Goal: Task Accomplishment & Management: Complete application form

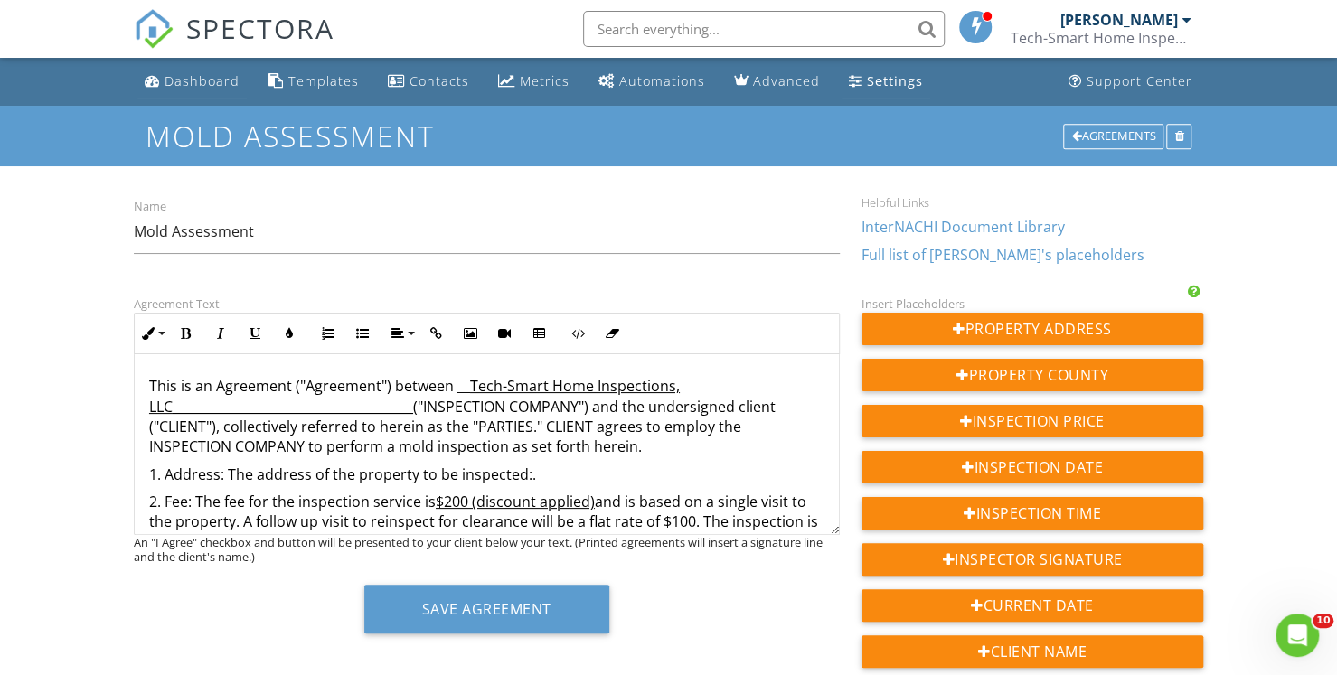
click at [207, 80] on div "Dashboard" at bounding box center [202, 80] width 75 height 17
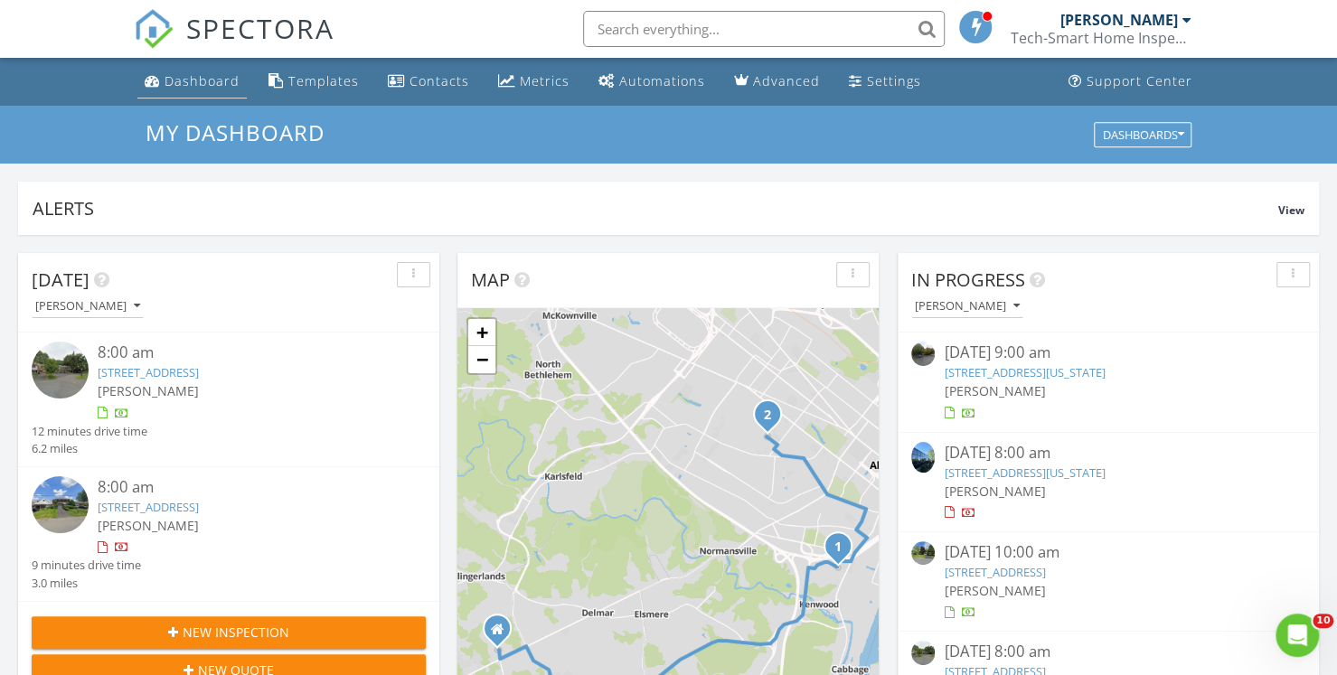
click at [209, 84] on div "Dashboard" at bounding box center [202, 80] width 75 height 17
click at [187, 634] on span "New Inspection" at bounding box center [236, 632] width 107 height 19
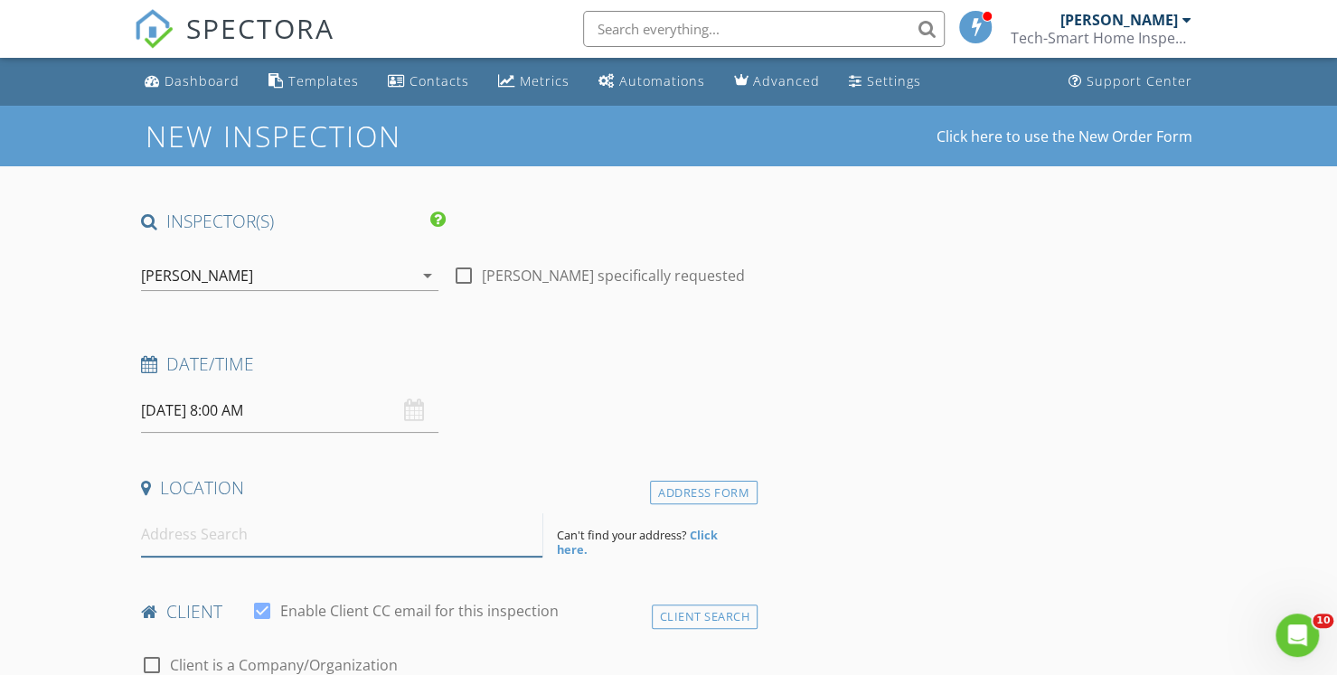
click at [200, 536] on input at bounding box center [341, 535] width 401 height 44
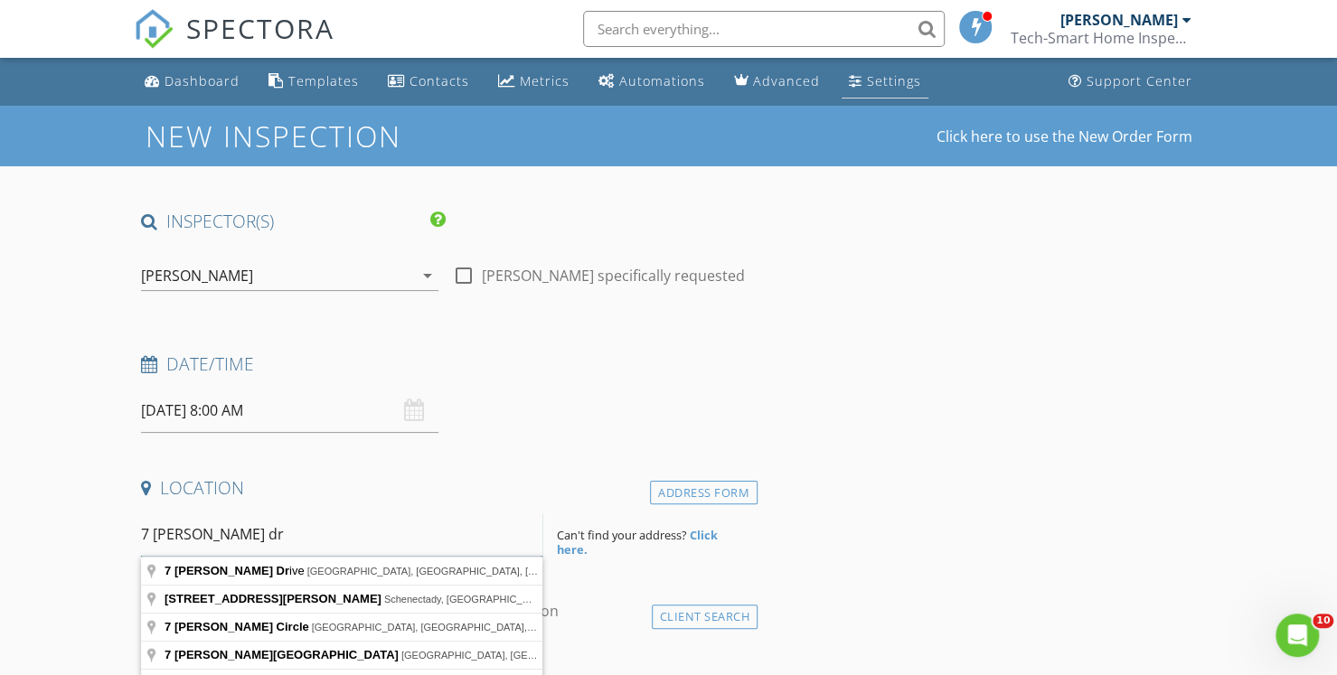
type input "7 worden dr"
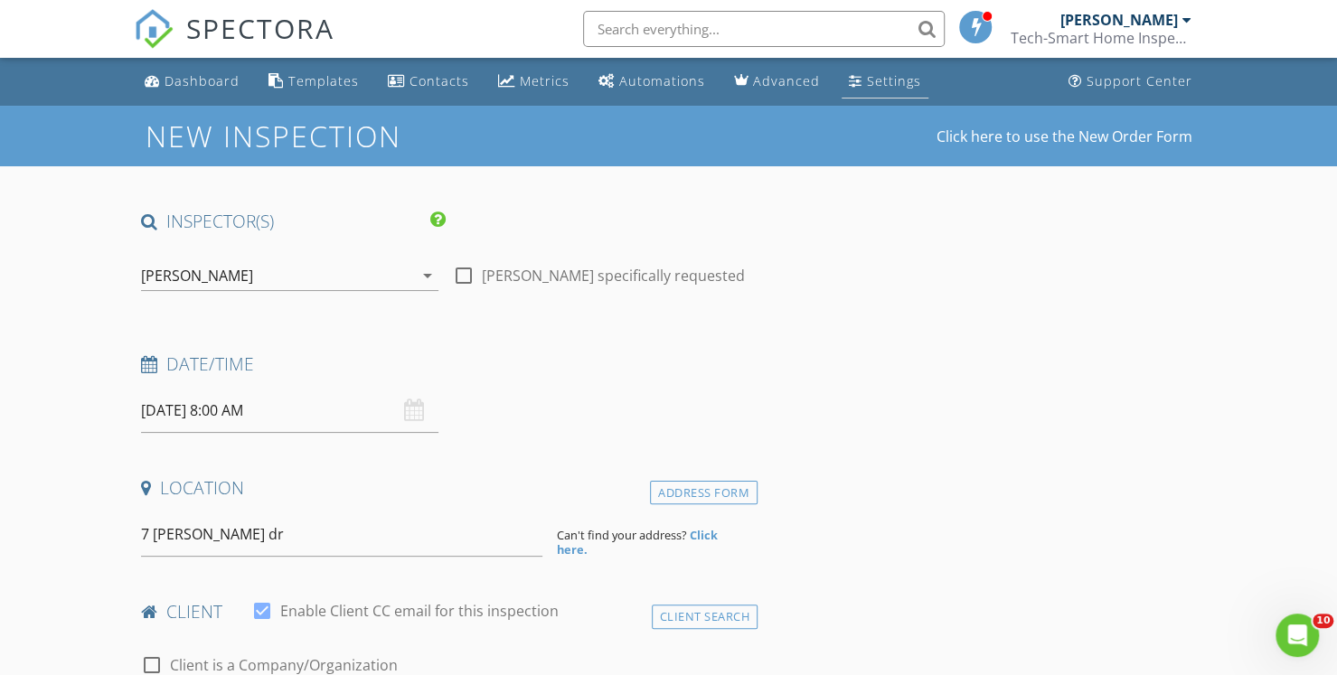
click at [854, 89] on link "Settings" at bounding box center [885, 81] width 87 height 33
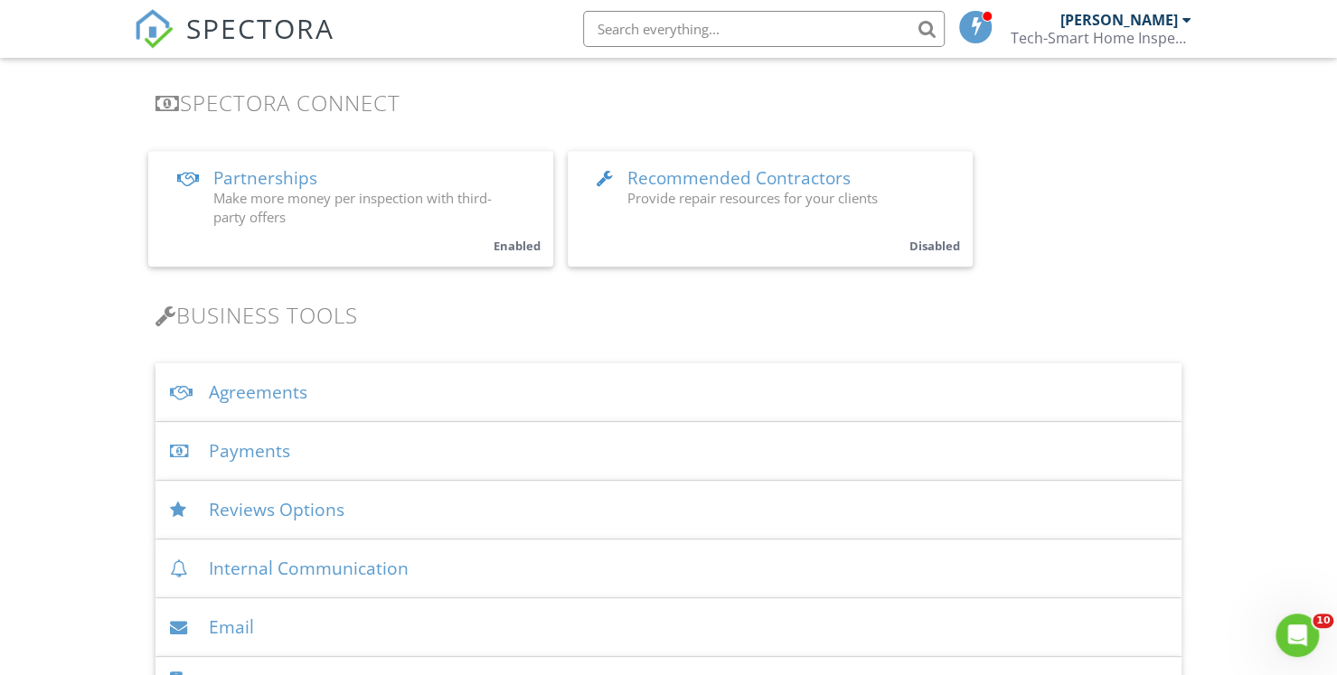
scroll to position [364, 0]
click at [281, 390] on div "Agreements" at bounding box center [668, 391] width 1026 height 59
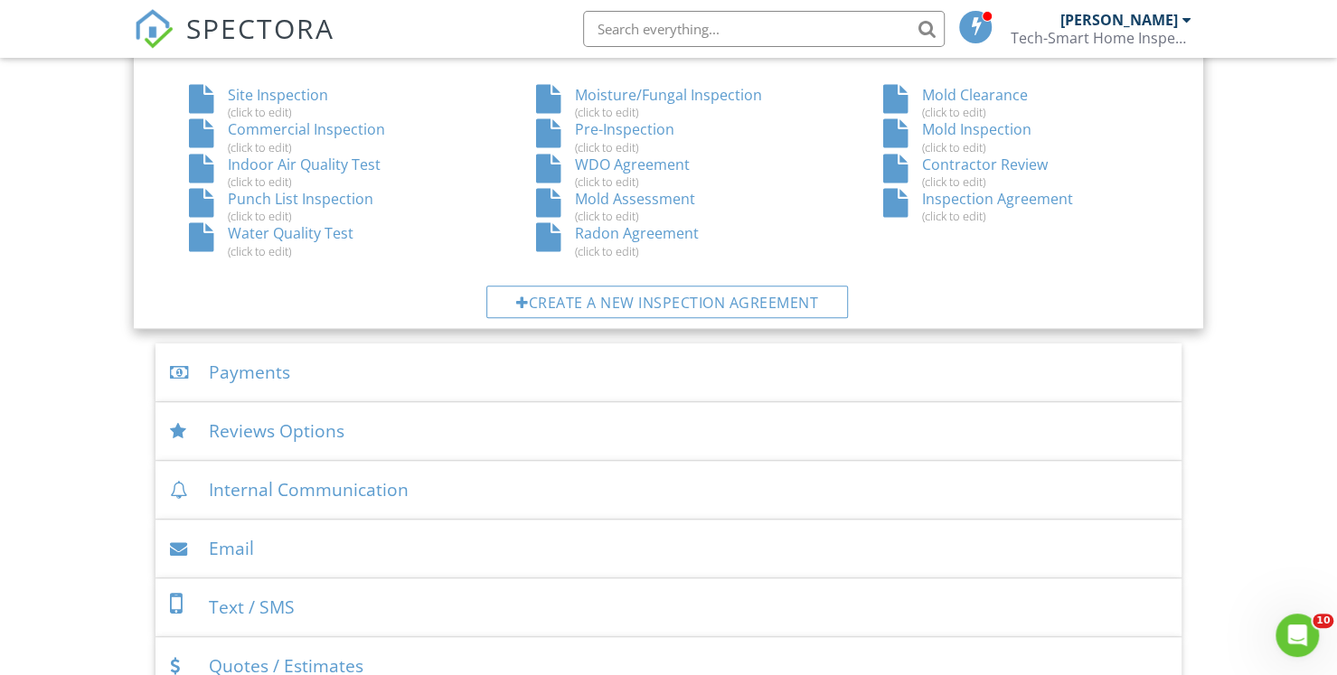
scroll to position [1104, 0]
click at [660, 202] on div "Mold Assessment (click to edit)" at bounding box center [668, 208] width 347 height 34
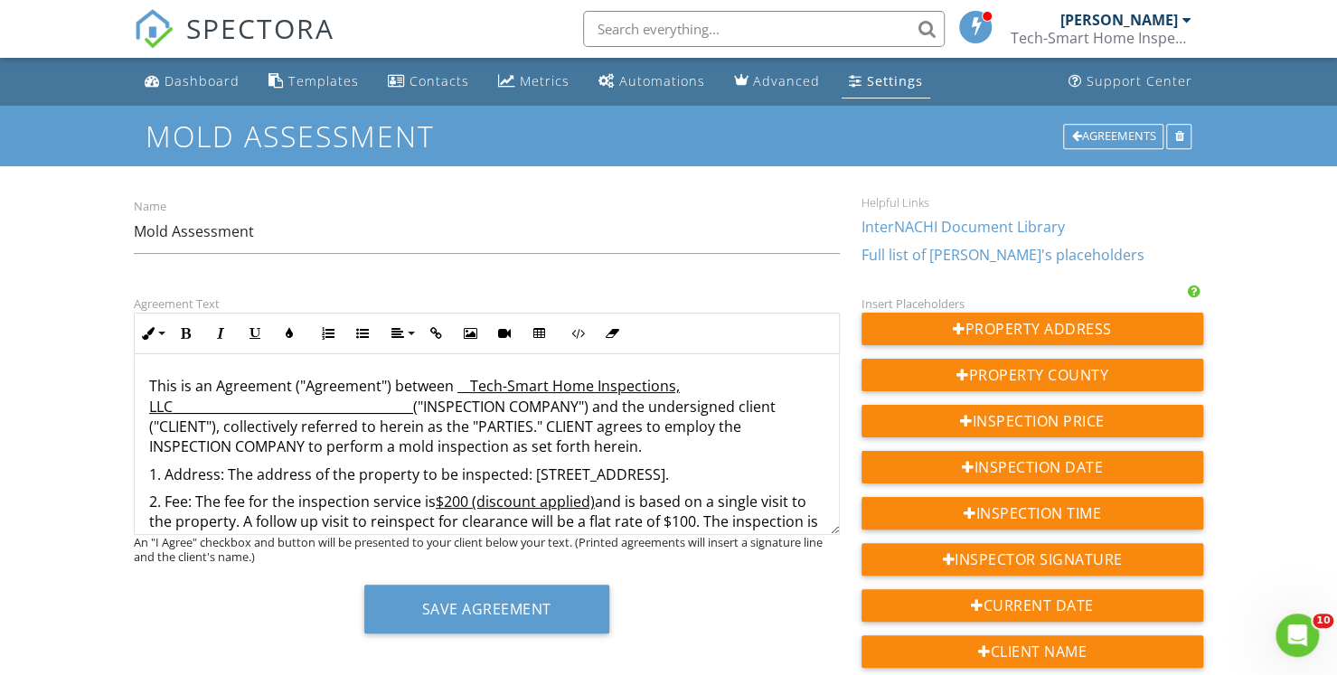
click at [775, 475] on p "1. Address: The address of the property to be inspected: 140 Mt Hope Drive, Alb…" at bounding box center [486, 475] width 675 height 20
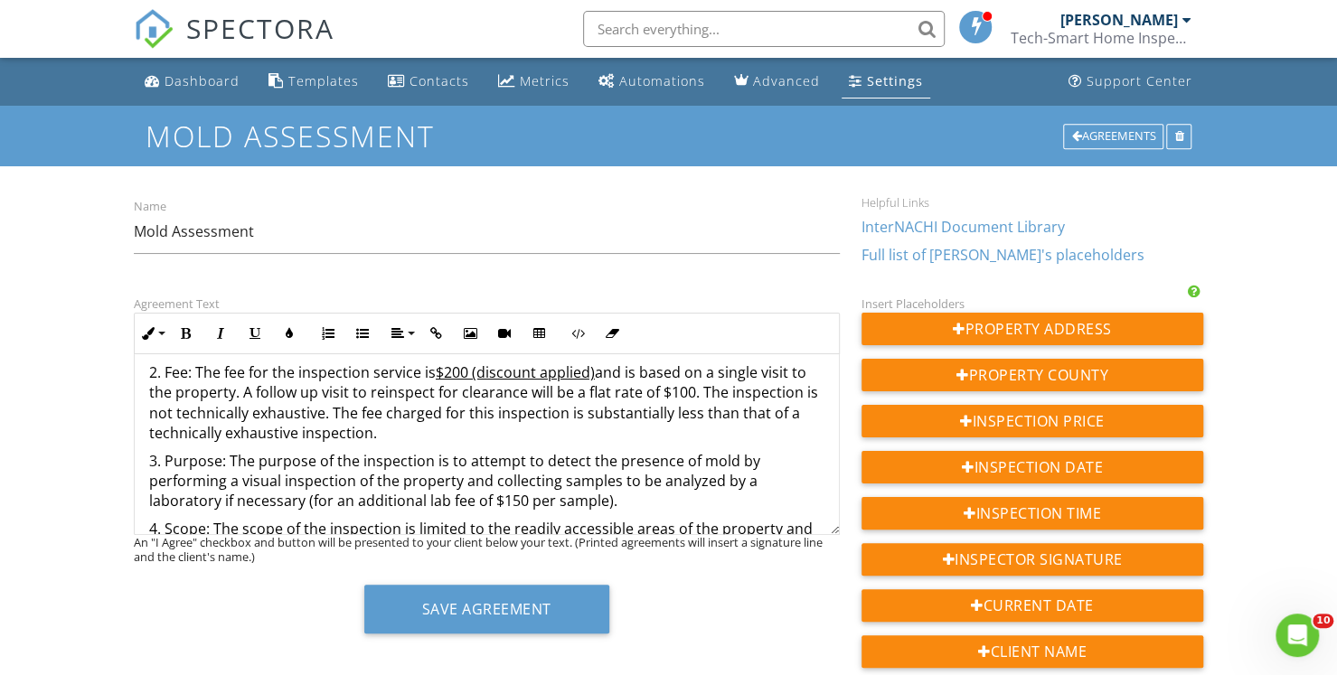
scroll to position [128, 0]
click at [687, 412] on p "2. Fee: The fee for the inspection service is $200 (discount applied) and is ba…" at bounding box center [486, 403] width 675 height 81
click at [591, 383] on u "$200 (discount applied)" at bounding box center [515, 373] width 159 height 20
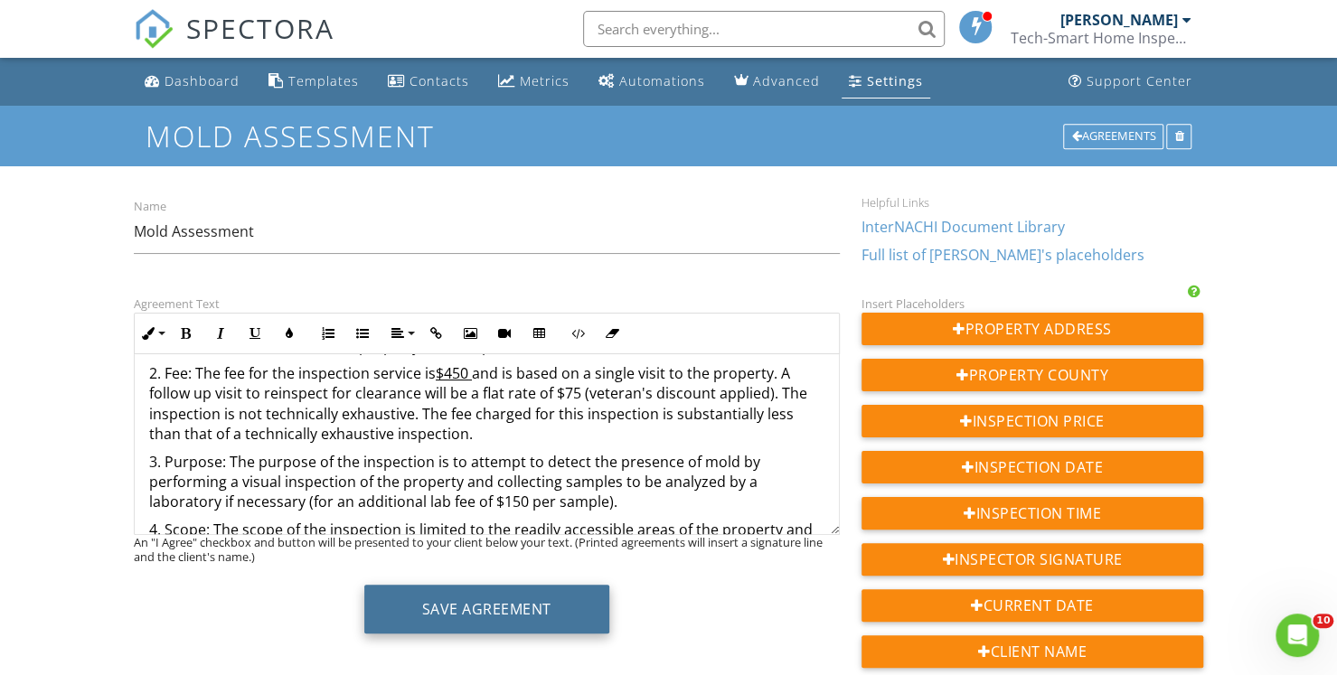
click at [539, 599] on button "Save Agreement" at bounding box center [486, 609] width 245 height 49
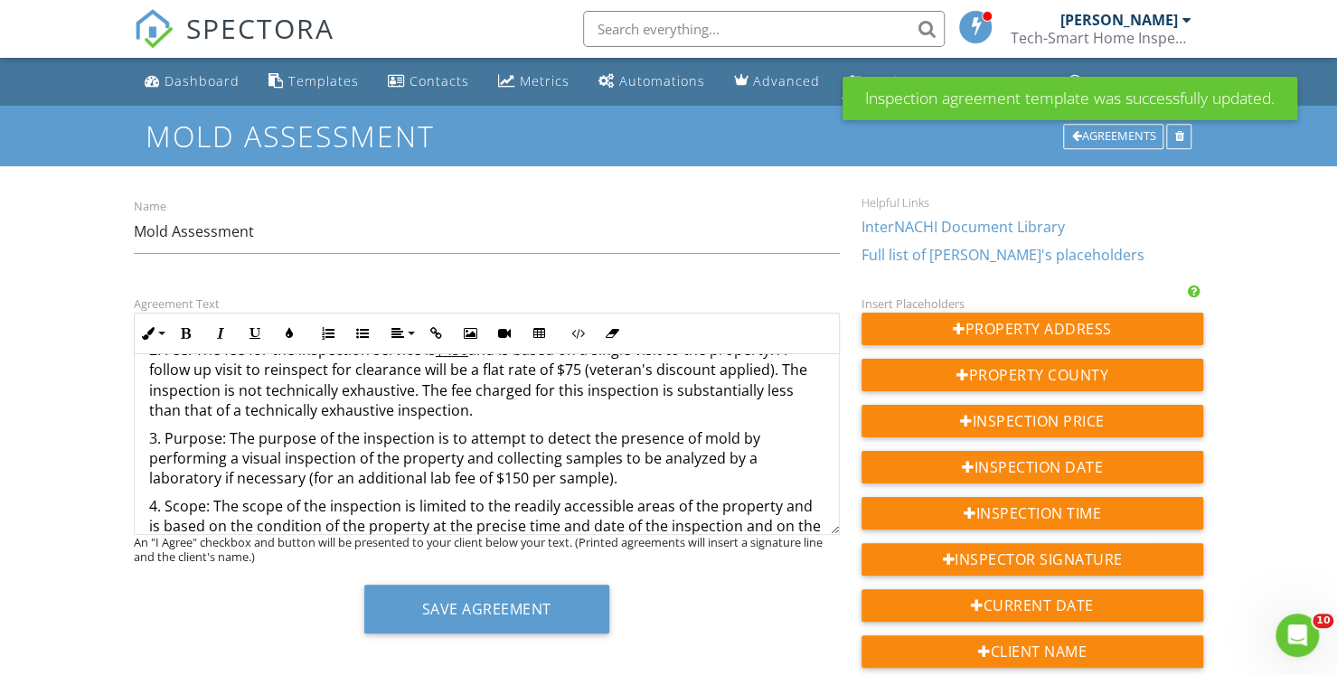
scroll to position [166, 0]
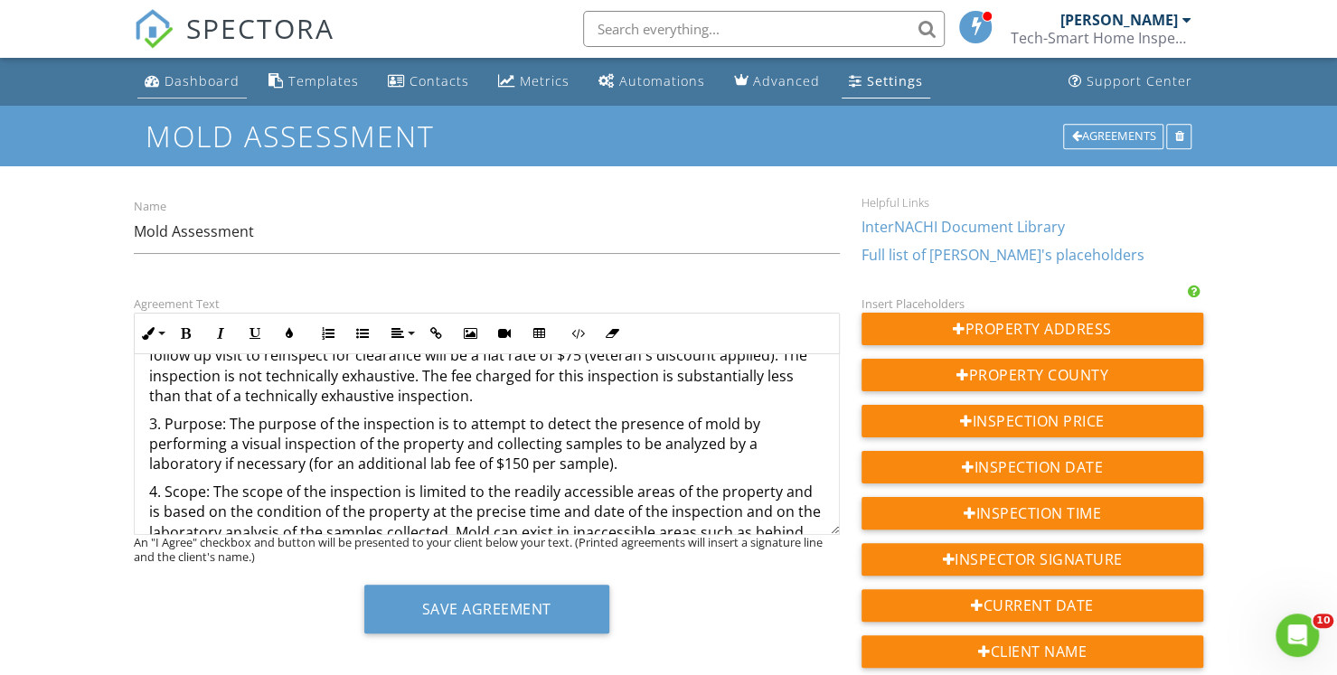
click at [208, 94] on link "Dashboard" at bounding box center [191, 81] width 109 height 33
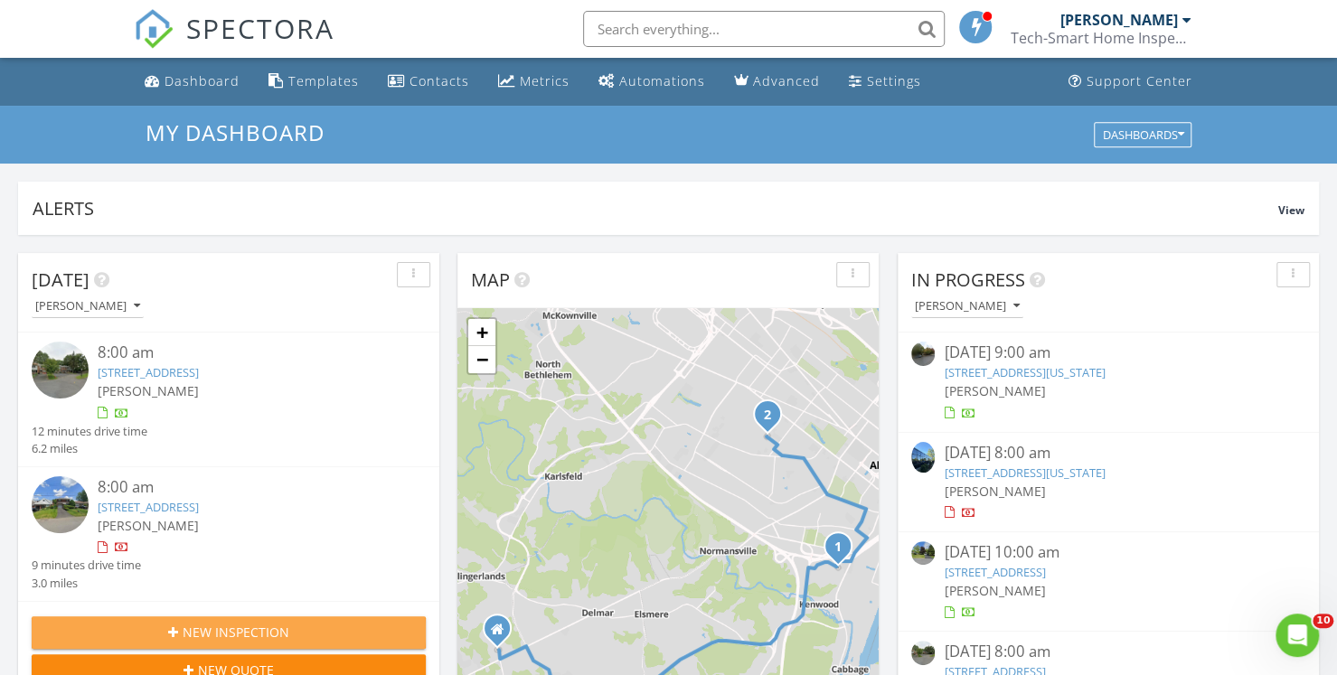
click at [212, 636] on span "New Inspection" at bounding box center [236, 632] width 107 height 19
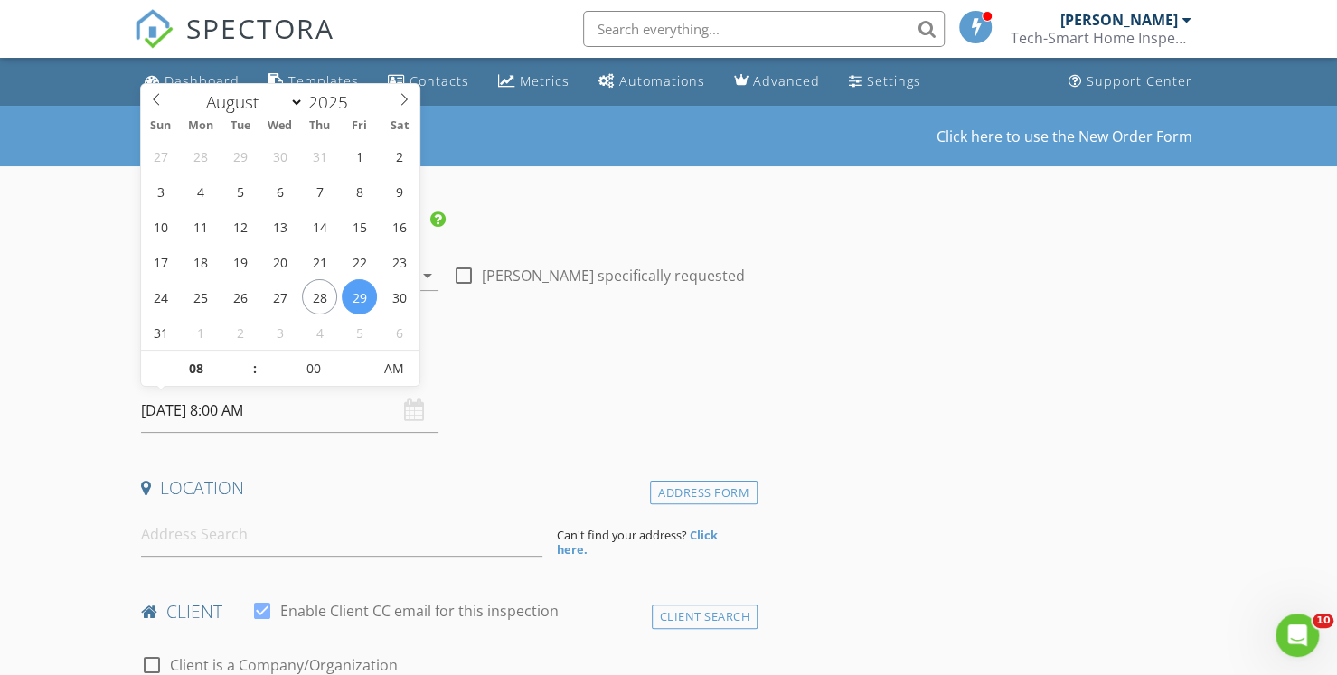
click at [225, 415] on input "08/29/2025 8:00 AM" at bounding box center [289, 411] width 297 height 44
select select "8"
click at [403, 99] on icon at bounding box center [404, 99] width 13 height 13
type input "09/04/2025 8:00 AM"
type input "09"
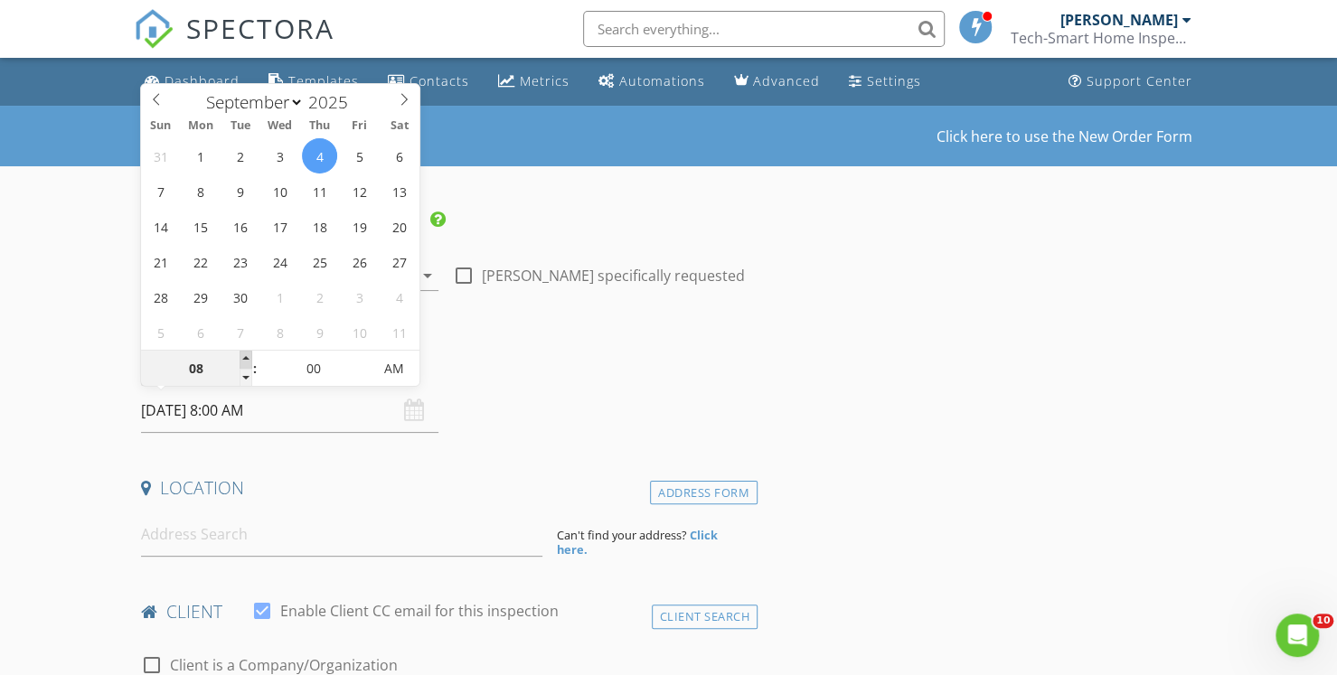
type input "09/04/2025 9:00 AM"
click at [240, 364] on span at bounding box center [246, 360] width 13 height 18
type input "10"
type input "09/04/2025 10:00 AM"
click at [240, 362] on span at bounding box center [246, 360] width 13 height 18
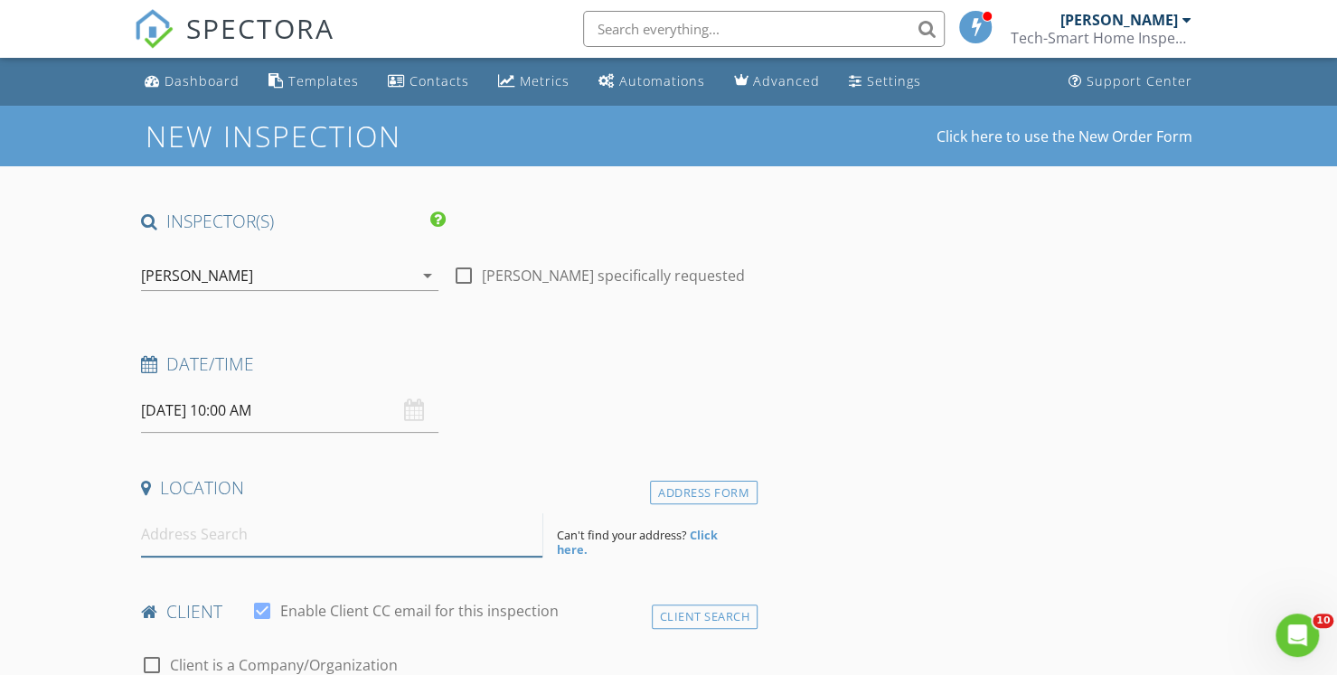
click at [227, 537] on input at bounding box center [341, 535] width 401 height 44
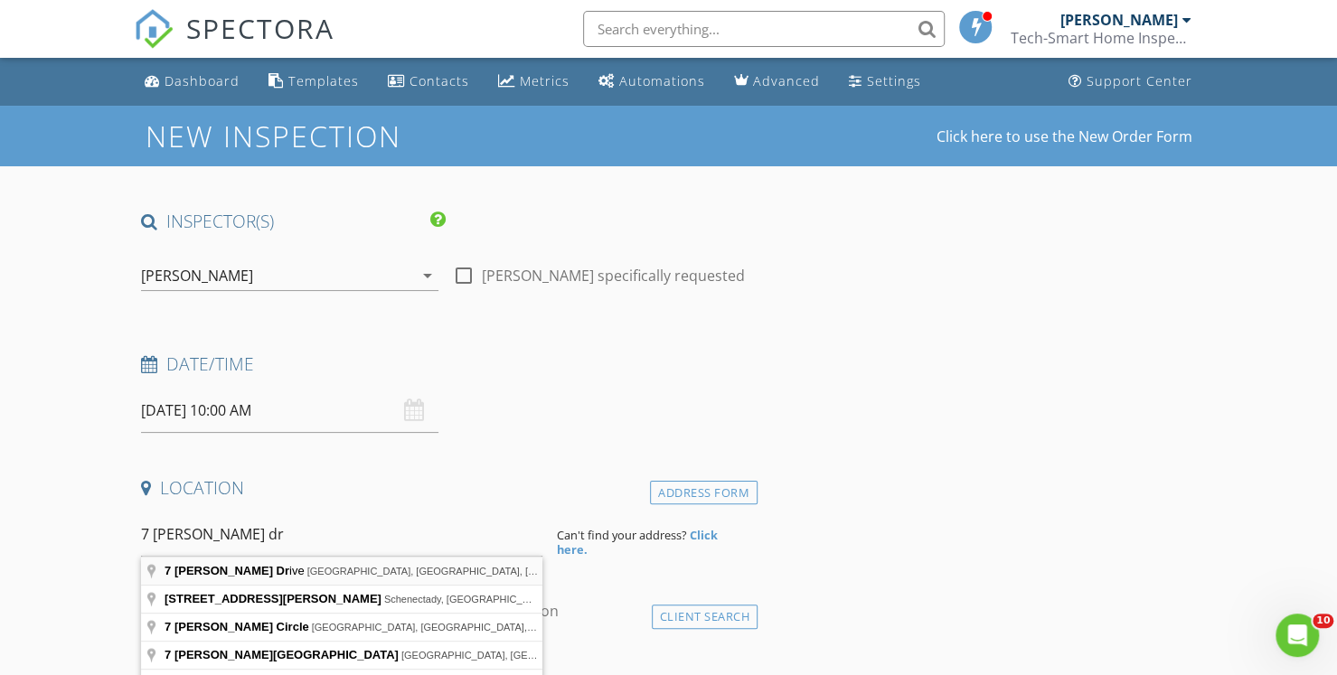
type input "7 Worden Drive, Saratoga Springs, NY, USA"
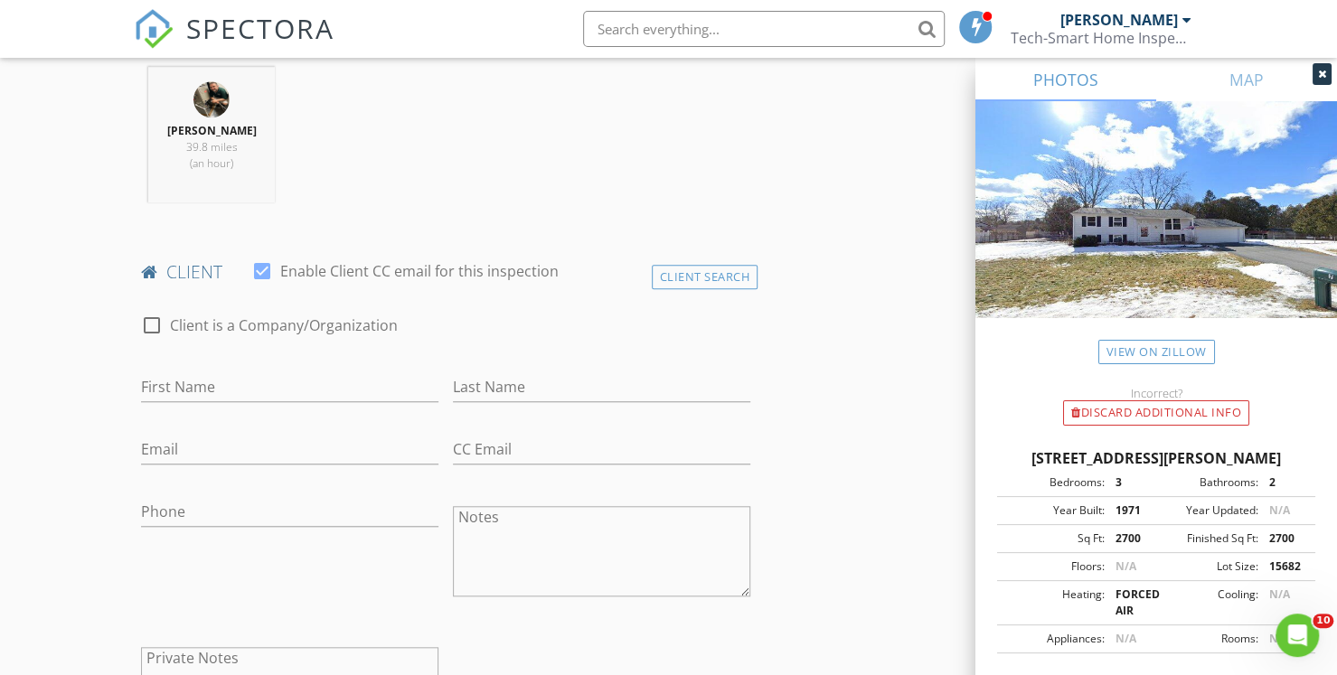
scroll to position [715, 0]
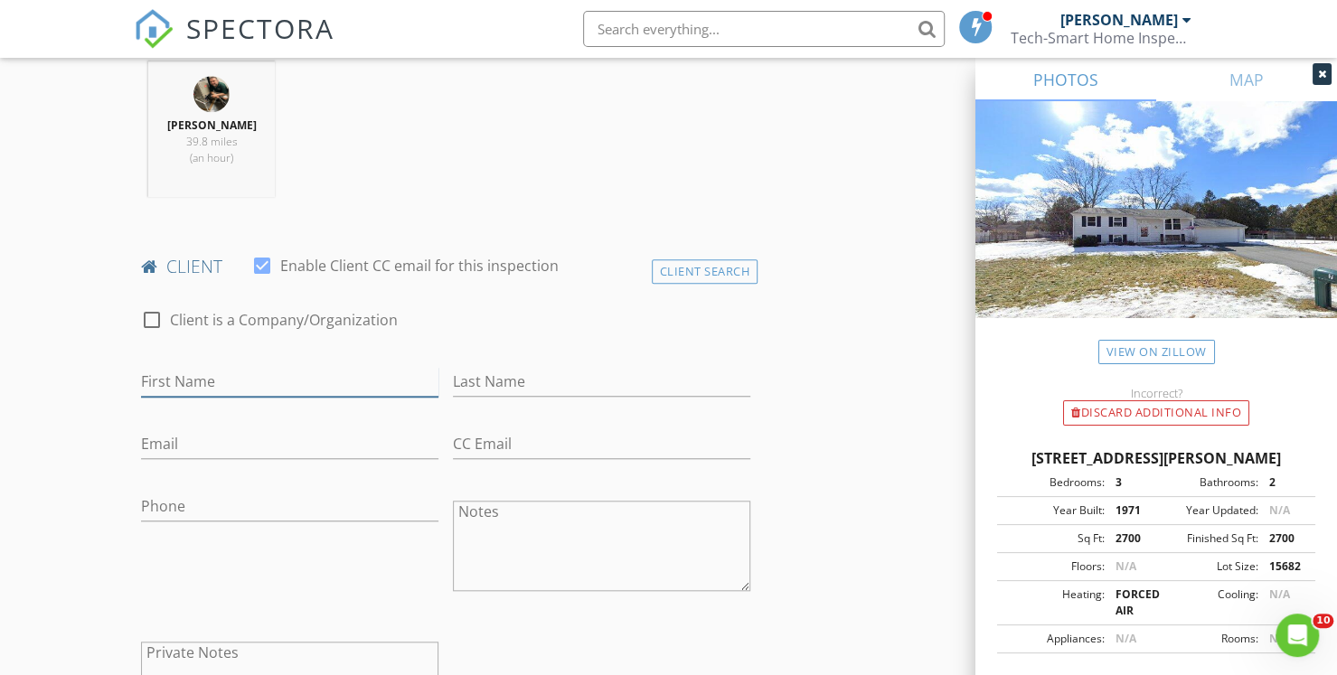
click at [278, 390] on input "First Name" at bounding box center [289, 382] width 297 height 30
type input "Phil"
type input "Piombino"
click at [181, 442] on input "Email" at bounding box center [289, 444] width 297 height 30
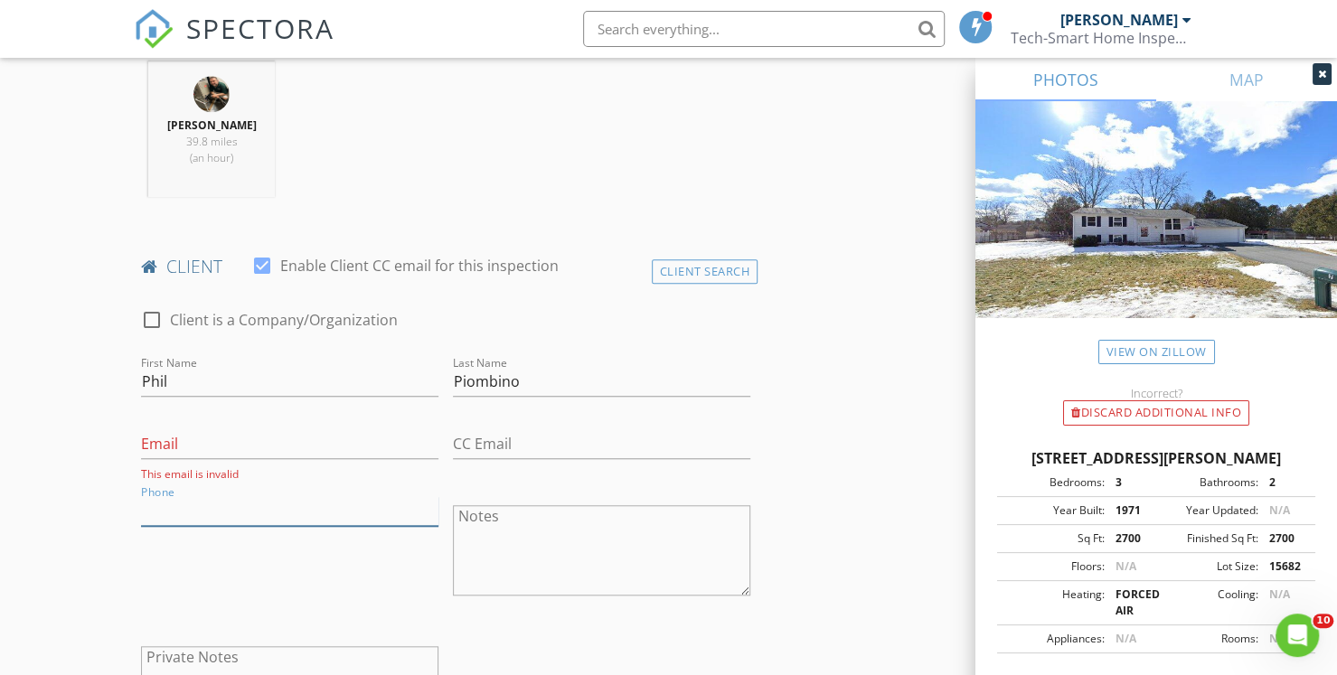
click at [162, 502] on input "Phone" at bounding box center [289, 511] width 297 height 30
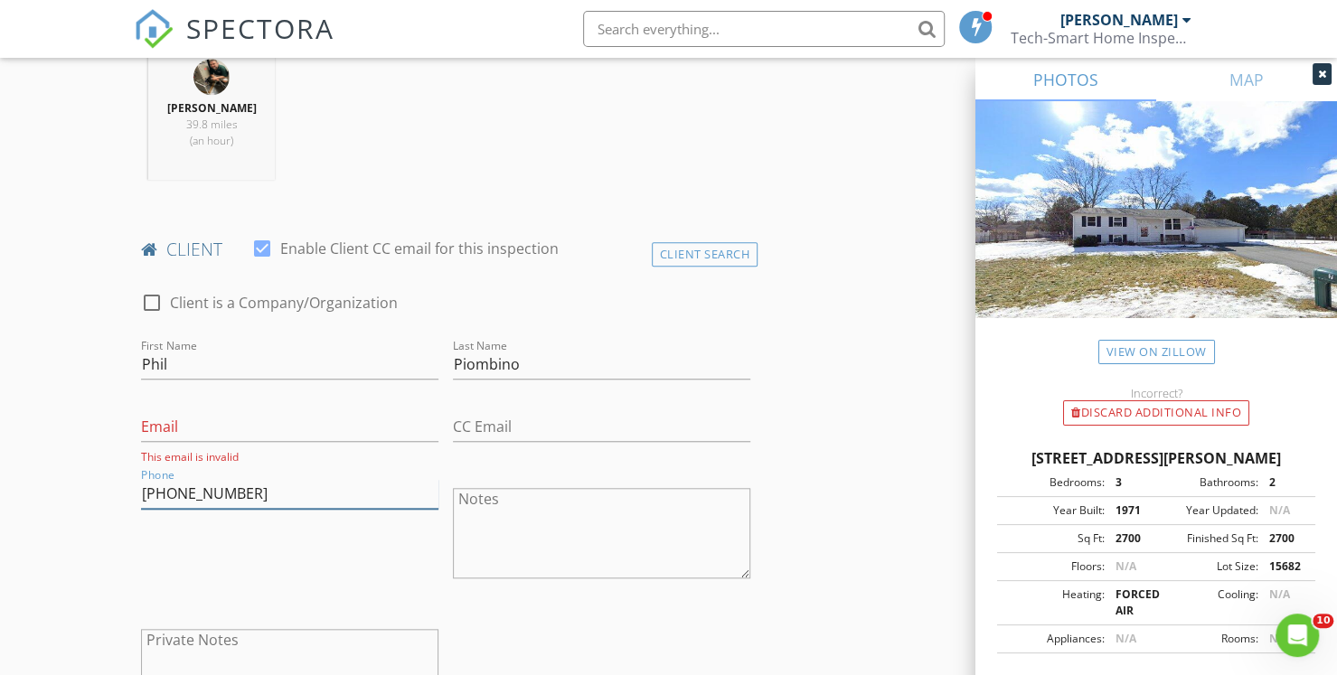
scroll to position [733, 0]
type input "518-588-4085"
click at [155, 417] on input "Email" at bounding box center [289, 426] width 297 height 30
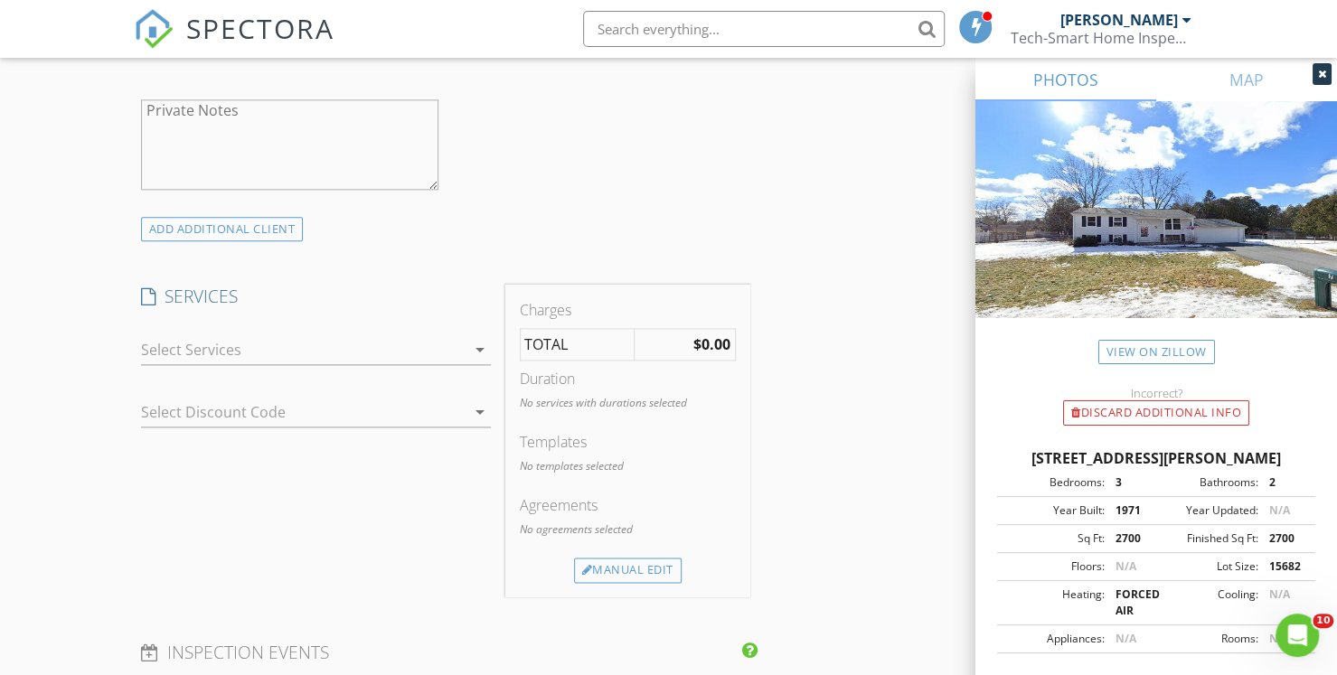
scroll to position [1258, 0]
type input "philip.piombino@gmail.com"
click at [180, 343] on div at bounding box center [303, 348] width 325 height 29
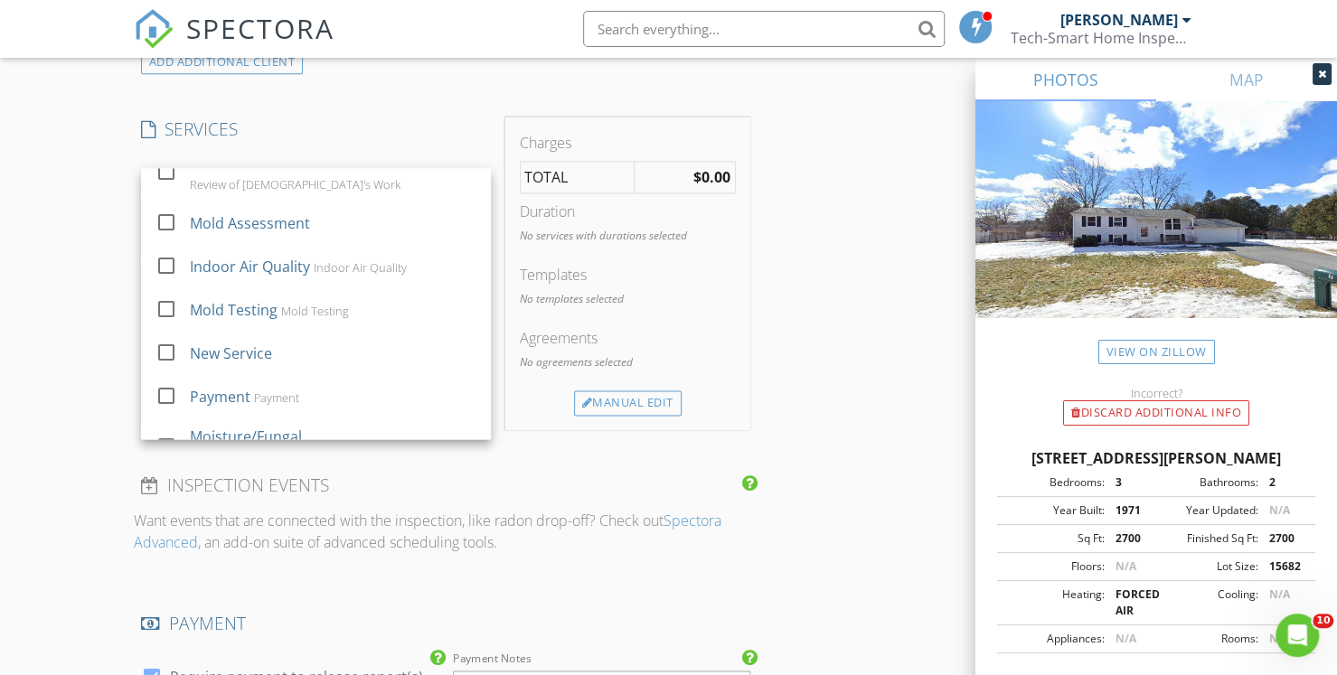
scroll to position [239, 0]
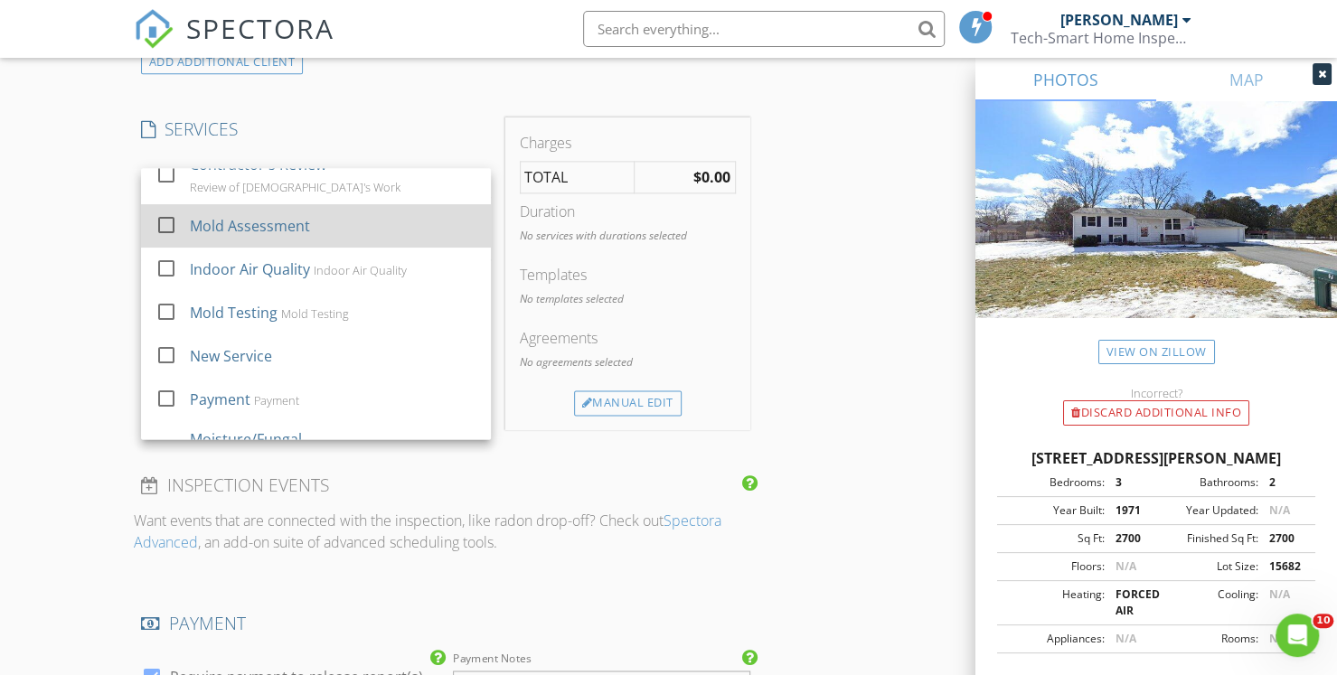
click at [166, 225] on div at bounding box center [166, 225] width 31 height 31
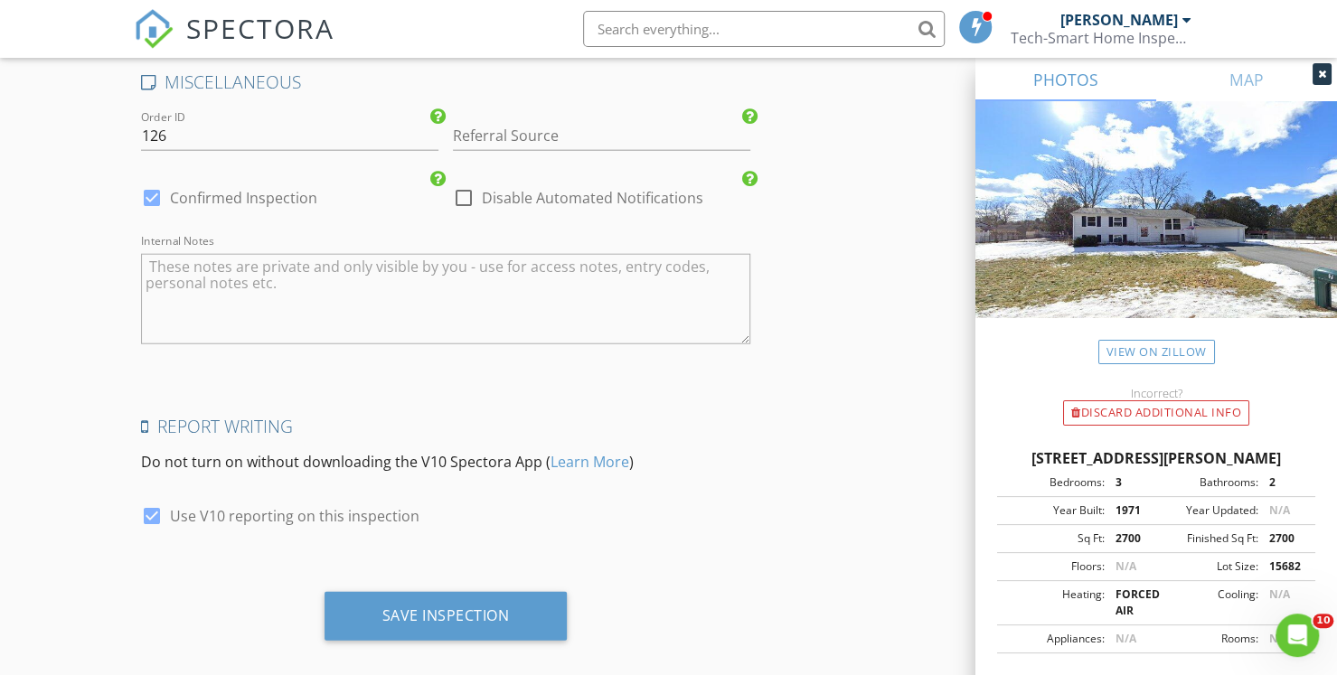
scroll to position [2546, 0]
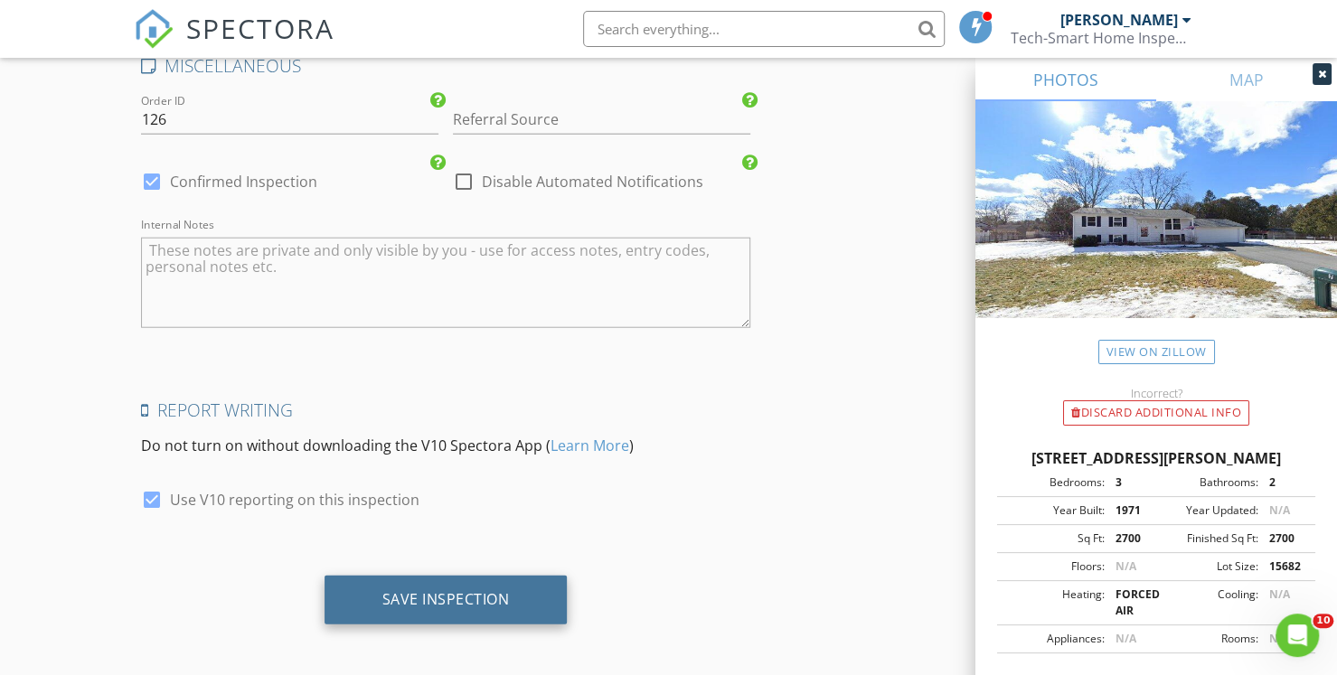
click at [460, 597] on div "Save Inspection" at bounding box center [445, 599] width 127 height 18
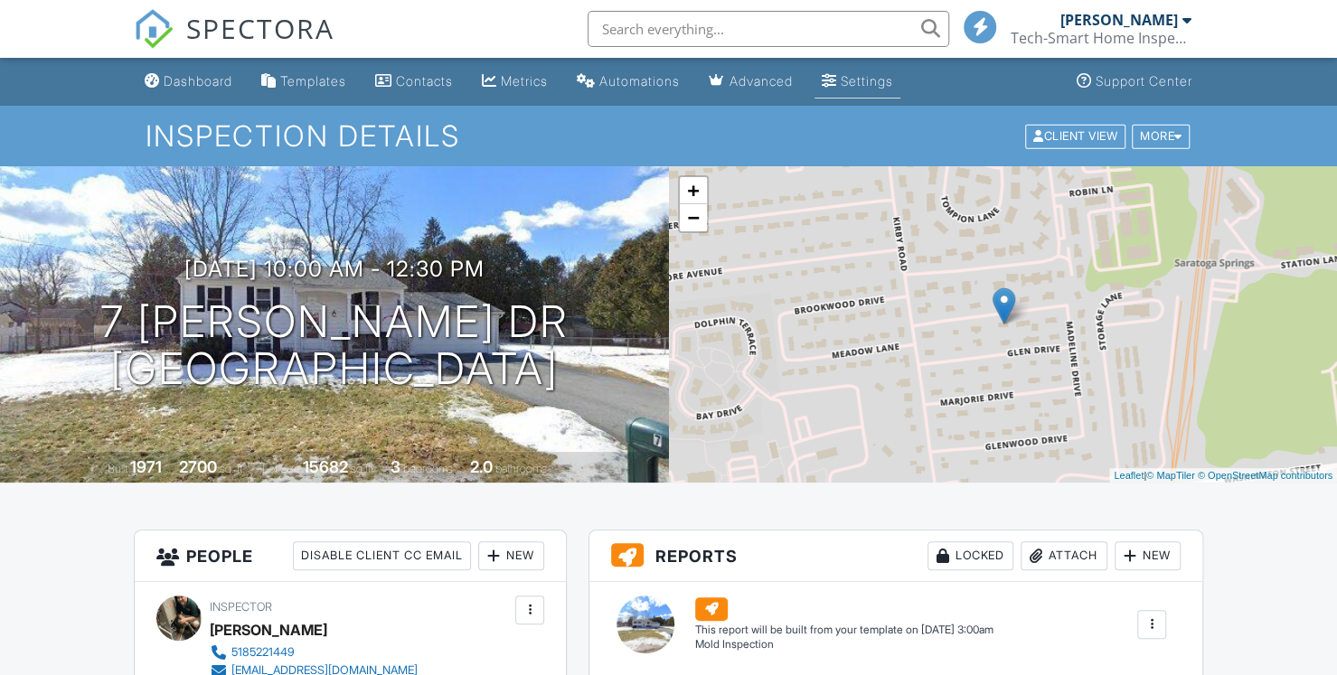
click at [868, 89] on link "Settings" at bounding box center [857, 81] width 86 height 33
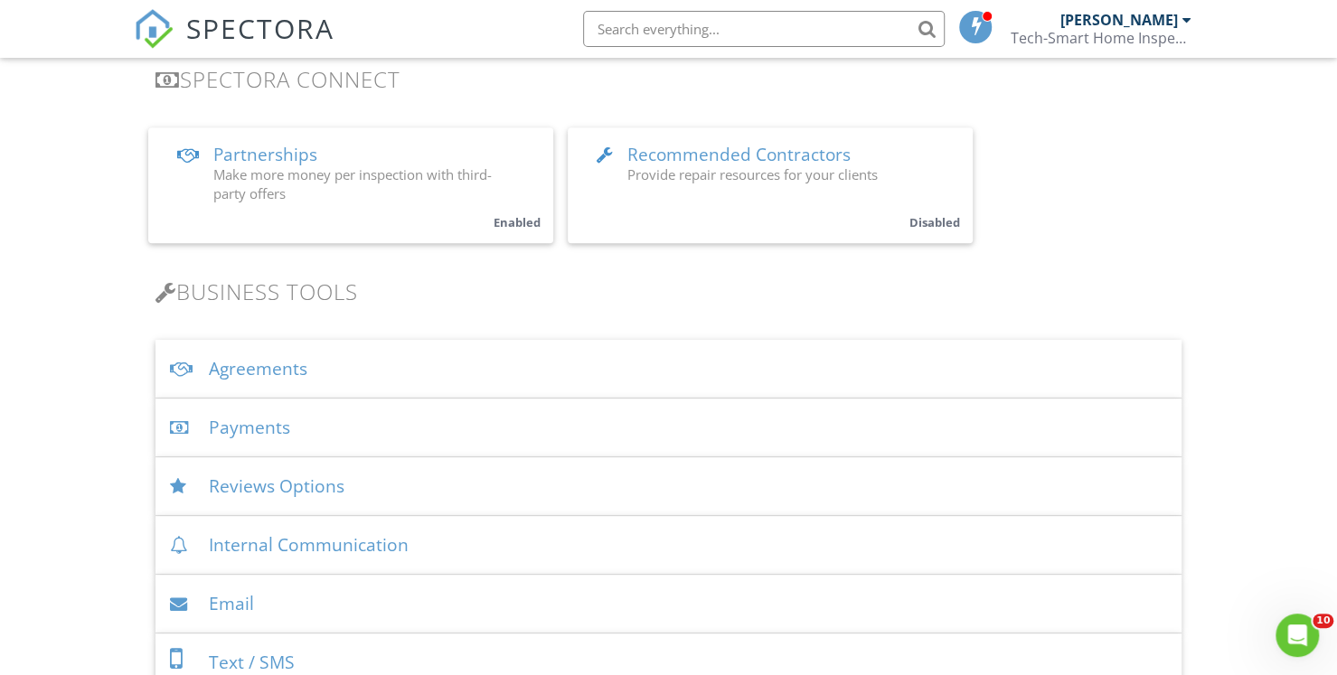
click at [264, 371] on div "Agreements" at bounding box center [668, 369] width 1026 height 59
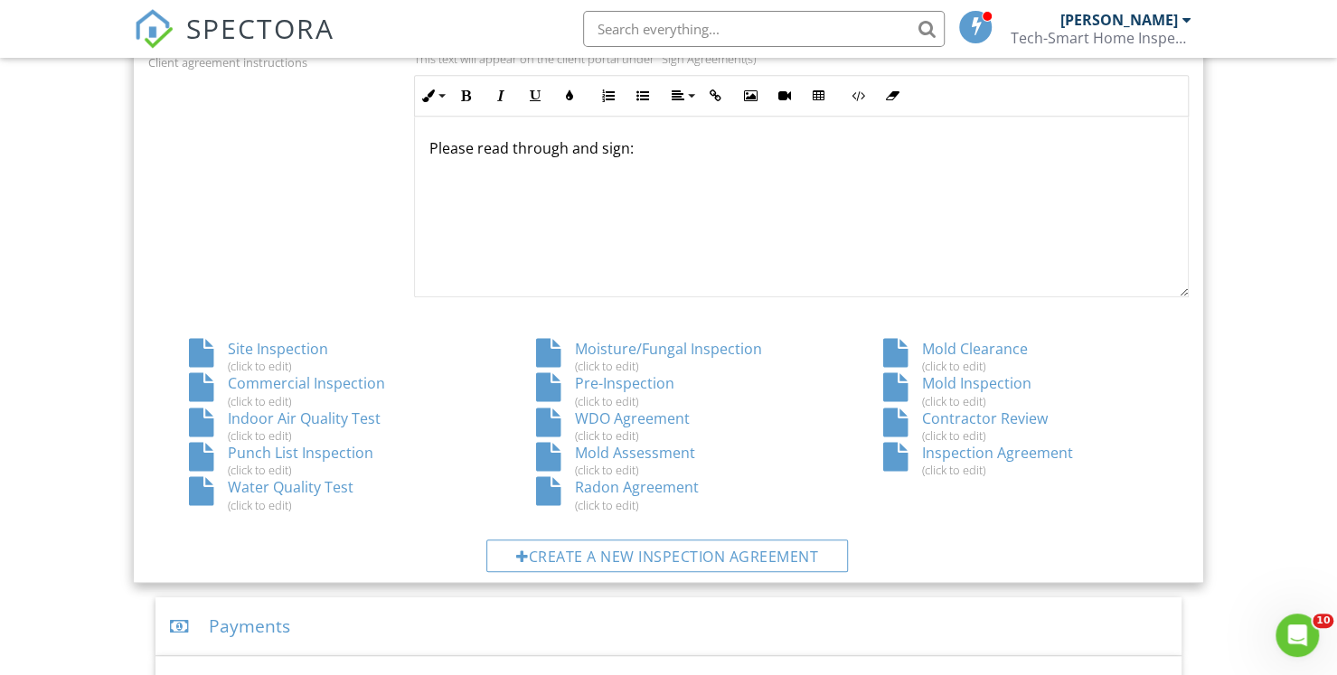
scroll to position [853, 0]
click at [998, 452] on div "Inspection Agreement (click to edit)" at bounding box center [1015, 459] width 347 height 34
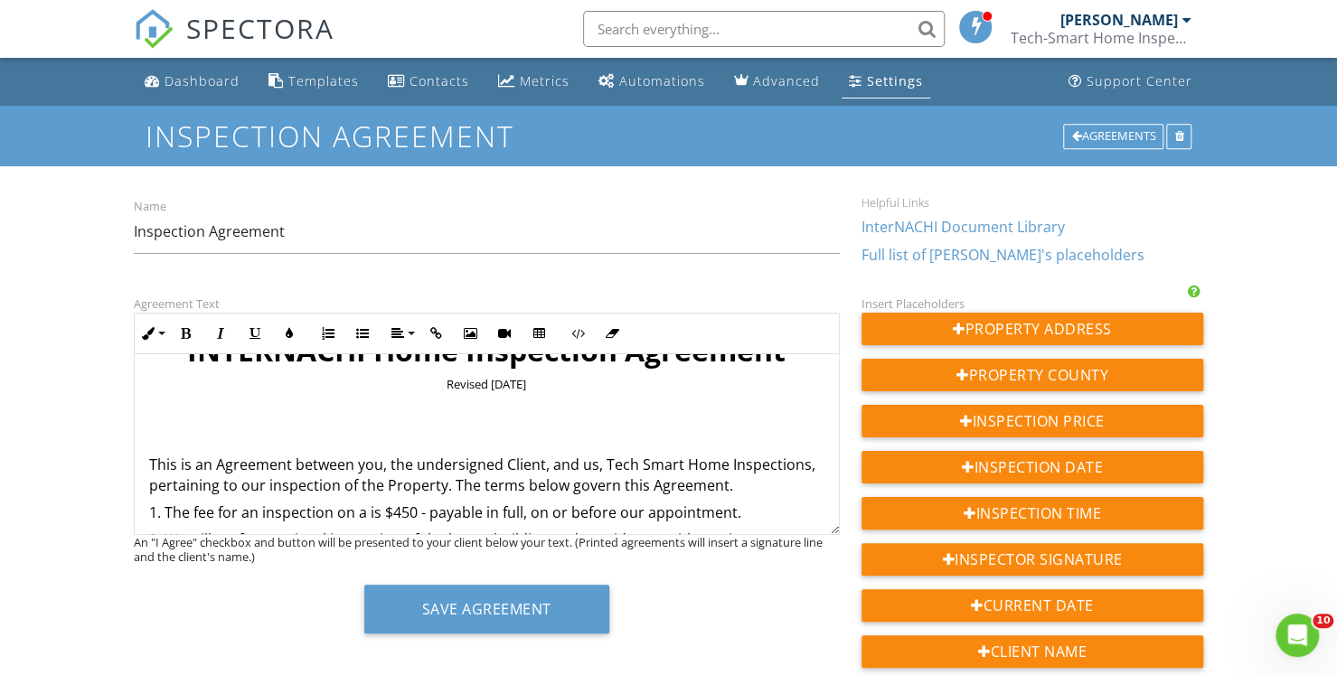
scroll to position [72, 0]
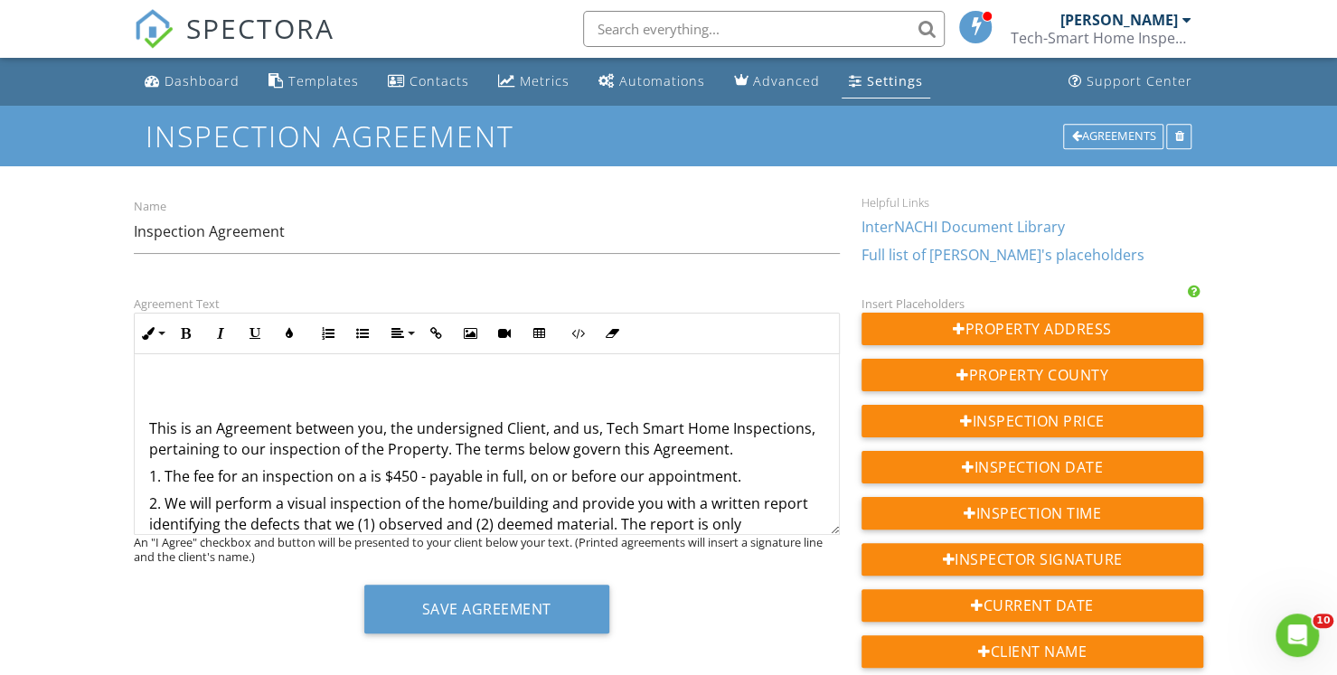
click at [405, 476] on p "1. The fee for an inspection on a is $450 - payable in full, on or before our a…" at bounding box center [486, 476] width 675 height 20
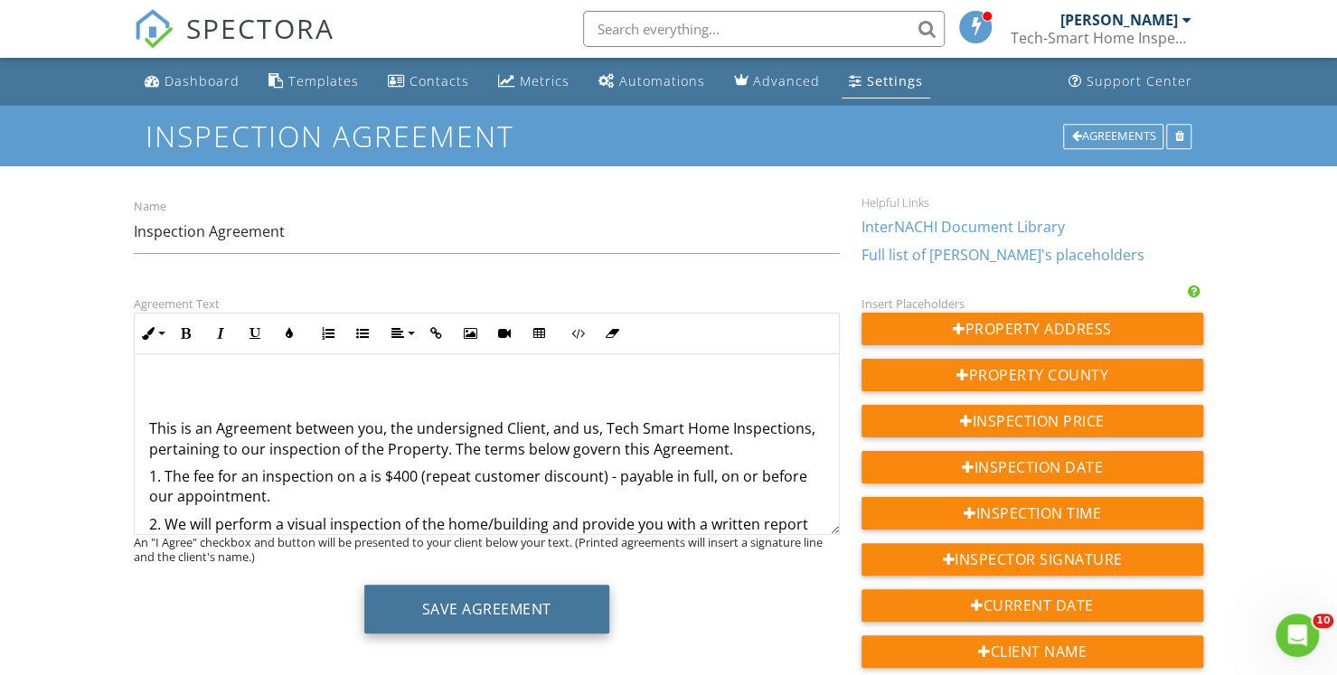
click at [508, 621] on button "Save Agreement" at bounding box center [486, 609] width 245 height 49
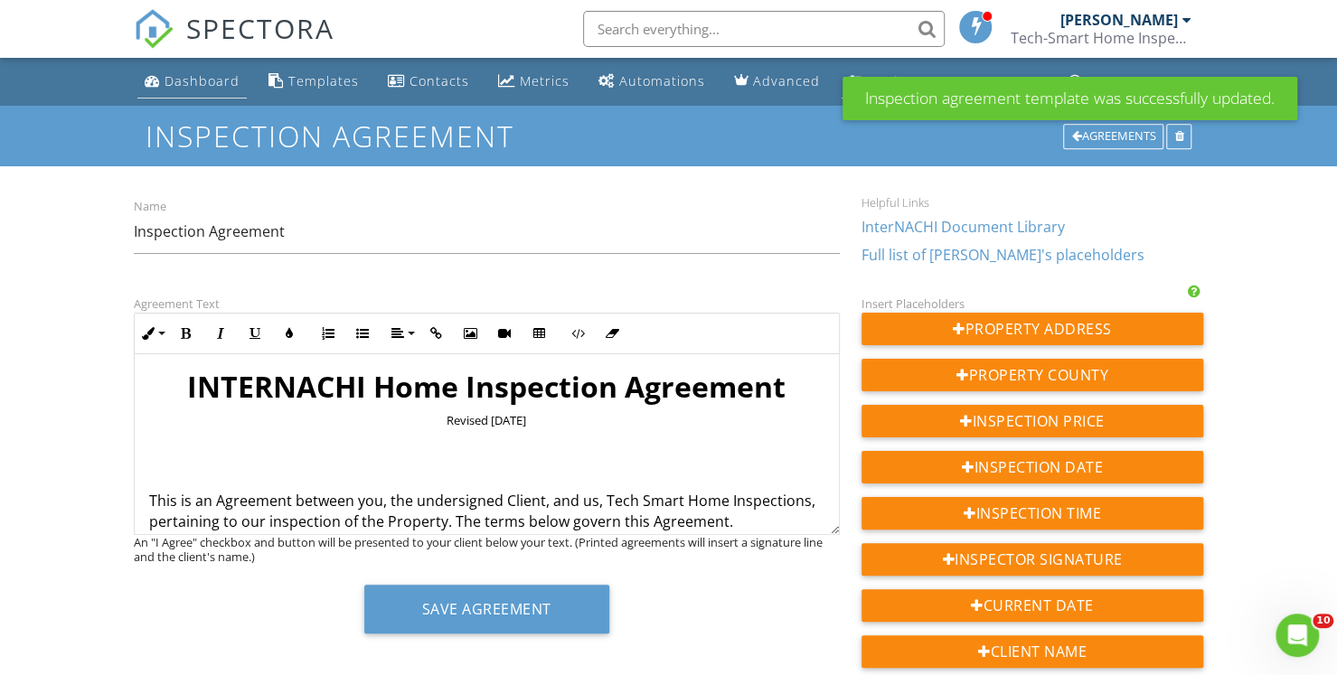
click at [189, 88] on div "Dashboard" at bounding box center [202, 80] width 75 height 17
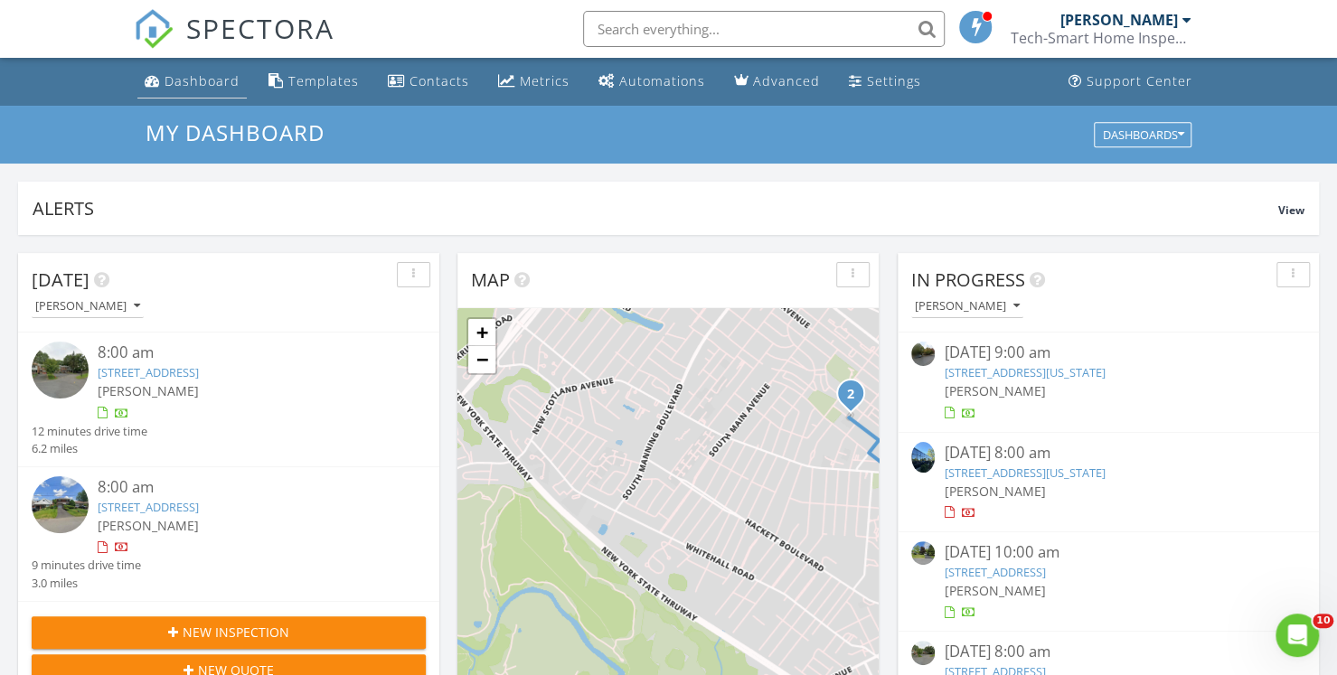
scroll to position [1672, 1364]
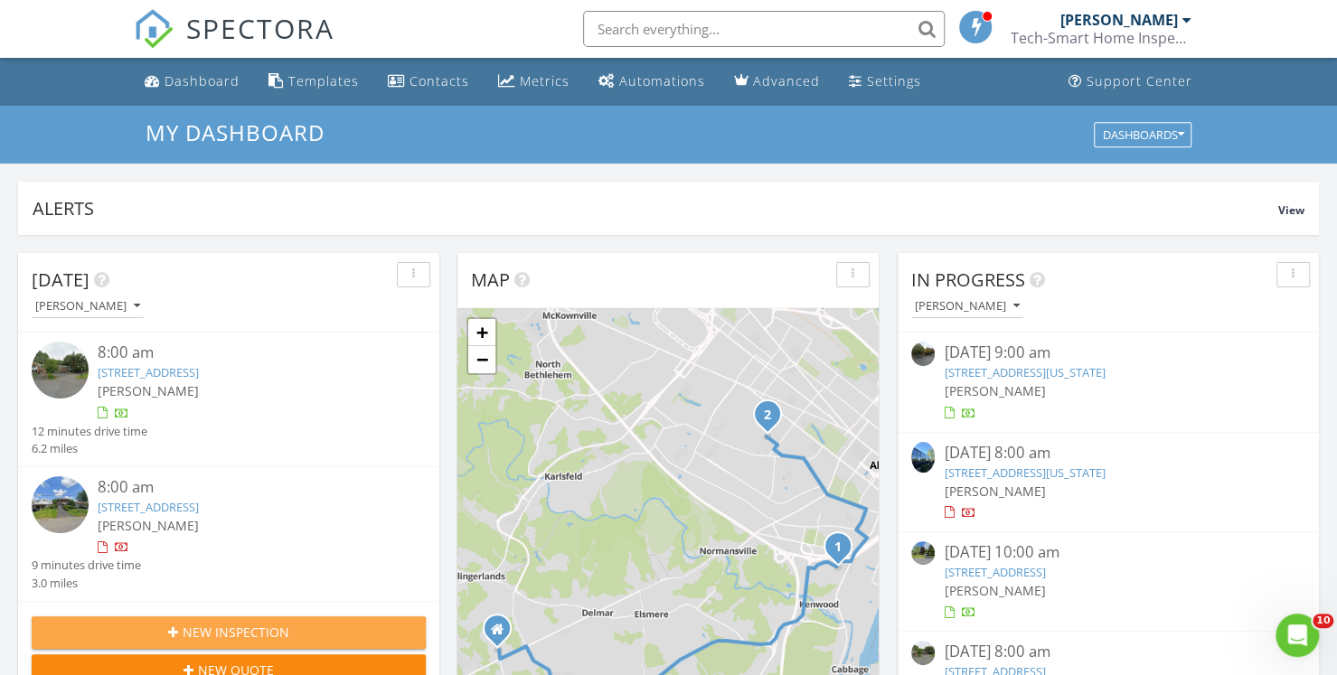
click at [219, 633] on span "New Inspection" at bounding box center [236, 632] width 107 height 19
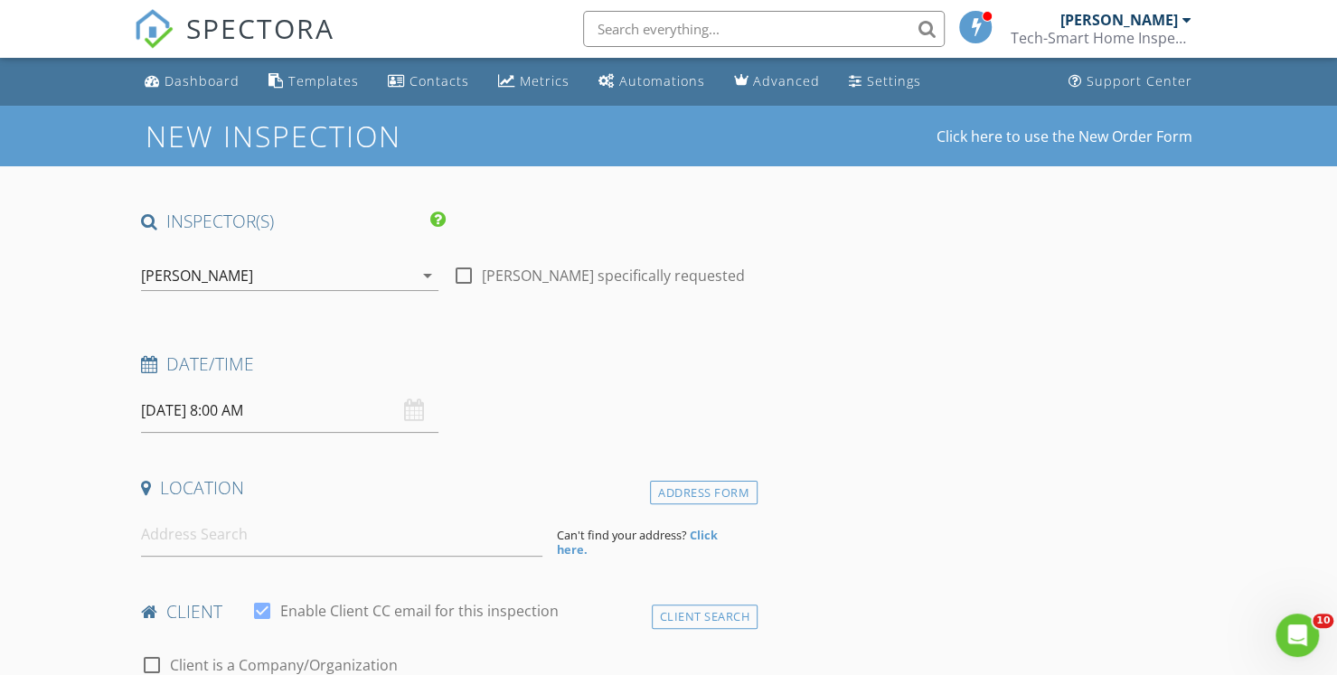
click at [243, 410] on input "[DATE] 8:00 AM" at bounding box center [289, 411] width 297 height 44
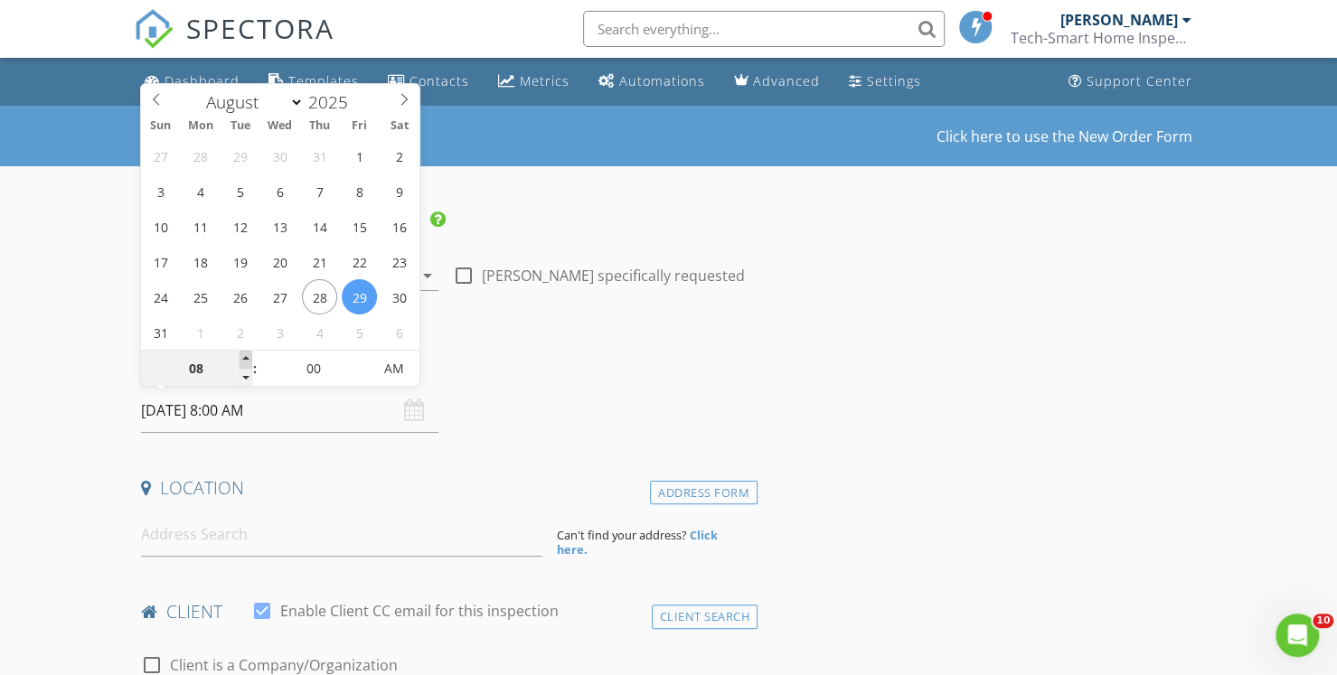
type input "09"
type input "[DATE] 9:00 AM"
click at [246, 357] on span at bounding box center [246, 360] width 13 height 18
type input "10"
type input "[DATE] 10:00 AM"
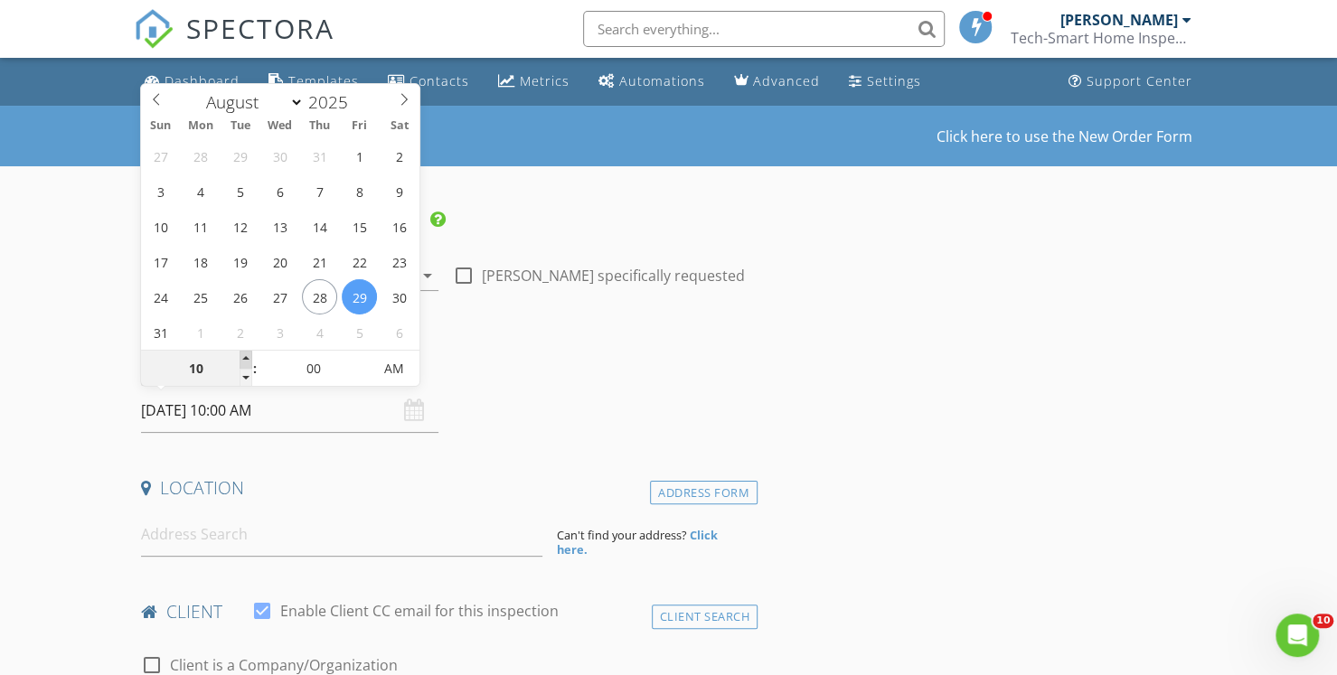
click at [246, 357] on span at bounding box center [246, 360] width 13 height 18
type input "11"
type input "08/29/2025 11:00 AM"
click at [246, 358] on span at bounding box center [246, 360] width 13 height 18
type input "12"
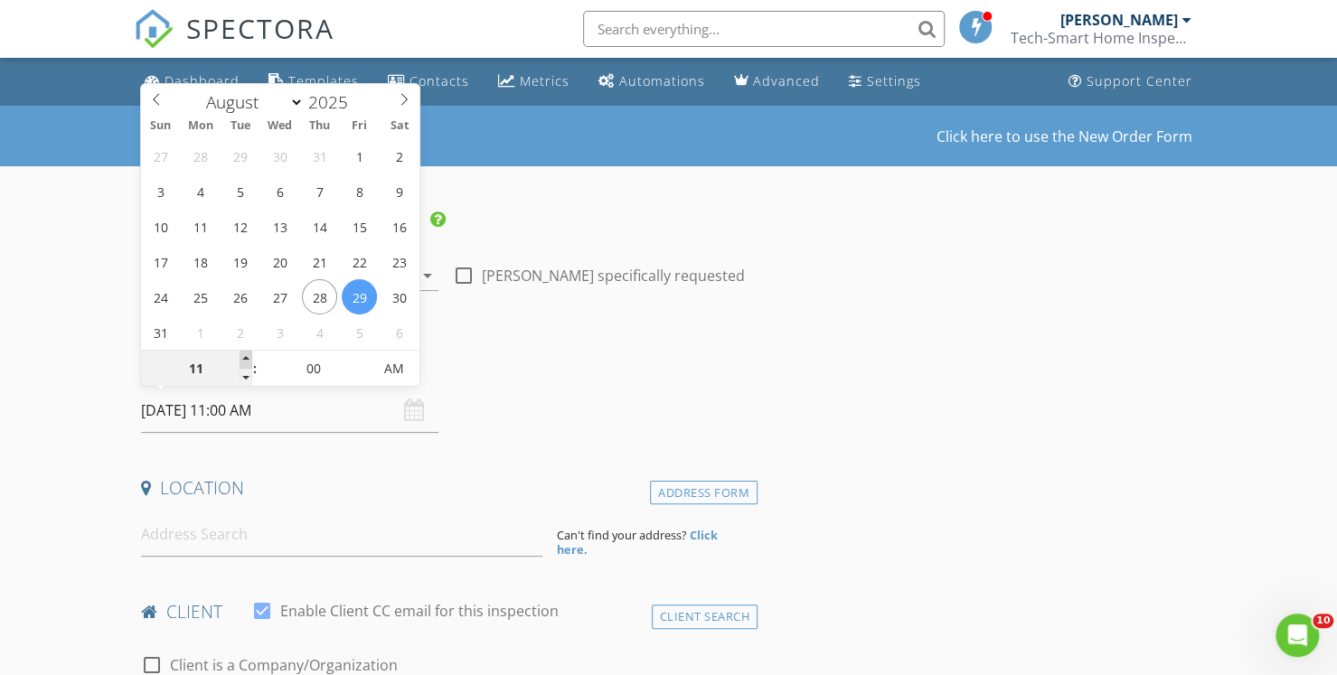
type input "08/29/2025 12:00 PM"
click at [246, 358] on span at bounding box center [246, 360] width 13 height 18
type input "01"
type input "08/29/2025 1:00 PM"
click at [246, 361] on span at bounding box center [246, 360] width 13 height 18
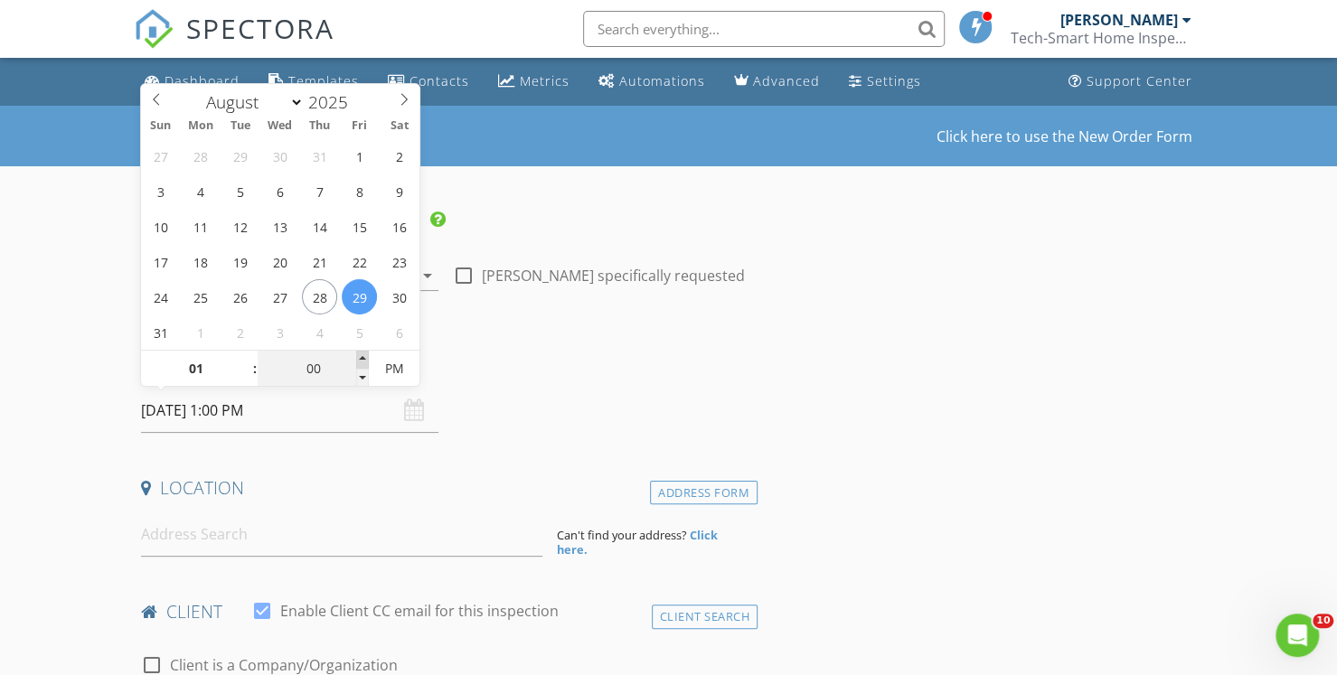
type input "05"
type input "08/29/2025 1:05 PM"
click at [367, 356] on span at bounding box center [362, 360] width 13 height 18
type input "10"
type input "08/29/2025 1:10 PM"
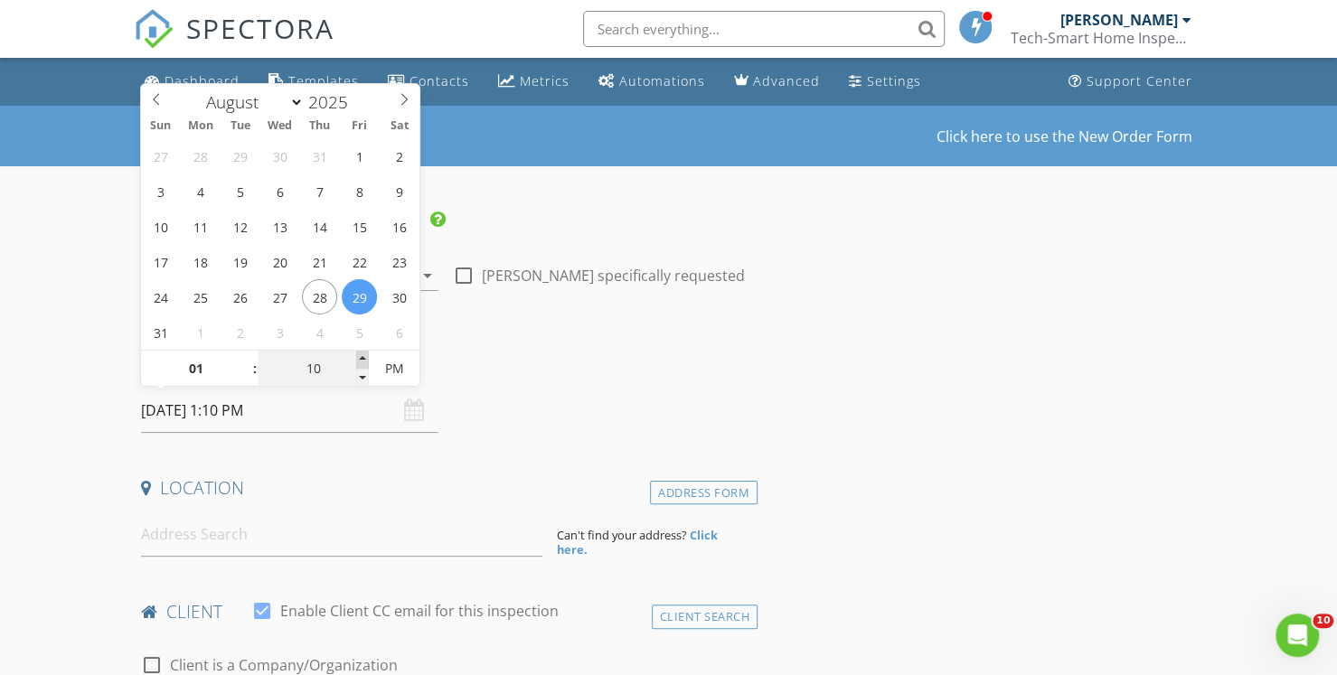
click at [367, 356] on span at bounding box center [362, 360] width 13 height 18
type input "15"
type input "08/29/2025 1:15 PM"
click at [367, 356] on span at bounding box center [362, 360] width 13 height 18
type input "20"
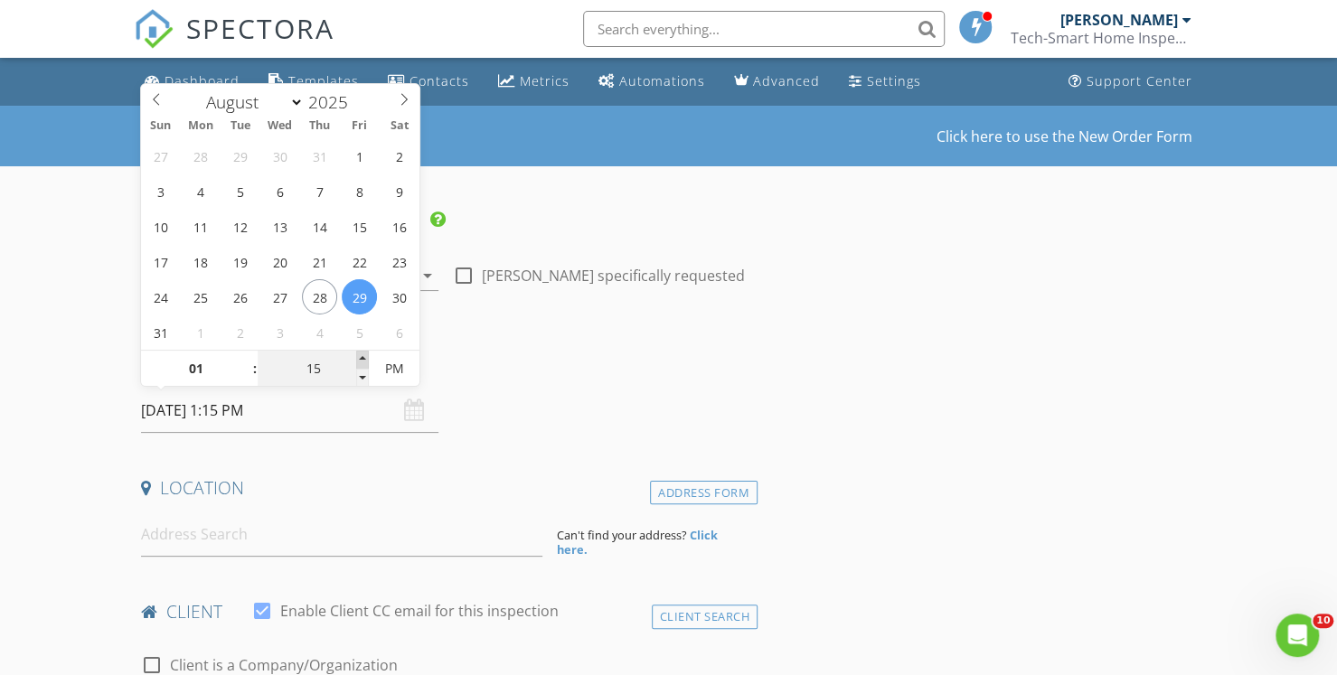
type input "08/29/2025 1:20 PM"
click at [367, 356] on span at bounding box center [362, 360] width 13 height 18
type input "25"
type input "08/29/2025 1:25 PM"
click at [367, 356] on span at bounding box center [362, 360] width 13 height 18
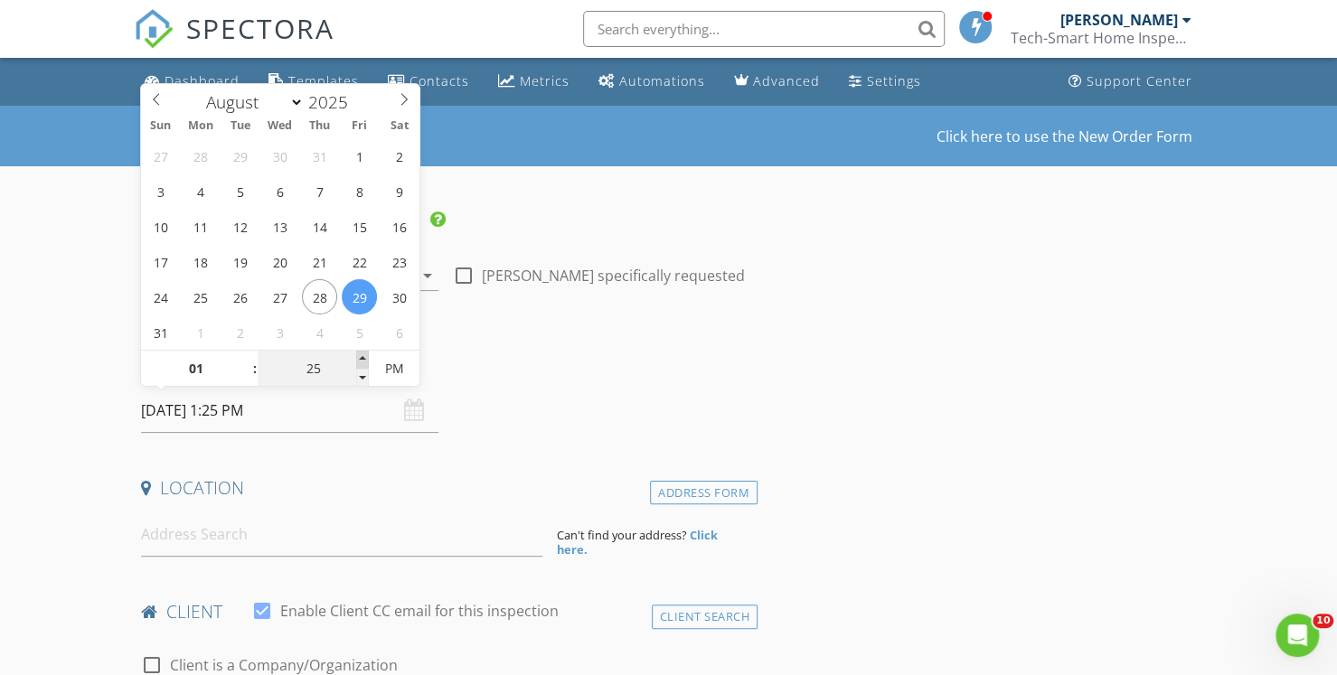
type input "30"
type input "08/29/2025 1:30 PM"
click at [367, 356] on span at bounding box center [362, 360] width 13 height 18
type input "35"
type input "08/29/2025 1:35 PM"
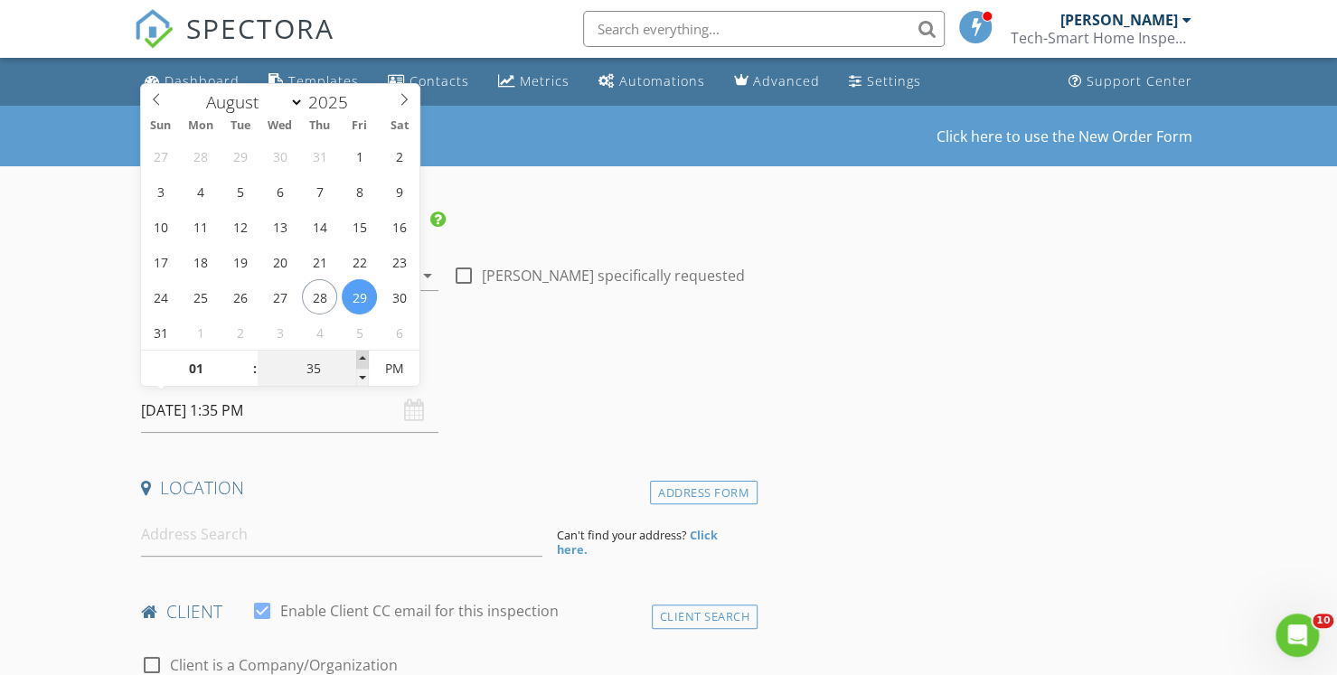
click at [367, 356] on span at bounding box center [362, 360] width 13 height 18
type input "30"
type input "08/29/2025 1:30 PM"
click at [367, 373] on span at bounding box center [362, 378] width 13 height 18
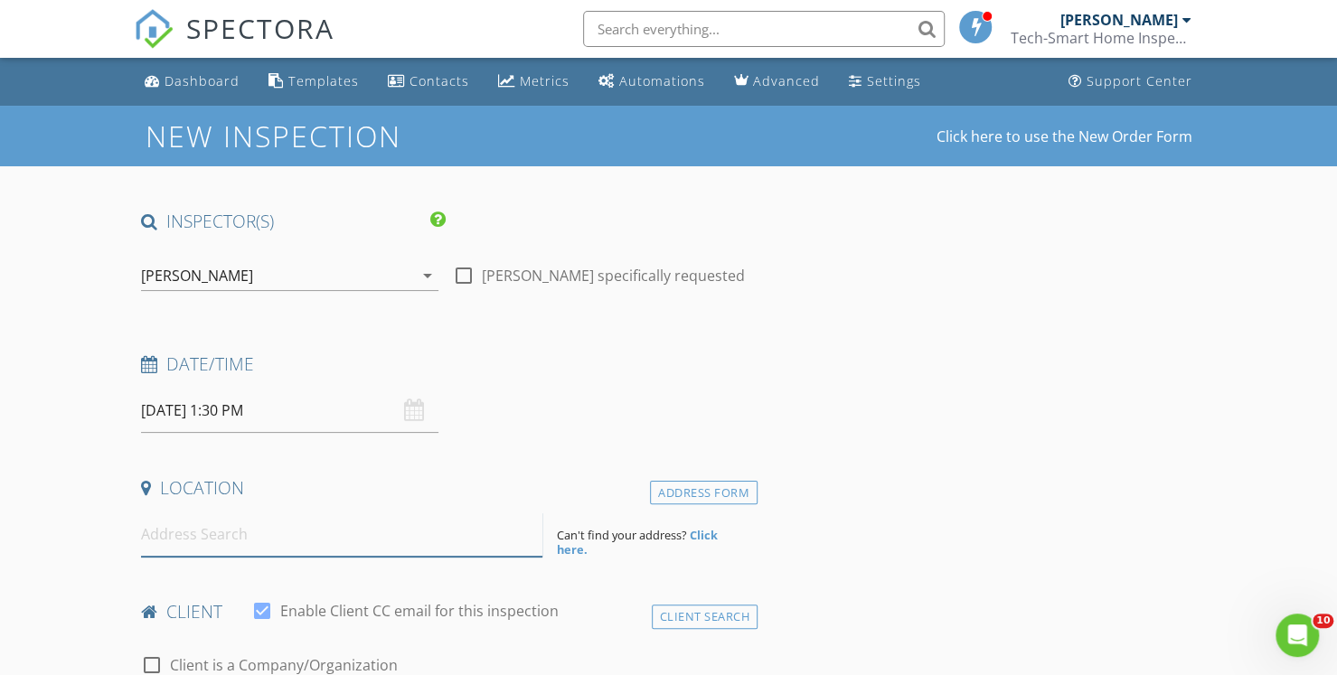
click at [265, 532] on input at bounding box center [341, 535] width 401 height 44
type input "193 Mariaville Road, Rotterdam, NY, USA"
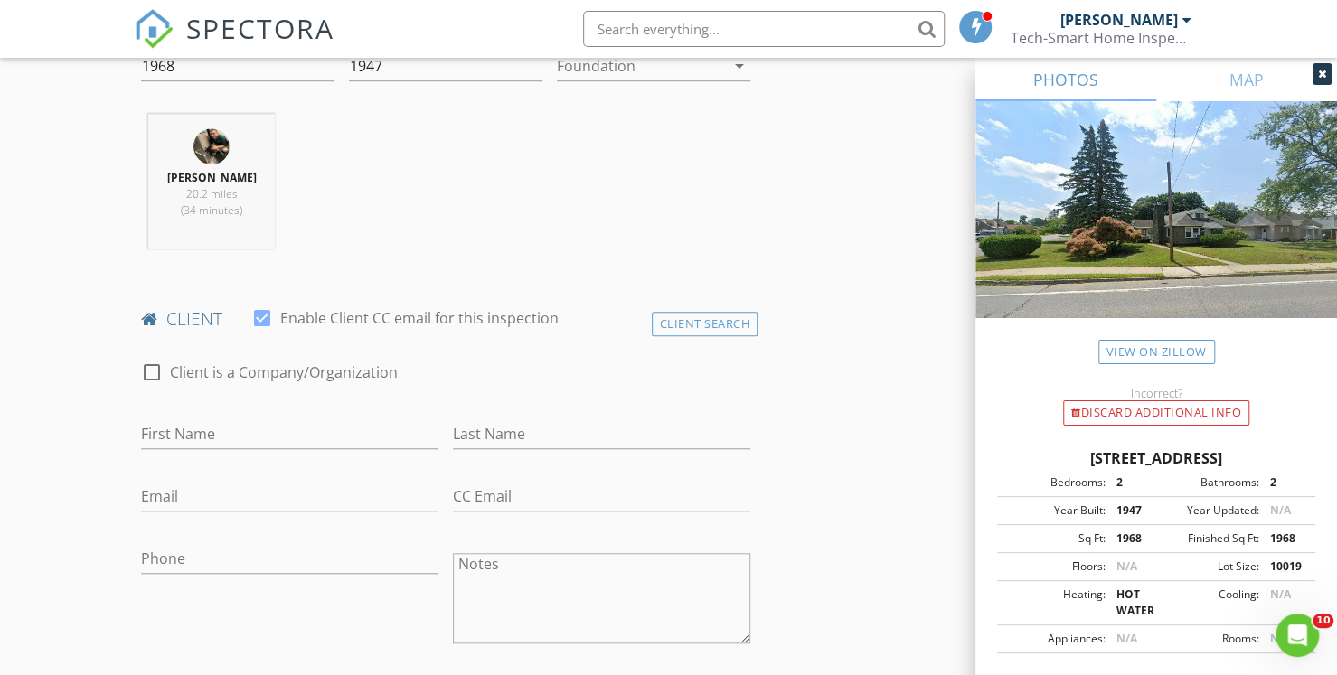
scroll to position [664, 0]
click at [715, 323] on div "Client Search" at bounding box center [705, 322] width 107 height 24
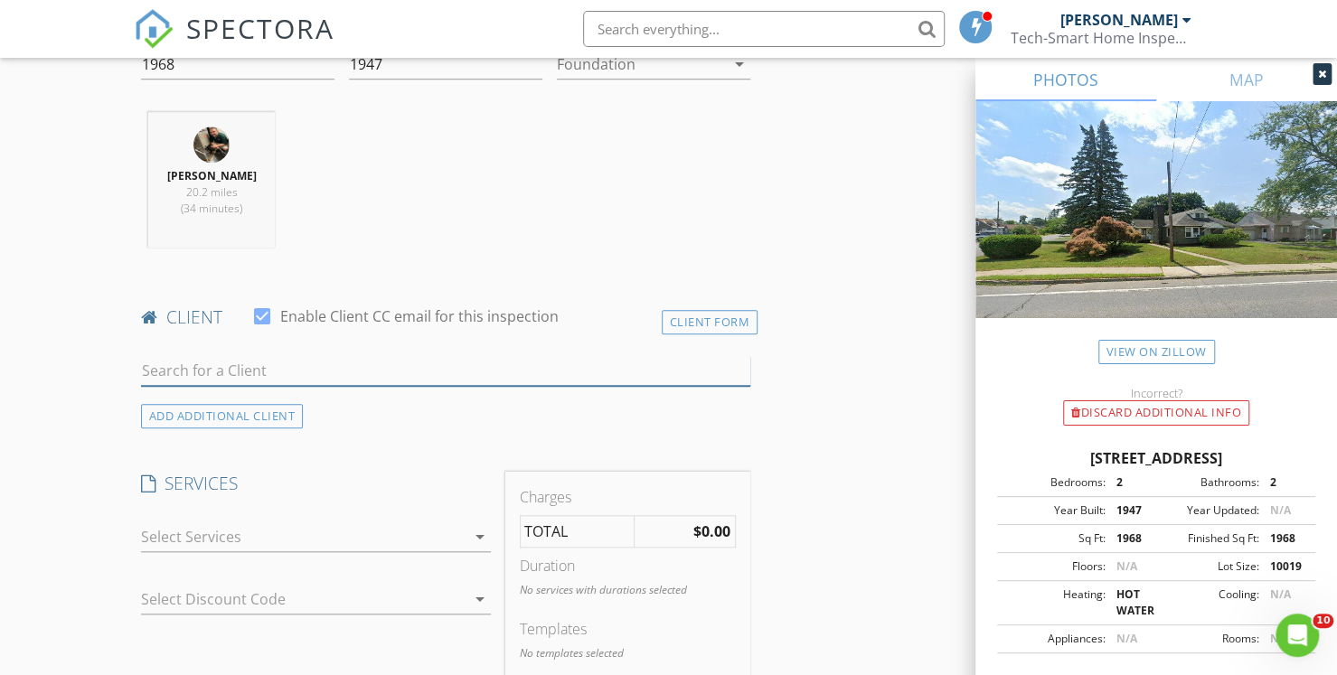
click at [506, 370] on input "text" at bounding box center [445, 371] width 609 height 30
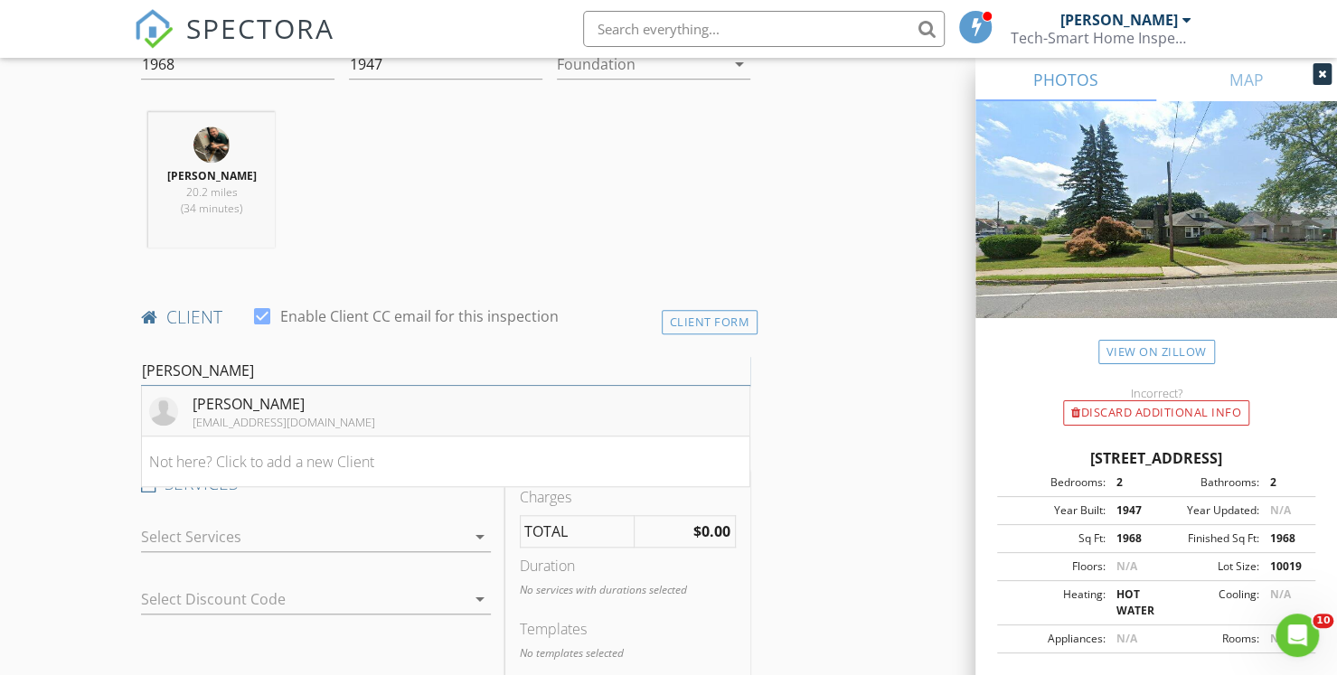
type input "john ma"
click at [372, 412] on li "John Malone johnjm1217@yahoo.com" at bounding box center [445, 411] width 607 height 51
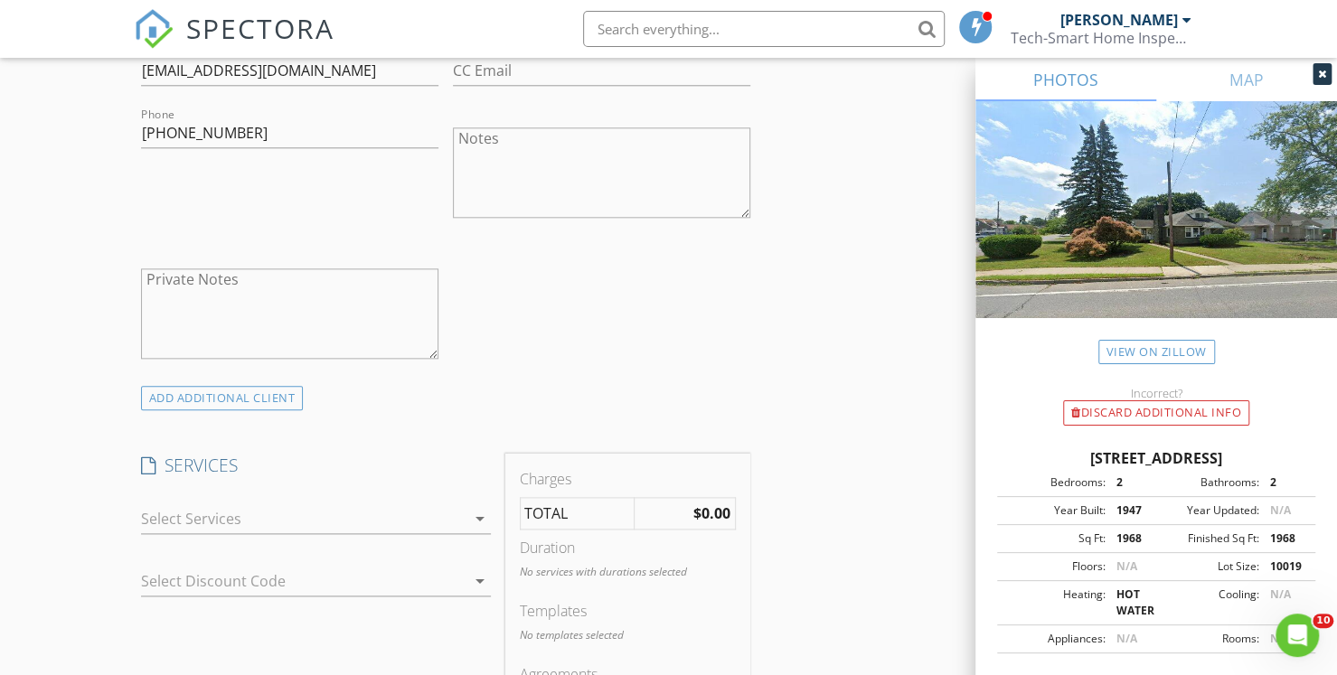
scroll to position [1089, 0]
click at [247, 513] on div at bounding box center [303, 517] width 325 height 29
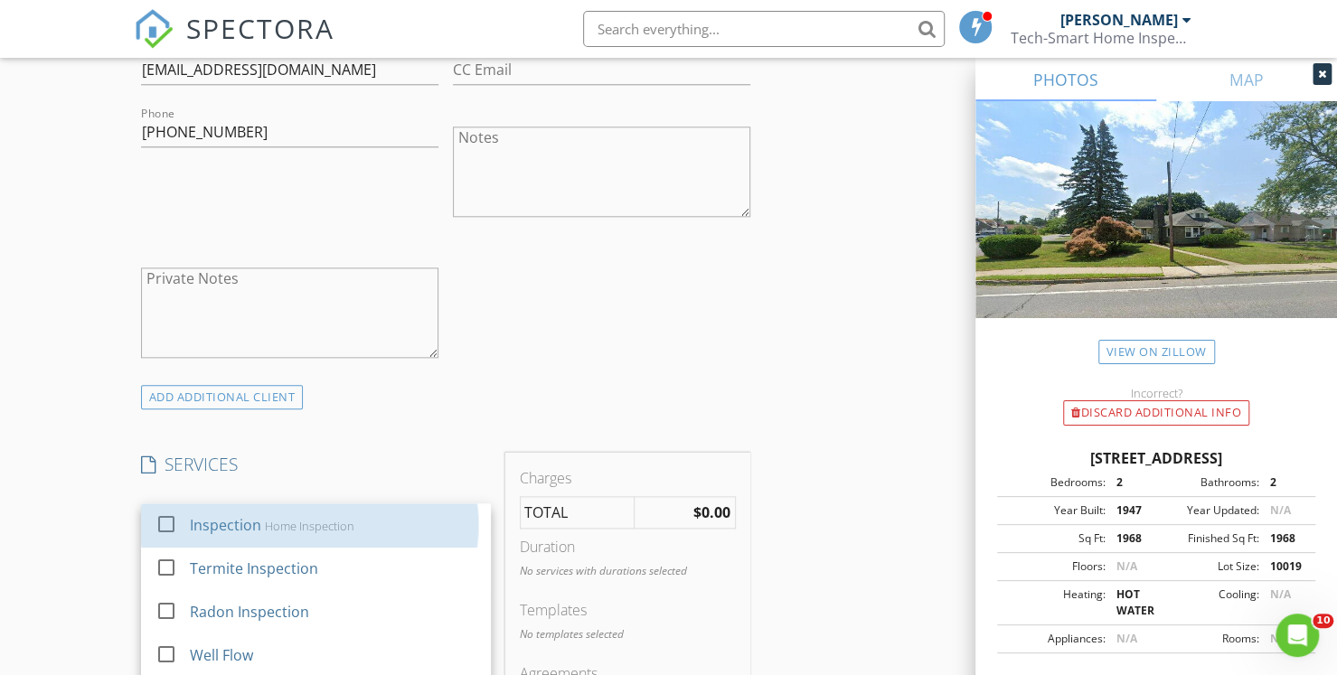
click at [247, 514] on div "Inspection" at bounding box center [224, 525] width 71 height 22
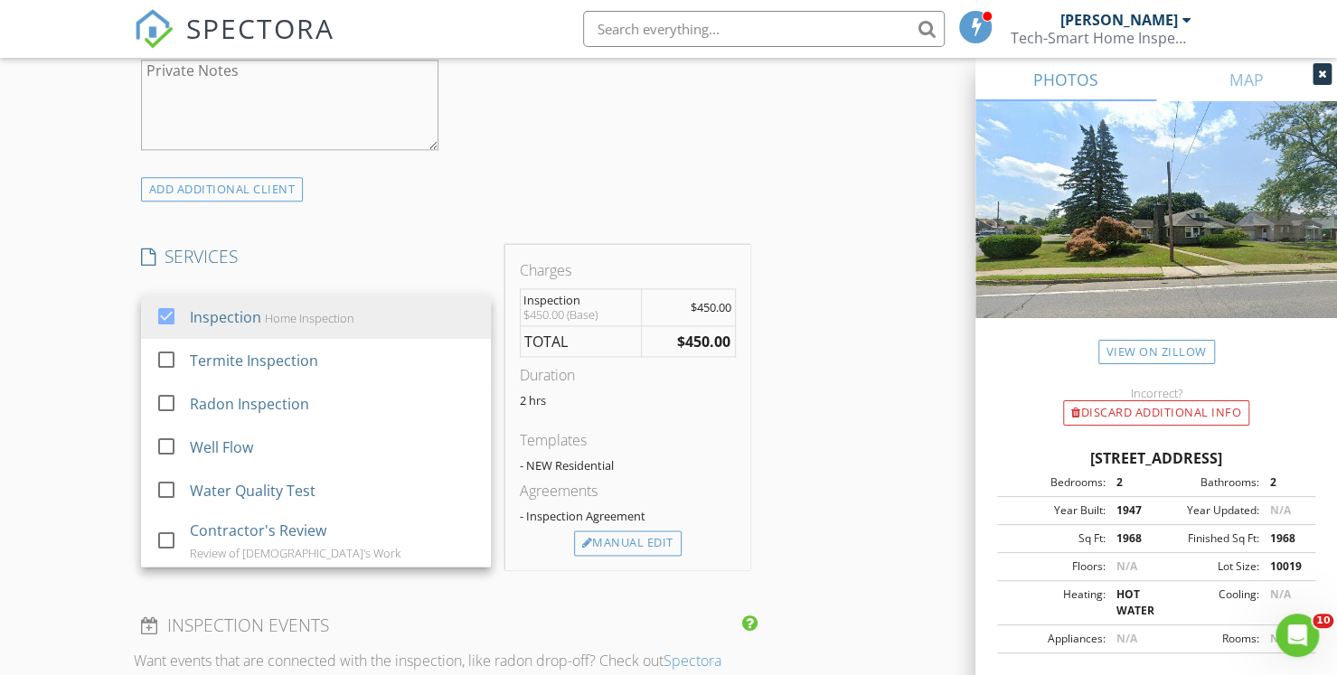
scroll to position [1298, 0]
click at [665, 541] on div "Manual Edit" at bounding box center [628, 542] width 108 height 25
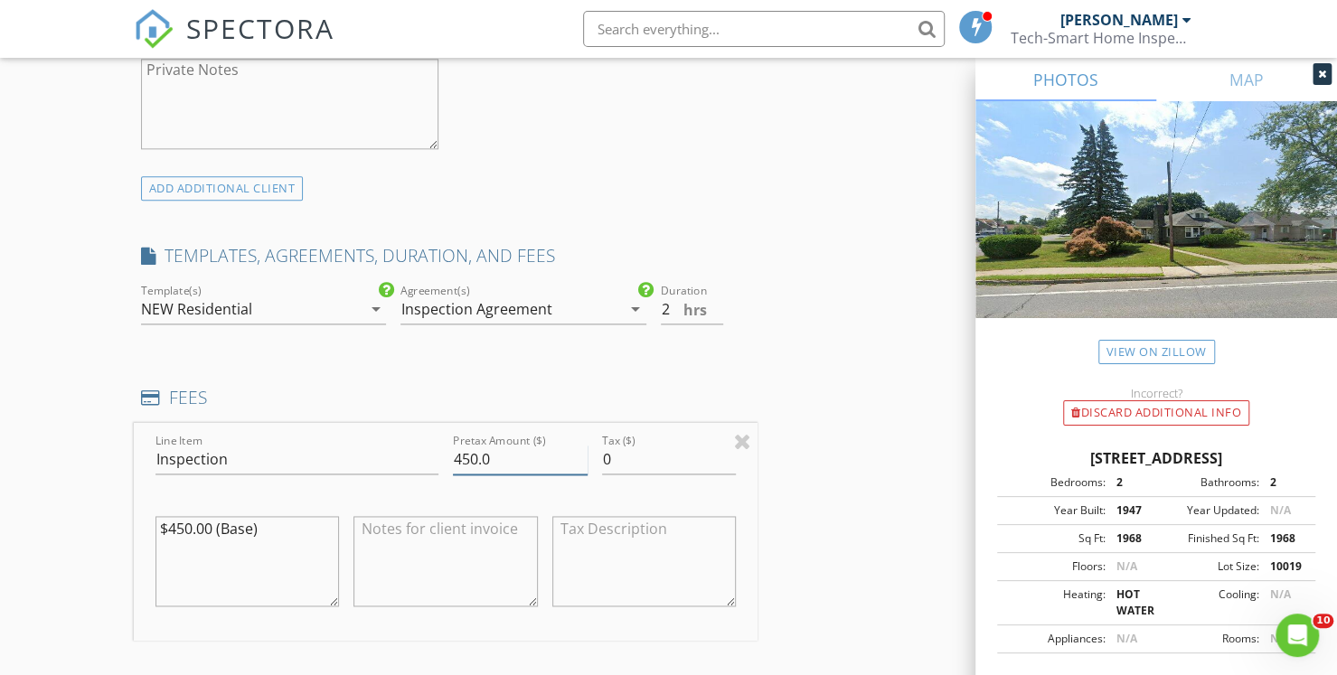
click at [474, 451] on input "450.0" at bounding box center [520, 460] width 135 height 30
type input "400.0"
click at [421, 549] on textarea at bounding box center [444, 561] width 183 height 90
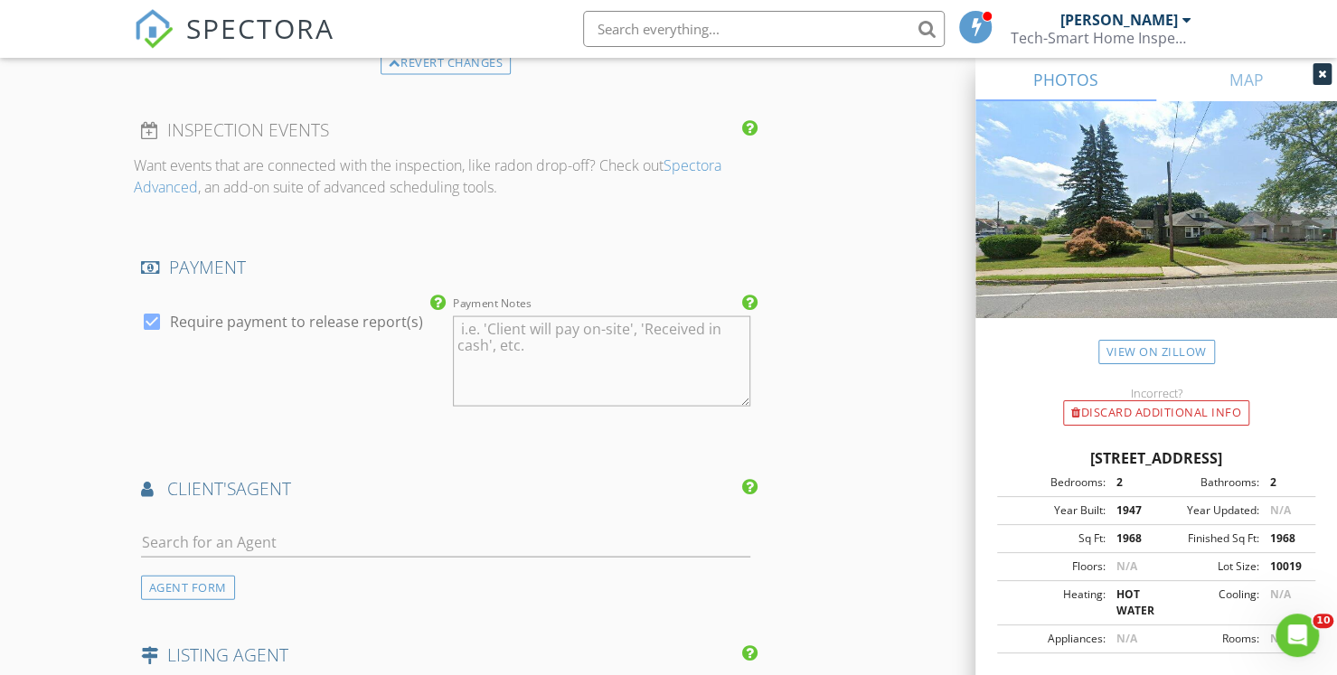
scroll to position [1981, 0]
type textarea "Repeat Customer Discount Applied"
click at [357, 528] on input "text" at bounding box center [445, 538] width 609 height 30
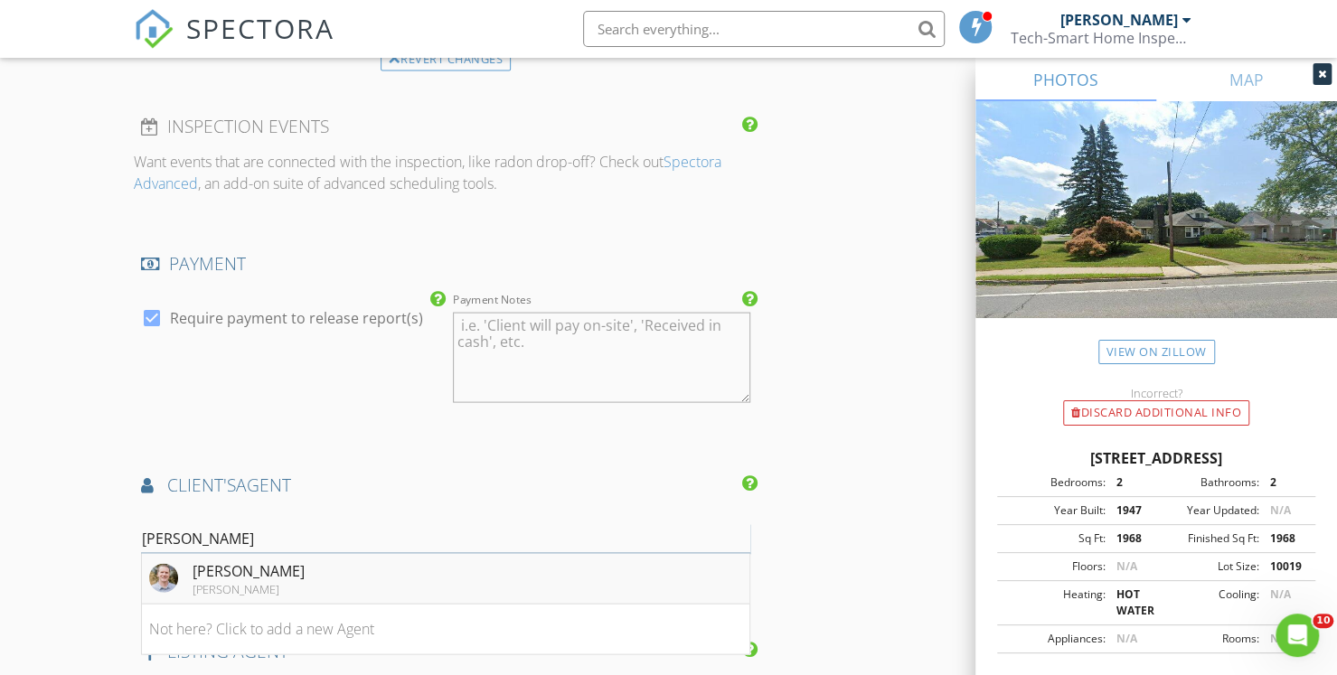
type input "paul h"
click at [267, 574] on div "Paul Heffern" at bounding box center [249, 571] width 112 height 22
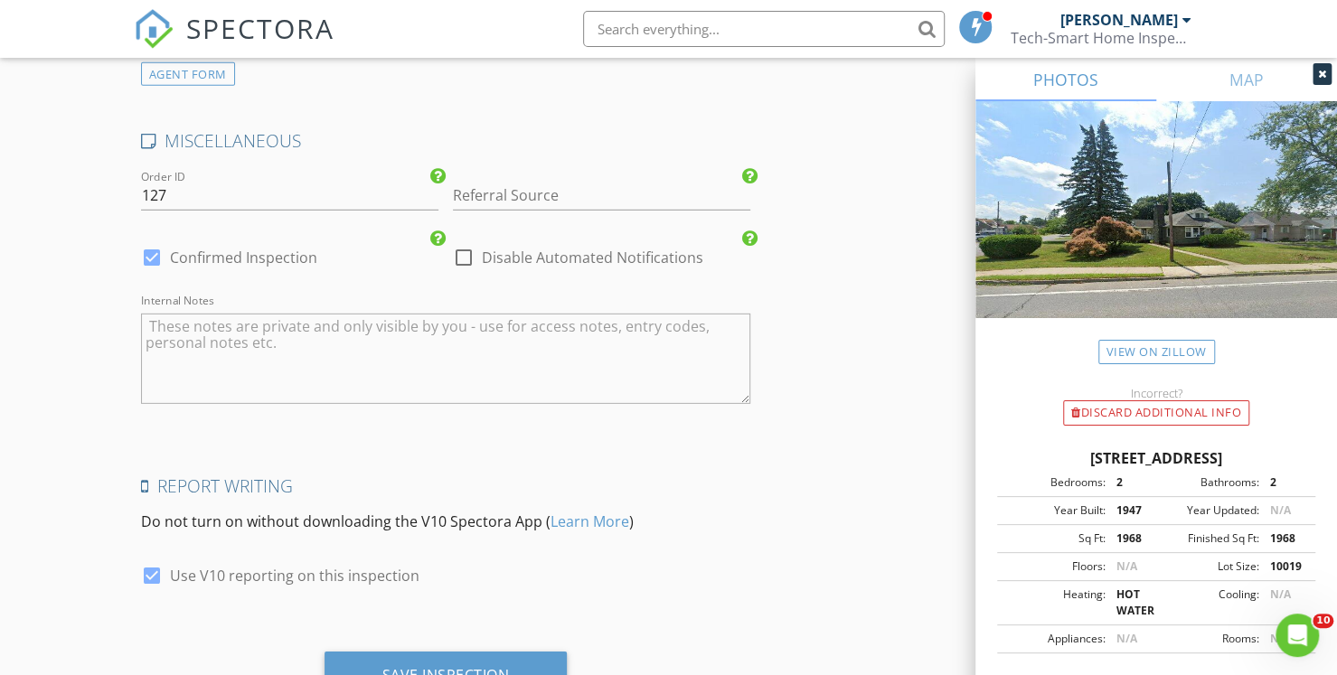
scroll to position [3144, 0]
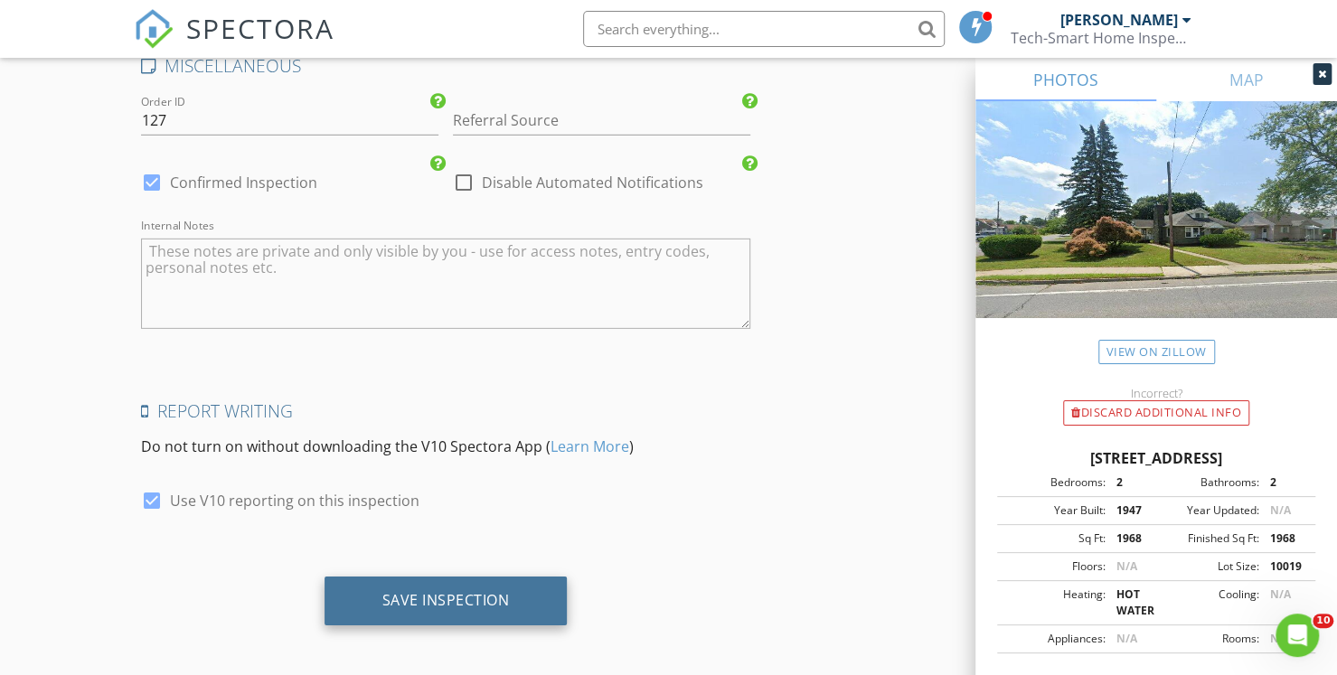
click at [465, 591] on div "Save Inspection" at bounding box center [445, 600] width 127 height 18
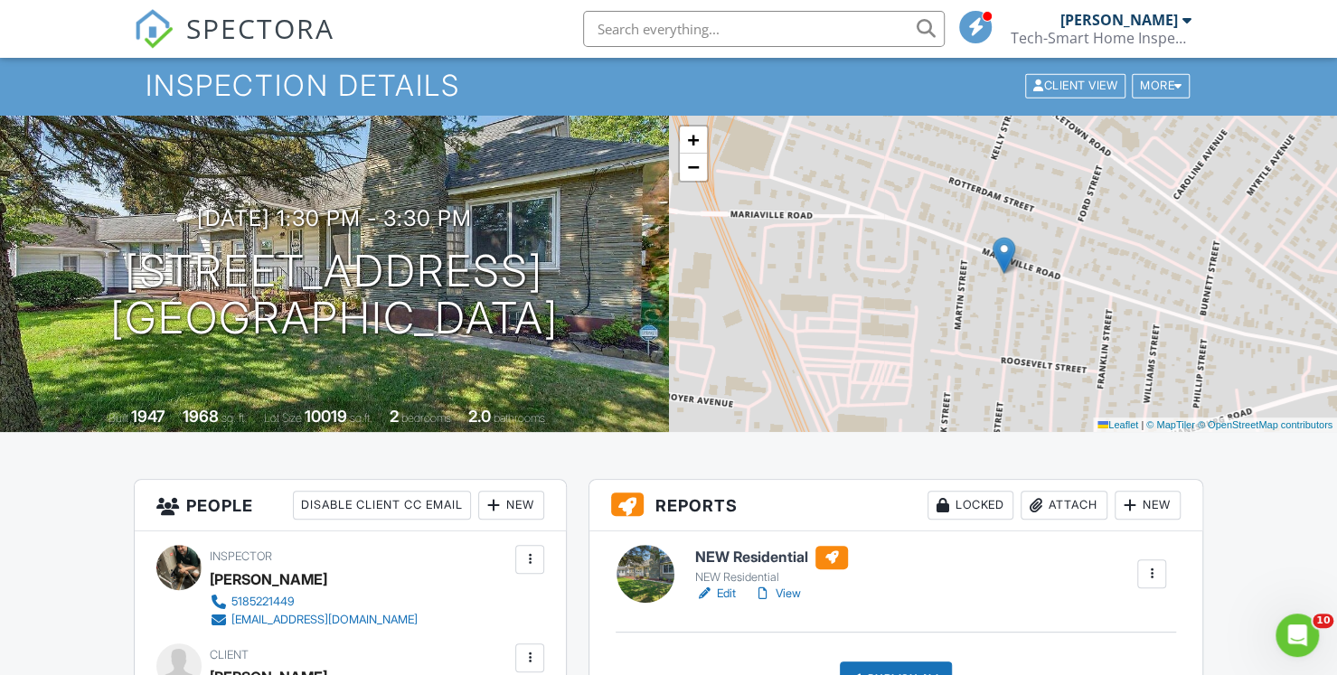
click at [676, 22] on input "text" at bounding box center [764, 29] width 362 height 36
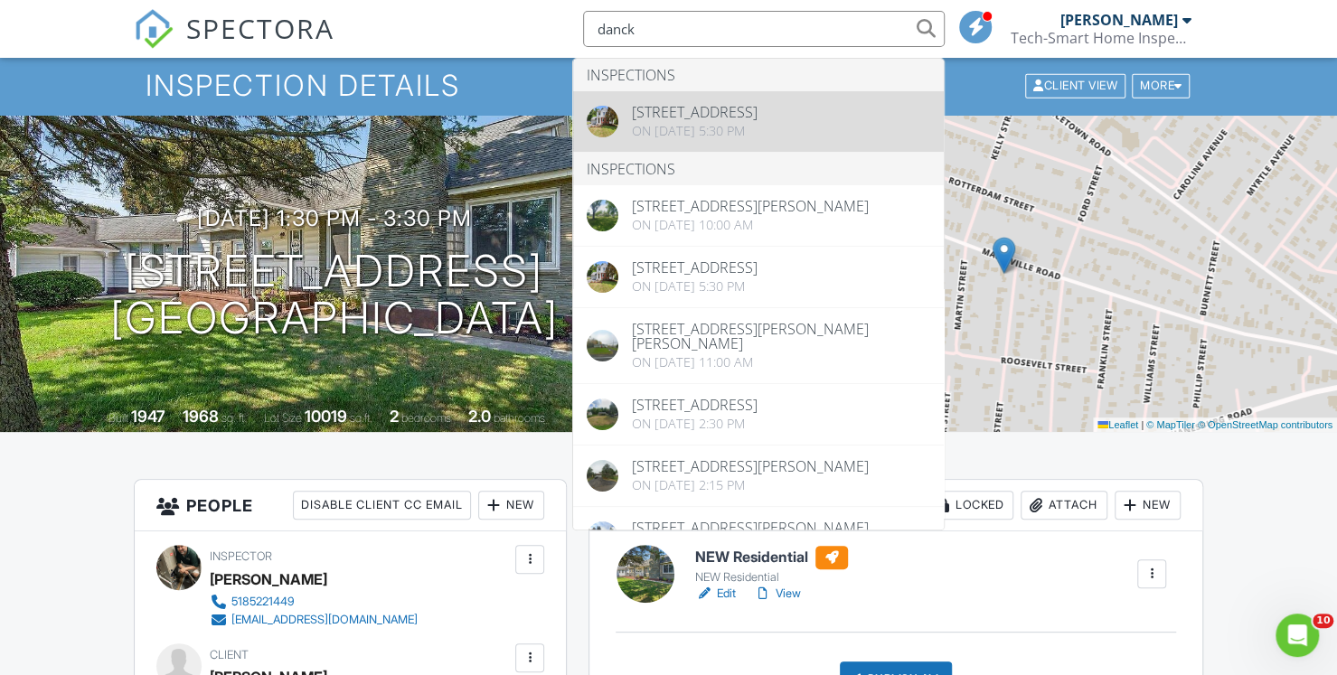
type input "danck"
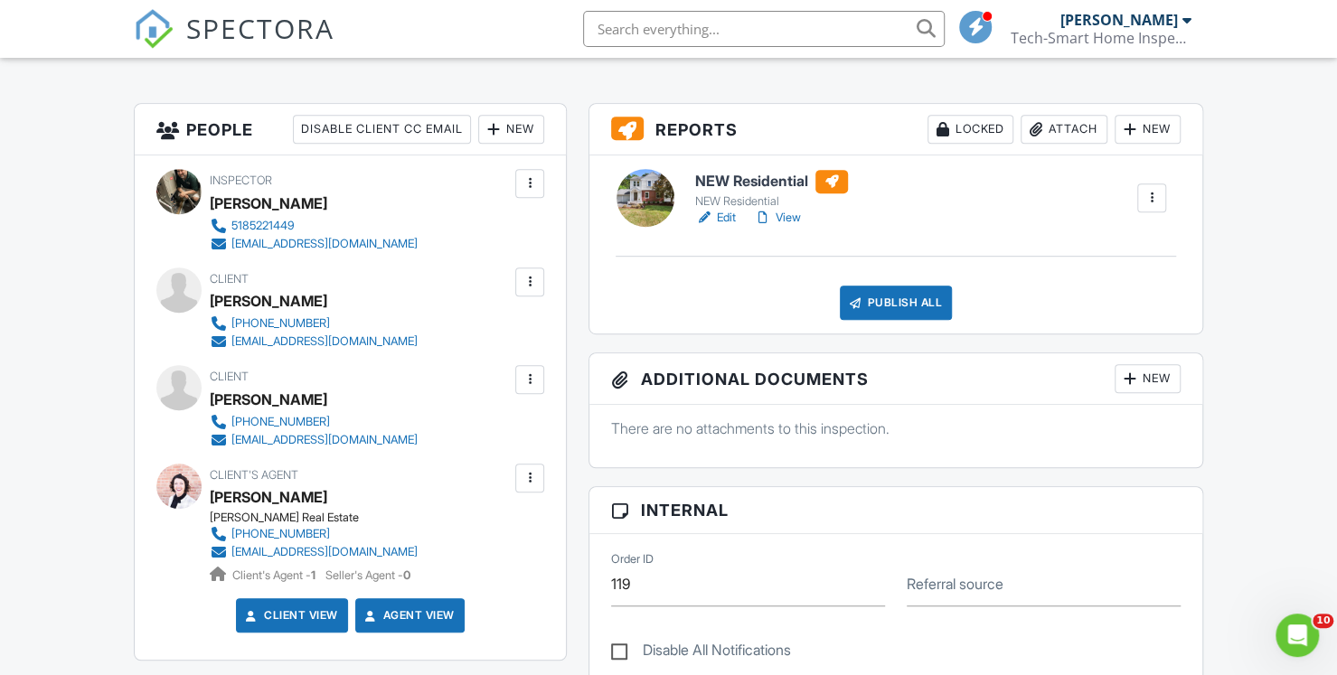
click at [522, 123] on div "New" at bounding box center [511, 129] width 66 height 29
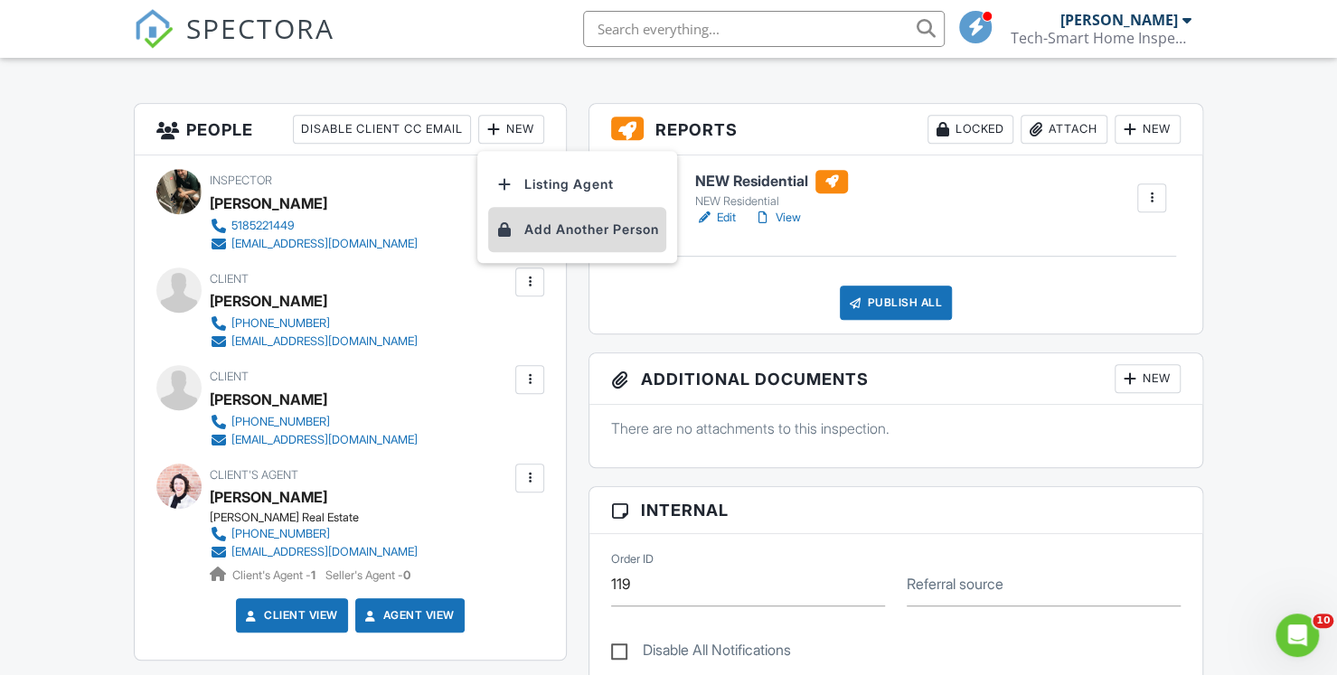
click at [548, 232] on li "Add Another Person" at bounding box center [577, 229] width 178 height 45
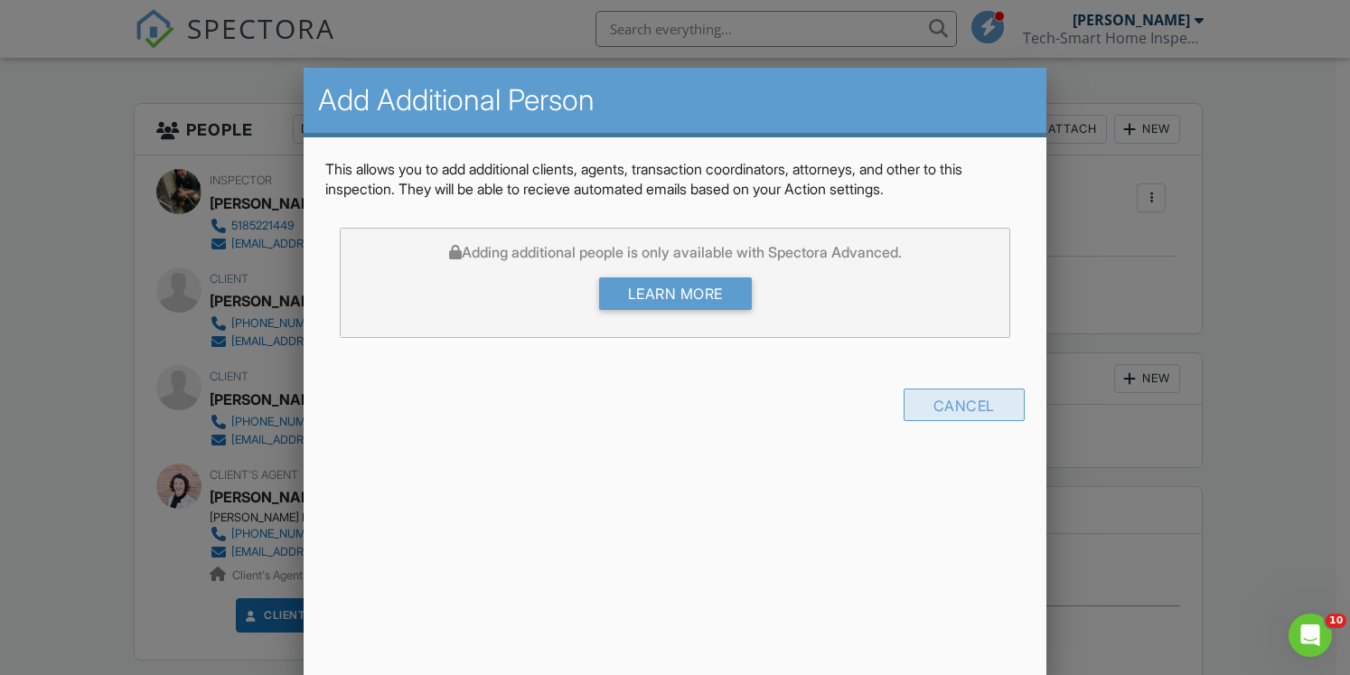
click at [934, 401] on div "Cancel" at bounding box center [964, 405] width 121 height 33
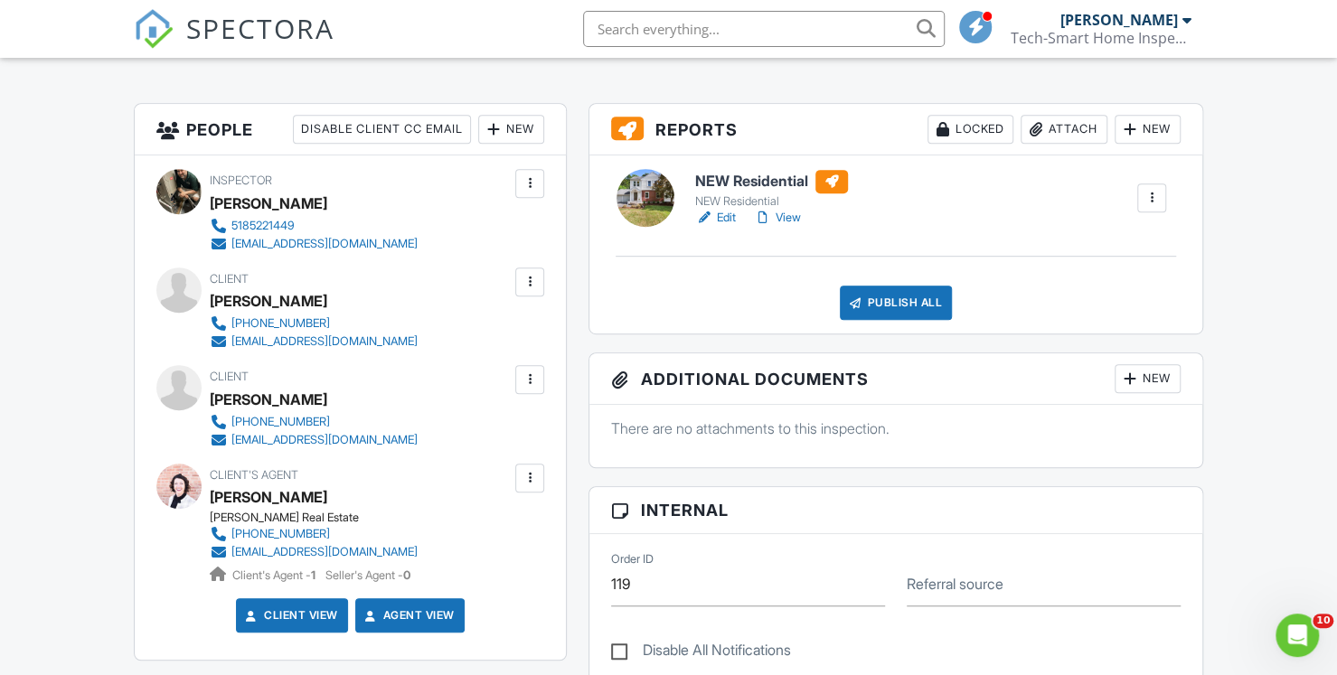
click at [528, 473] on div at bounding box center [530, 478] width 18 height 18
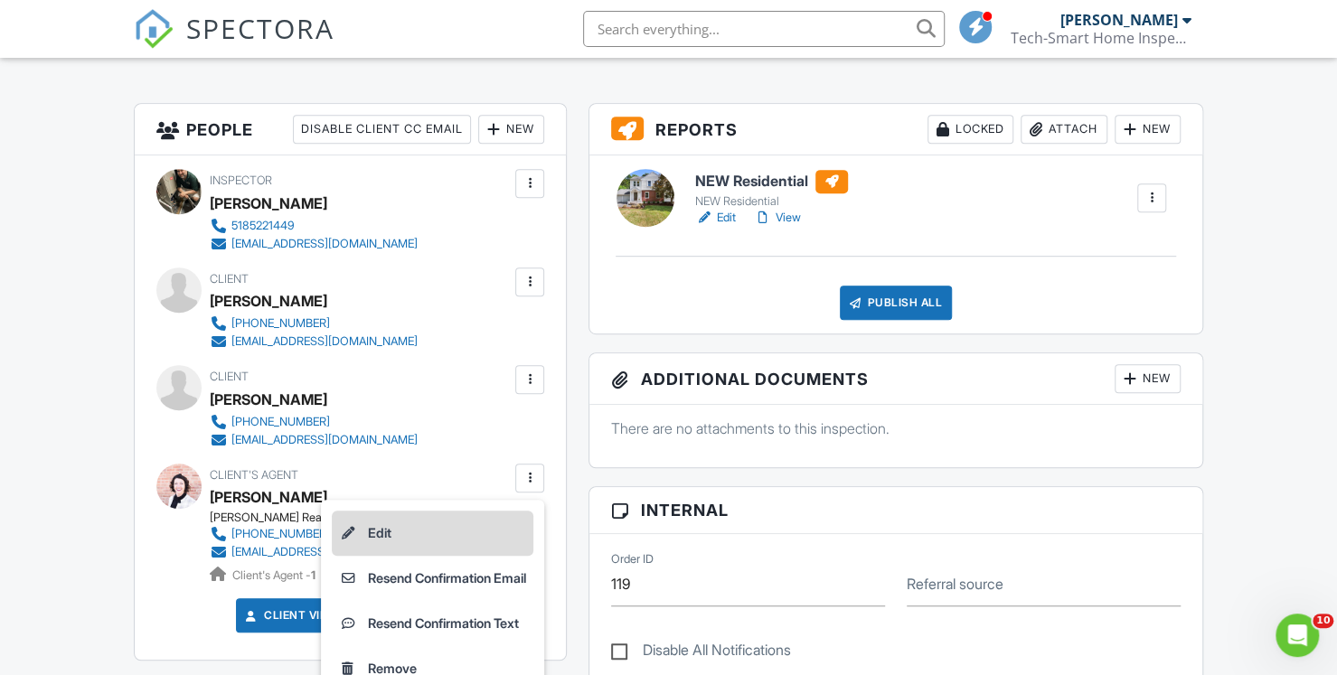
click at [397, 529] on li "Edit" at bounding box center [433, 533] width 202 height 45
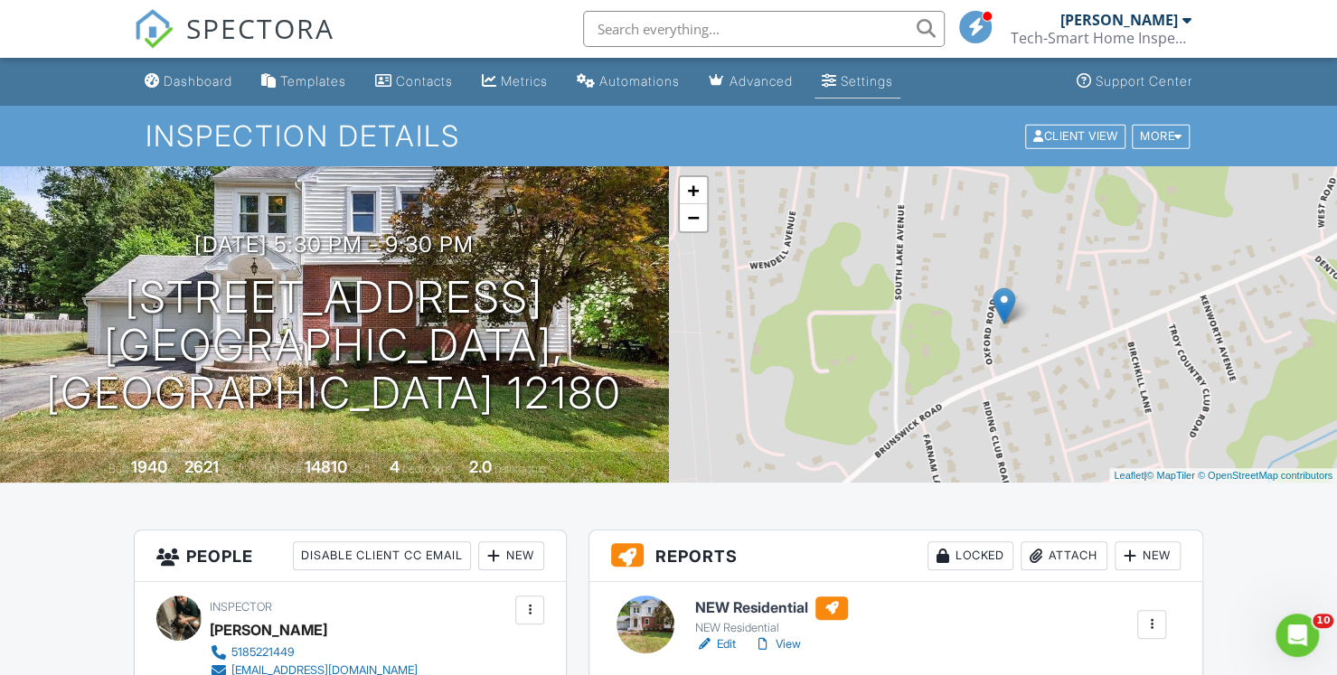
click at [897, 90] on link "Settings" at bounding box center [857, 81] width 86 height 33
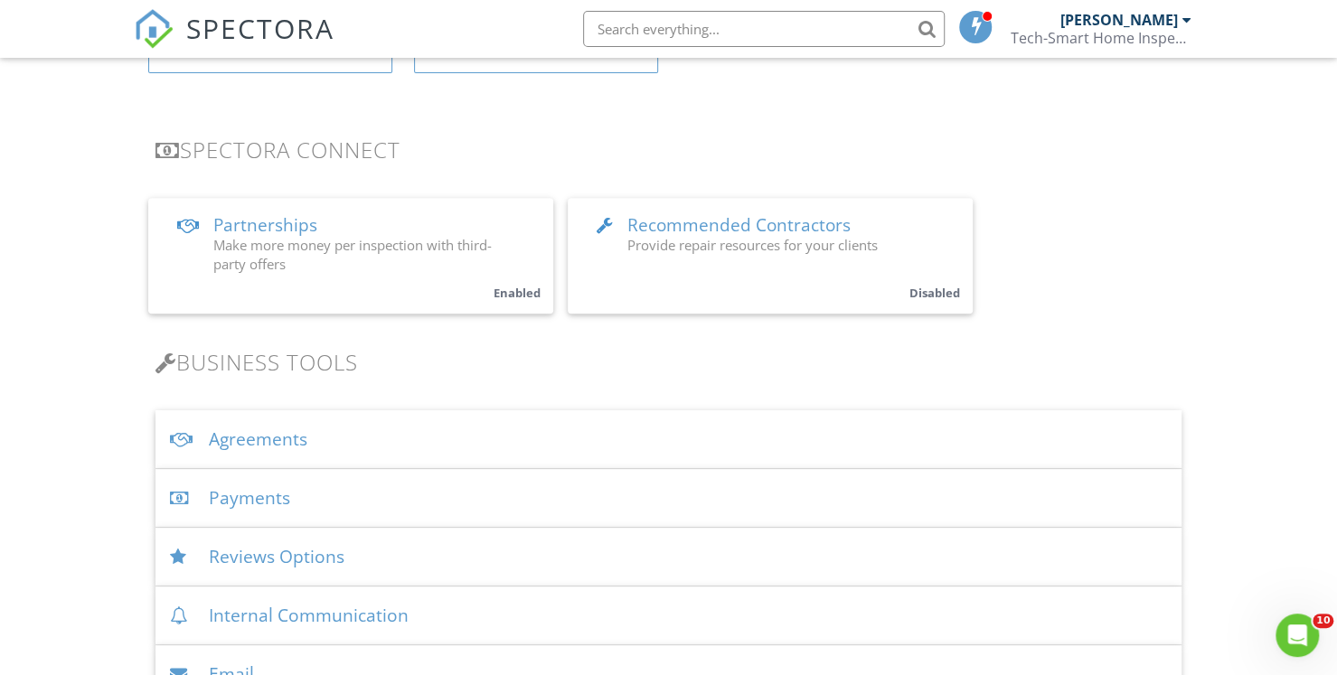
click at [274, 449] on div "Agreements" at bounding box center [668, 439] width 1026 height 59
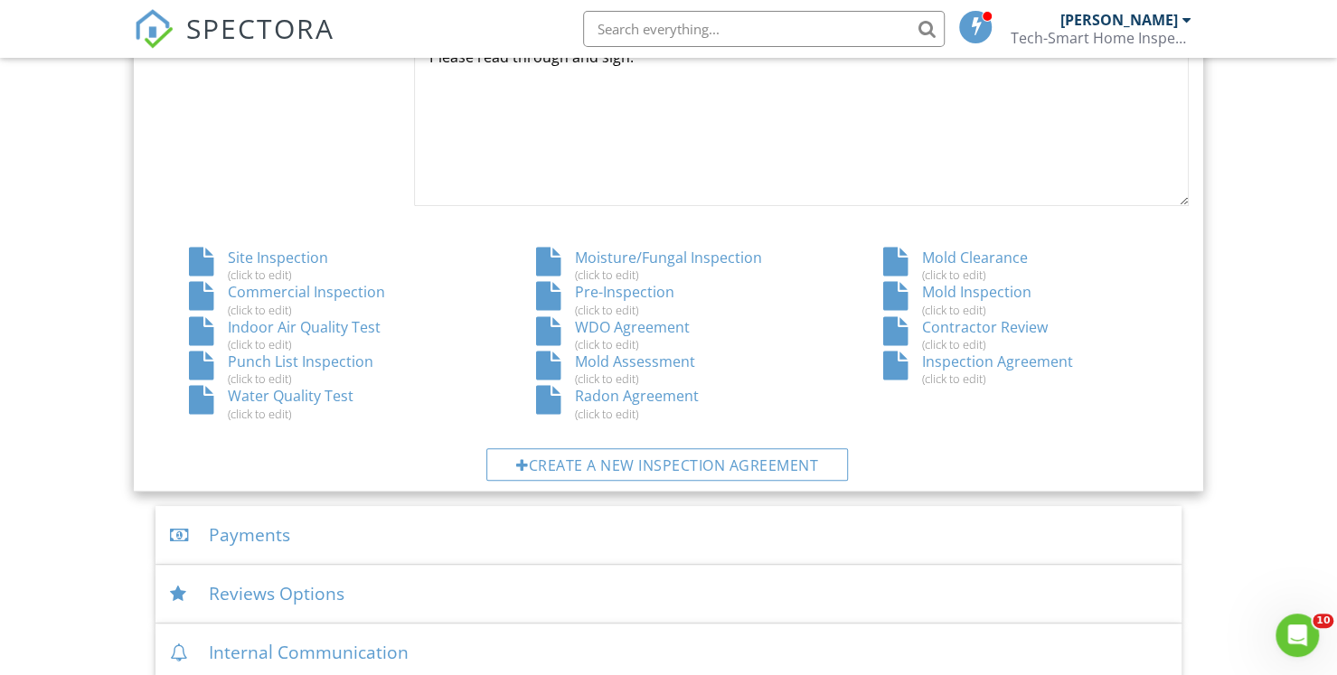
scroll to position [945, 0]
click at [683, 364] on div "Mold Assessment (click to edit)" at bounding box center [668, 367] width 347 height 34
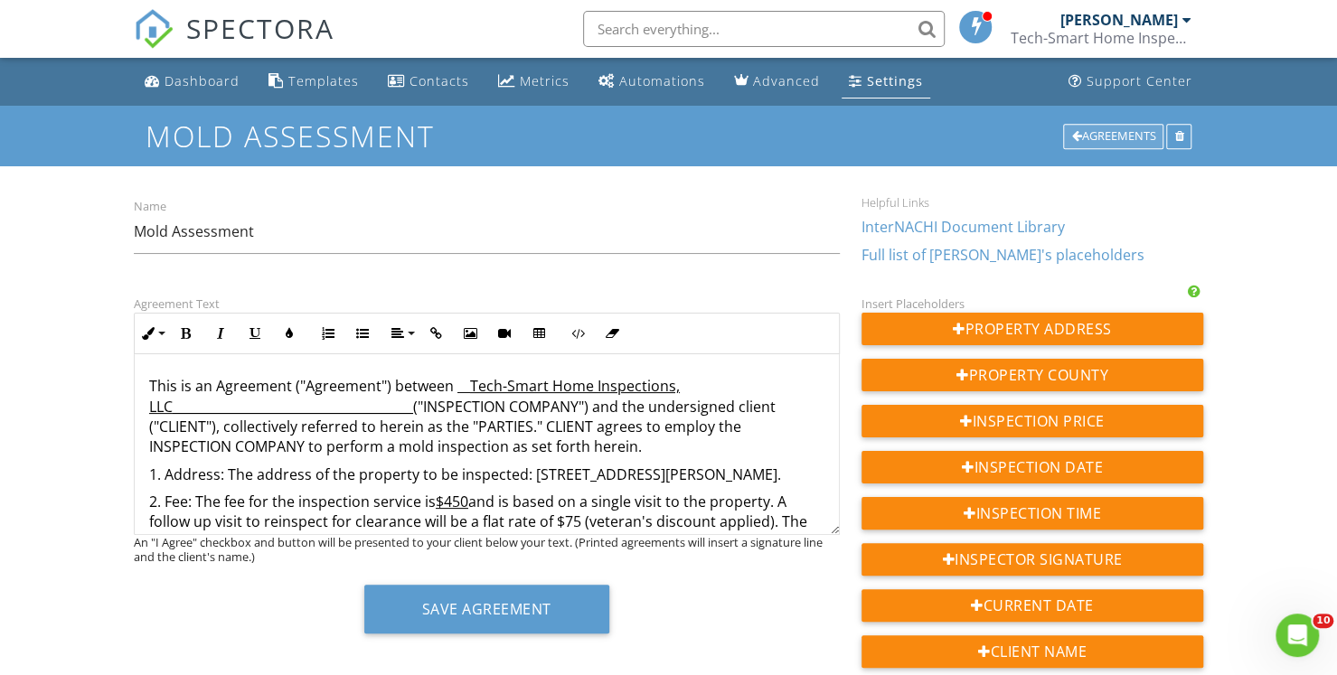
click at [1092, 144] on div "Agreements" at bounding box center [1113, 136] width 100 height 25
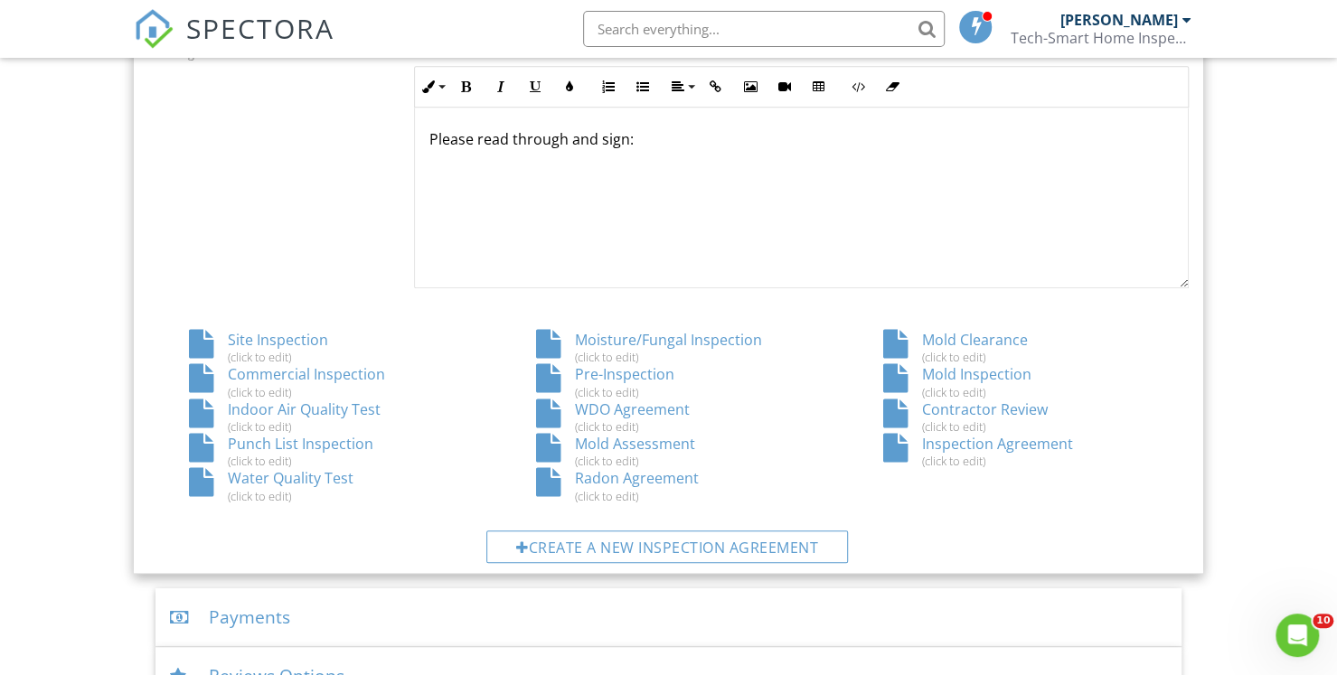
scroll to position [867, 0]
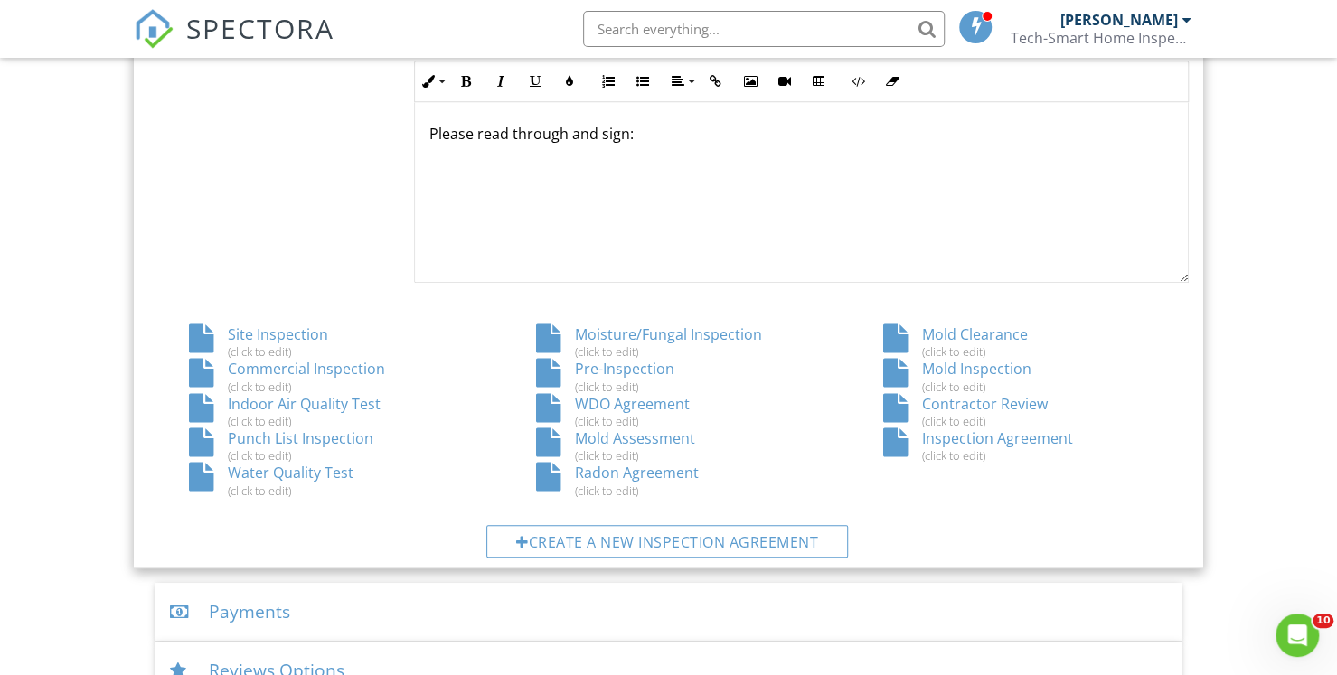
click at [649, 469] on div "Radon Agreement (click to edit)" at bounding box center [668, 480] width 347 height 34
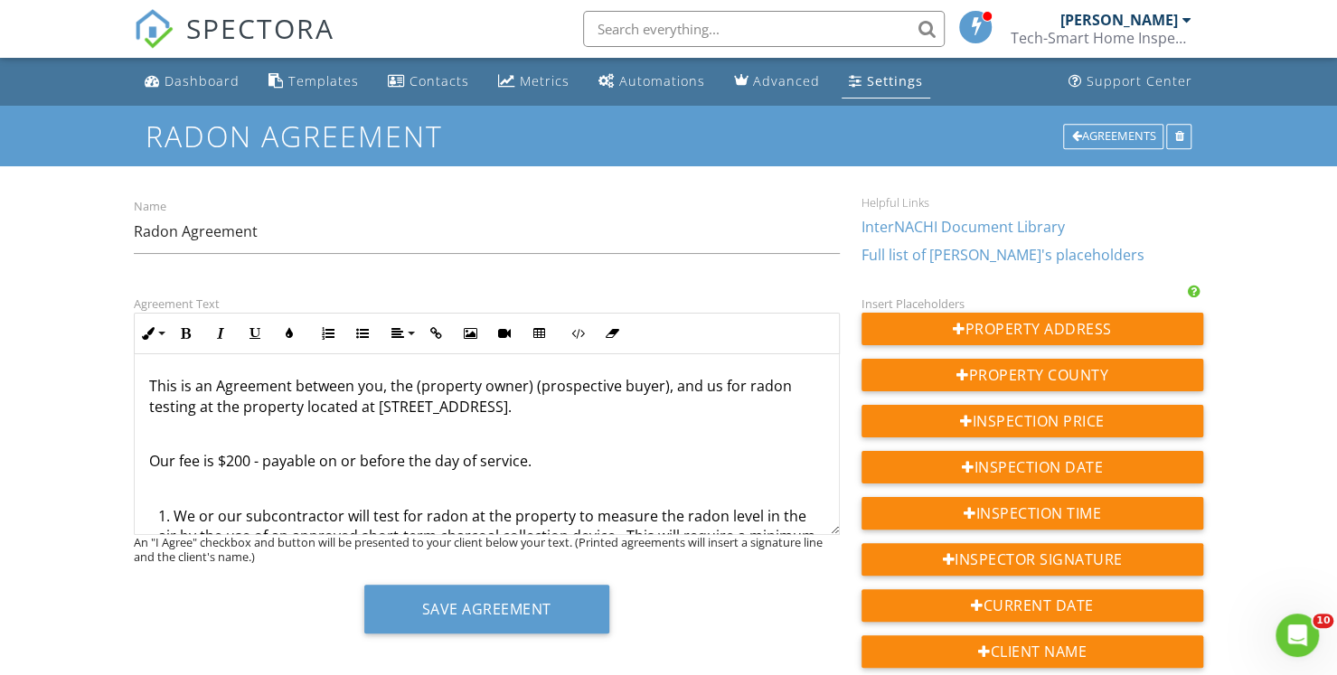
click at [612, 403] on p "This is an Agreement between you, the (property owner) (prospective buyer), and…" at bounding box center [486, 396] width 675 height 41
click at [513, 407] on p "This is an Agreement between you, the (property owner) (prospective buyer), and…" at bounding box center [486, 396] width 675 height 41
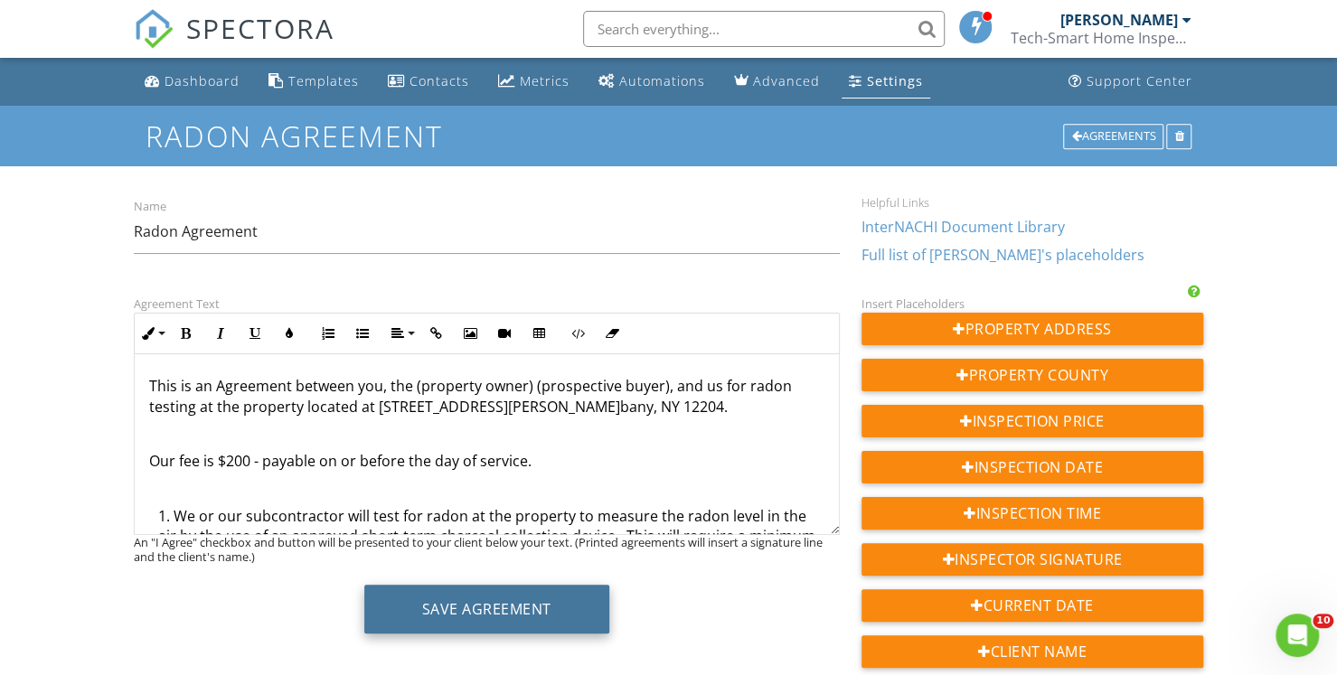
click at [475, 599] on button "Save Agreement" at bounding box center [486, 609] width 245 height 49
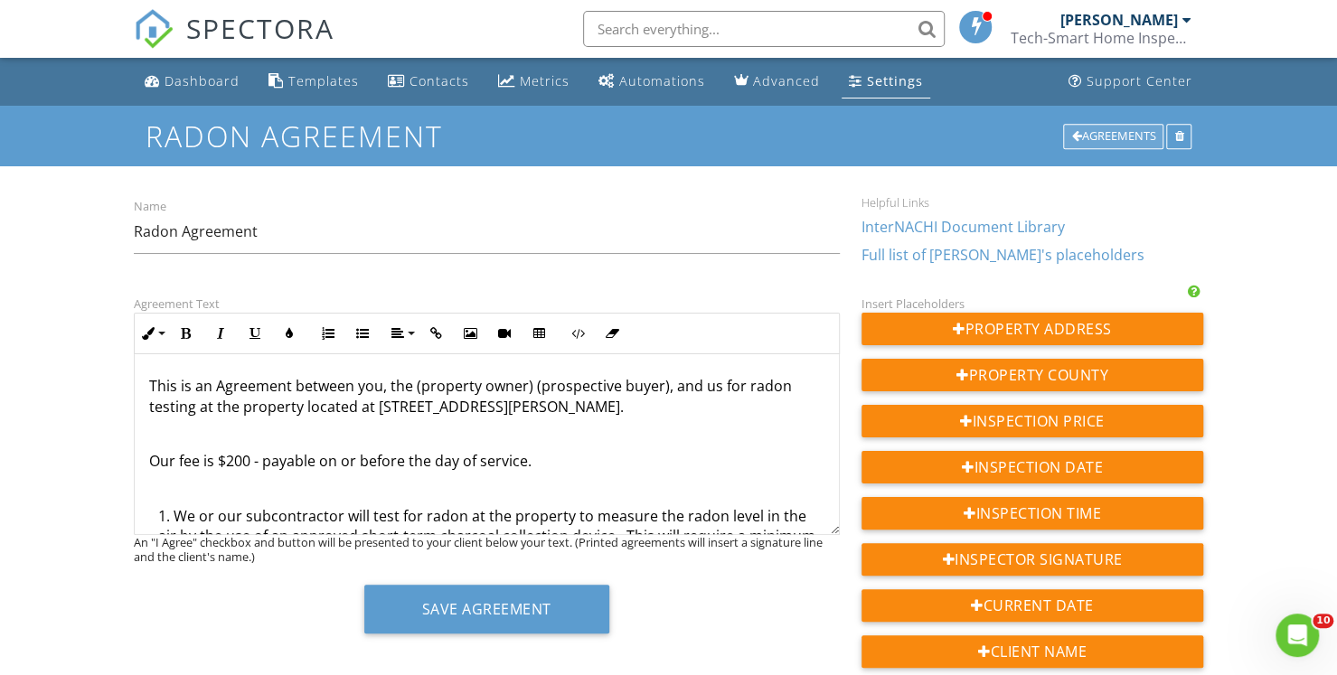
click at [1113, 139] on div "Agreements" at bounding box center [1113, 136] width 100 height 25
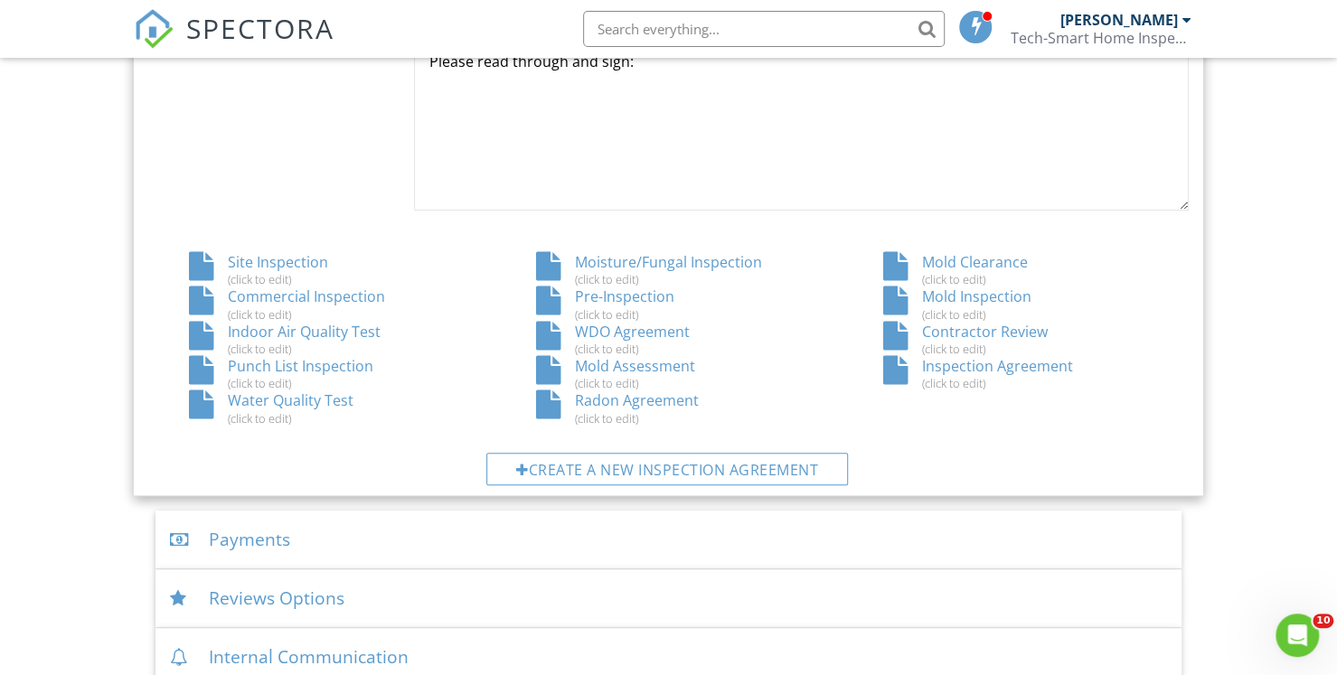
scroll to position [946, 0]
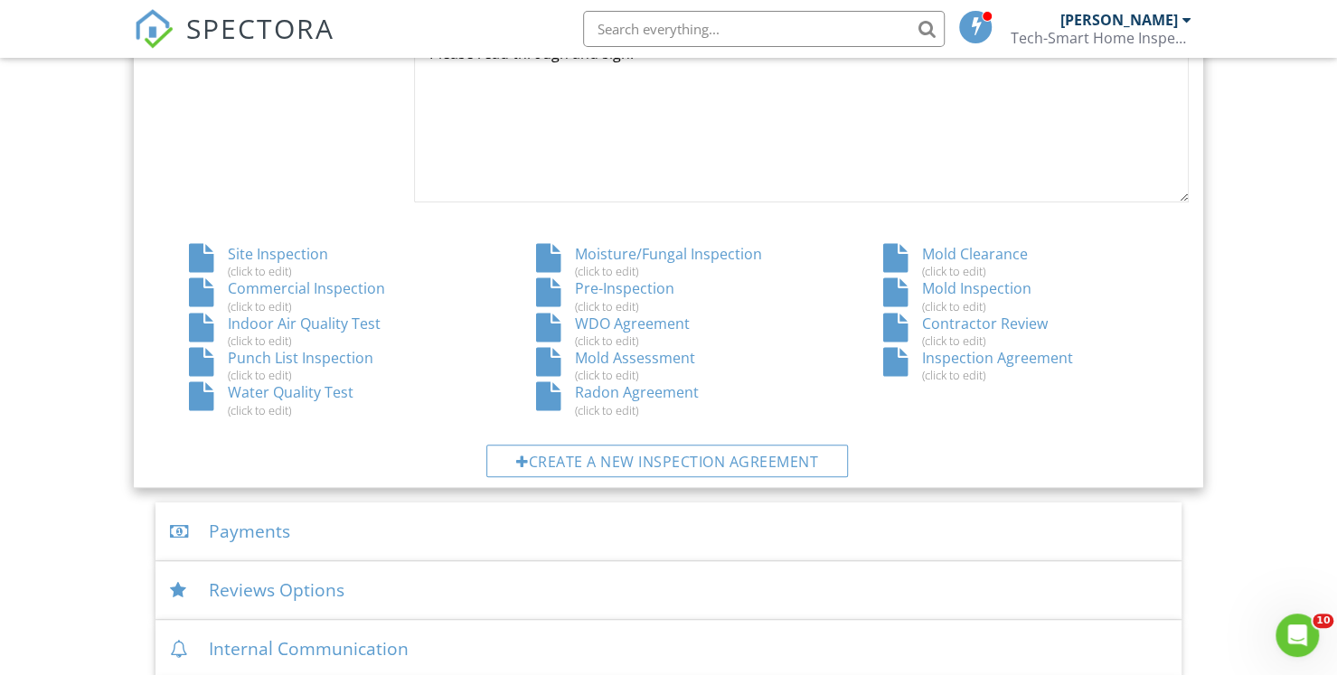
click at [937, 359] on div "Inspection Agreement (click to edit)" at bounding box center [1015, 365] width 347 height 34
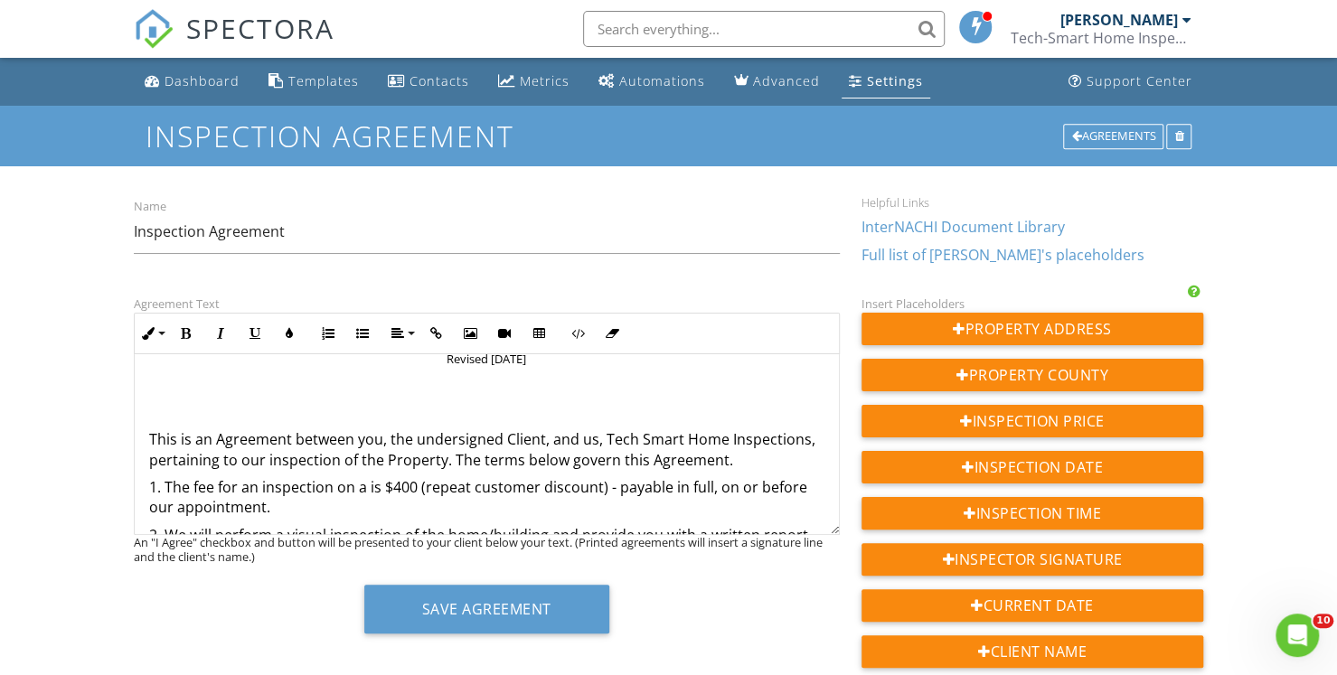
scroll to position [72, 0]
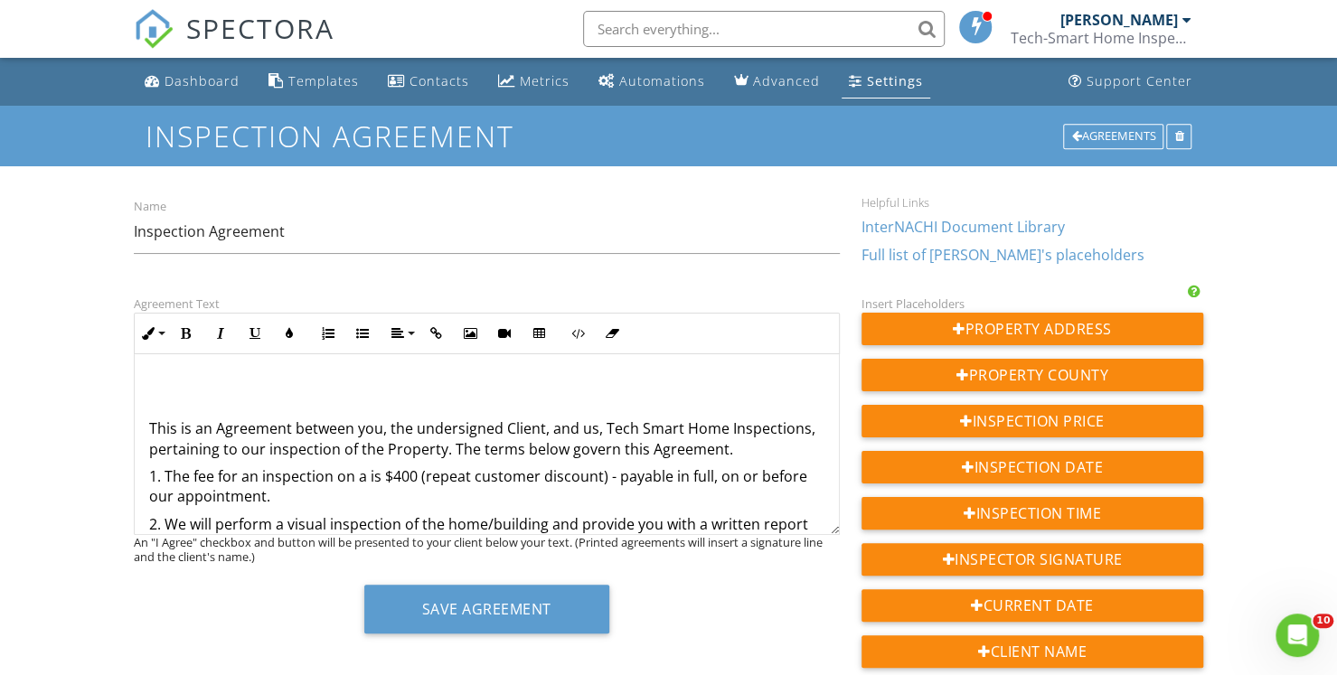
click at [604, 475] on p "1. The fee for an inspection on a is $400 (repeat customer discount) - payable …" at bounding box center [486, 486] width 675 height 41
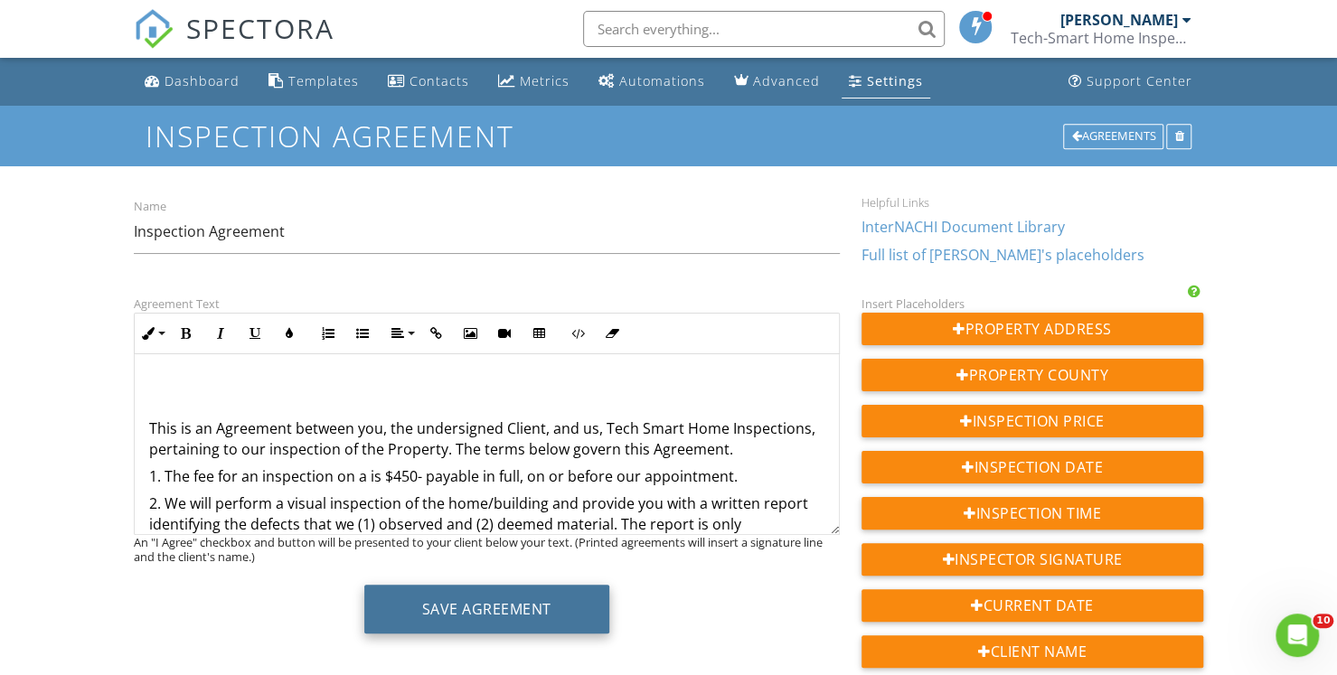
click at [457, 610] on button "Save Agreement" at bounding box center [486, 609] width 245 height 49
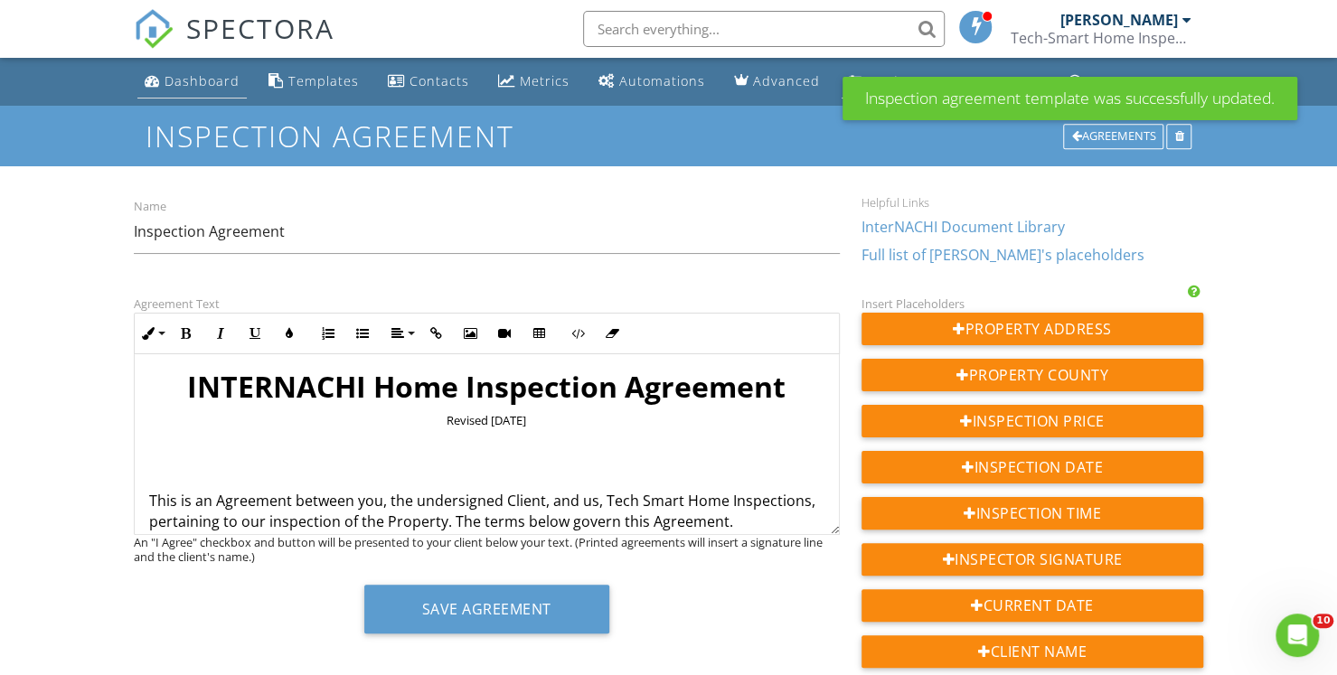
click at [214, 82] on div "Dashboard" at bounding box center [202, 80] width 75 height 17
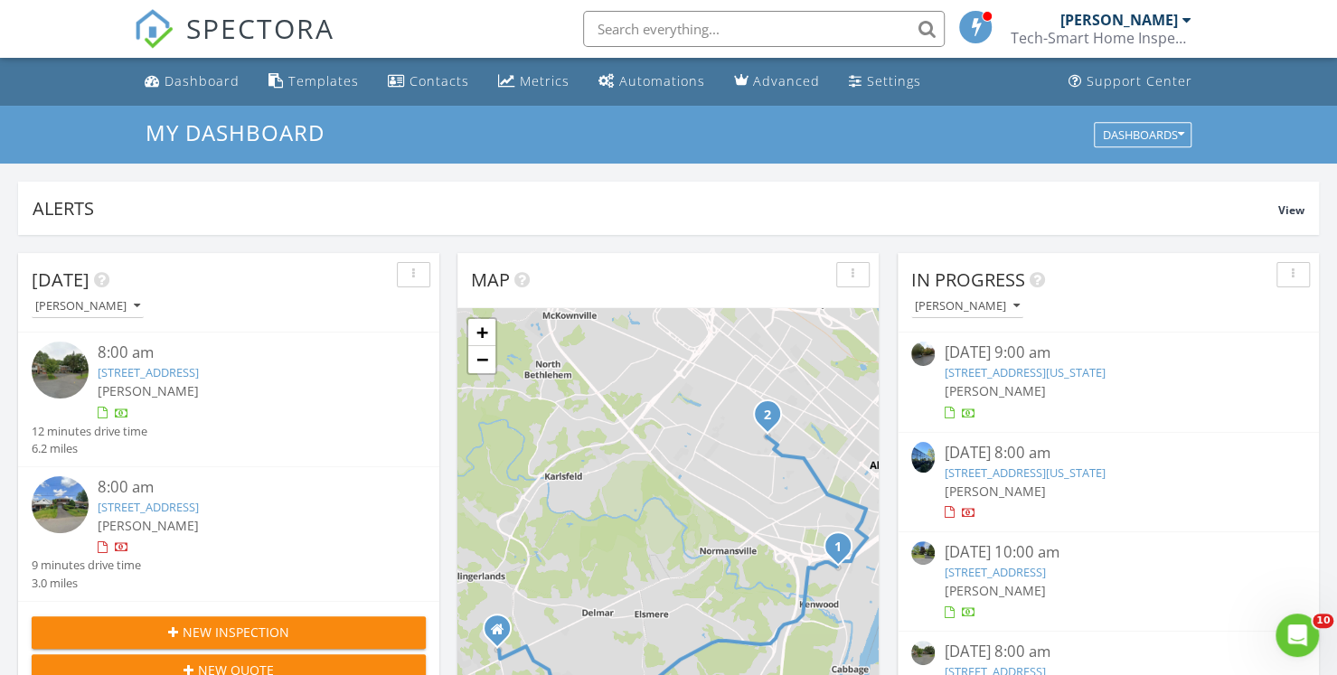
click at [250, 635] on span "New Inspection" at bounding box center [236, 632] width 107 height 19
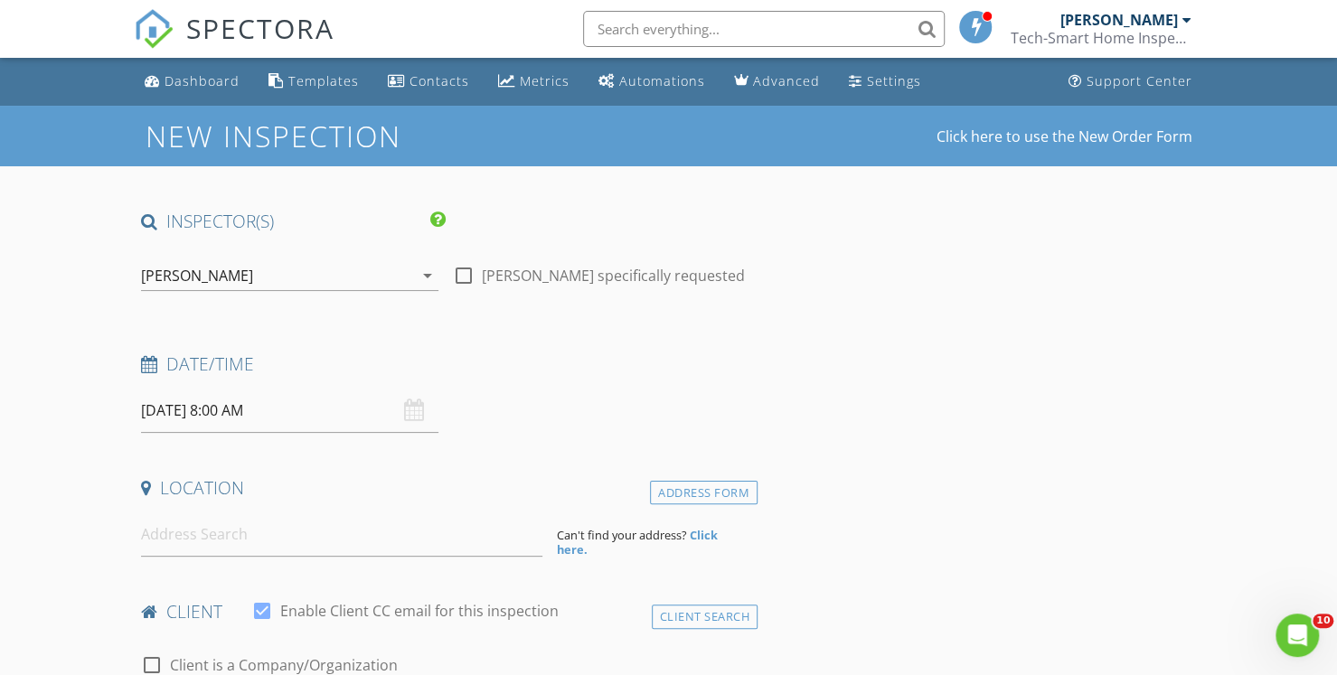
click at [253, 406] on input "[DATE] 8:00 AM" at bounding box center [289, 411] width 297 height 44
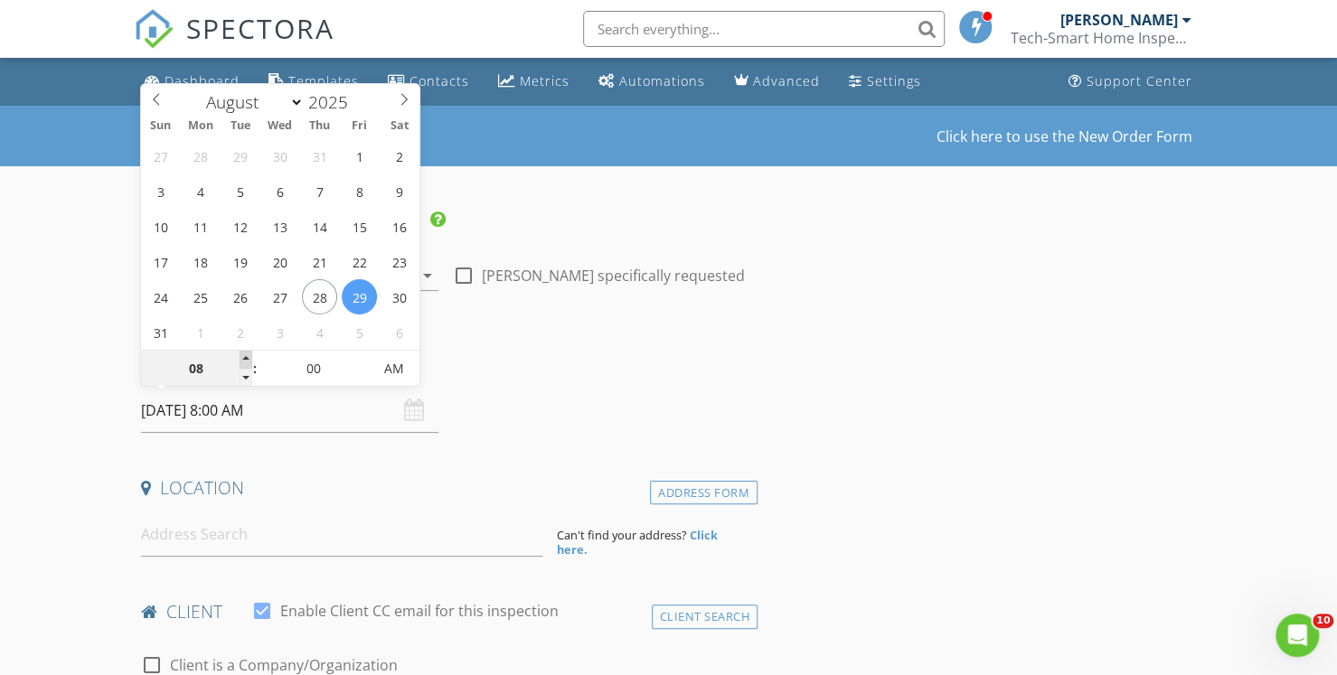
type input "09"
type input "08/29/2025 9:00 AM"
click at [245, 356] on span at bounding box center [246, 360] width 13 height 18
type input "10"
type input "08/29/2025 10:00 AM"
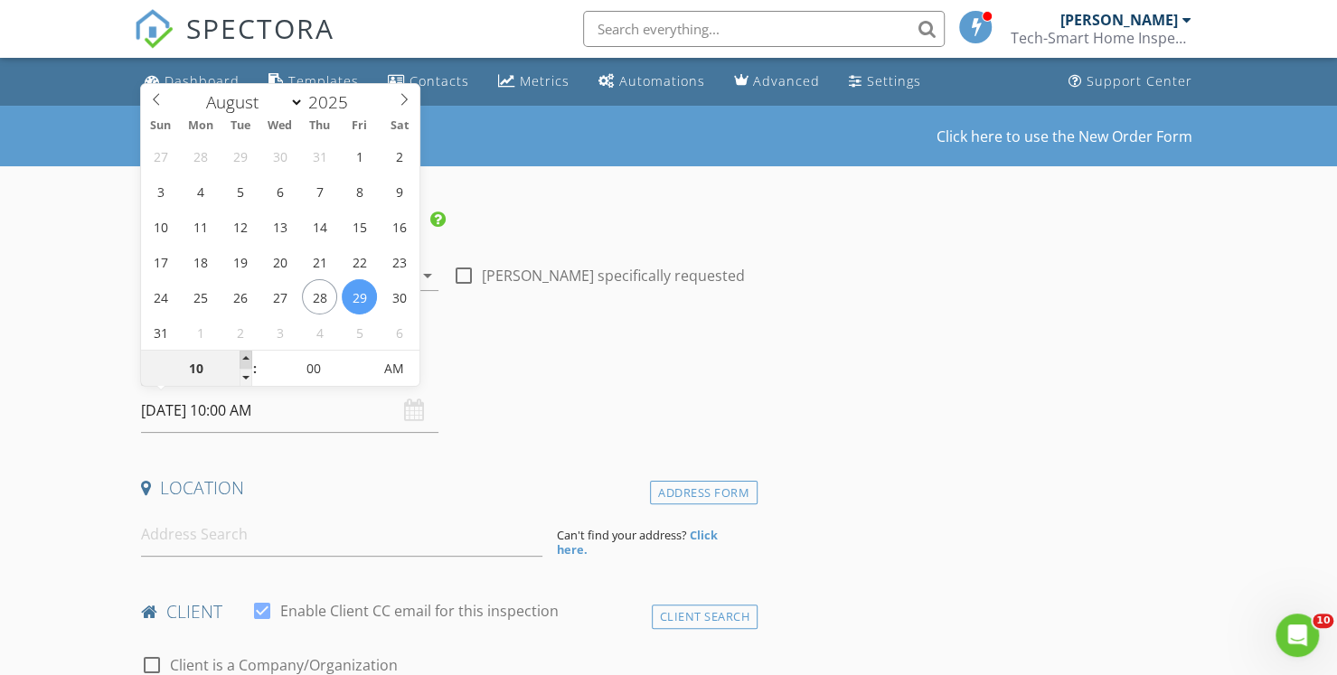
click at [245, 356] on span at bounding box center [246, 360] width 13 height 18
type input "11"
type input "08/29/2025 11:00 AM"
click at [245, 356] on span at bounding box center [246, 360] width 13 height 18
type input "12"
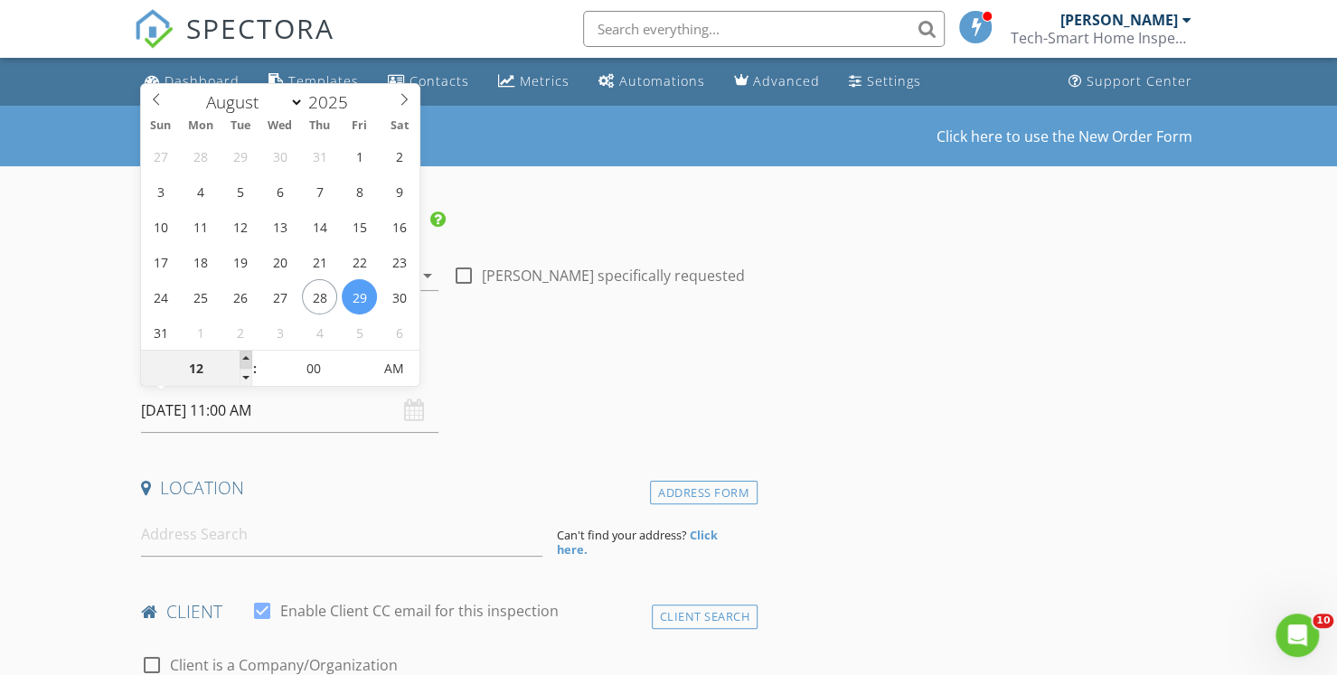
type input "08/29/2025 12:00 PM"
click at [245, 356] on span at bounding box center [246, 360] width 13 height 18
type input "01"
type input "08/29/2025 1:00 PM"
click at [245, 356] on span at bounding box center [246, 360] width 13 height 18
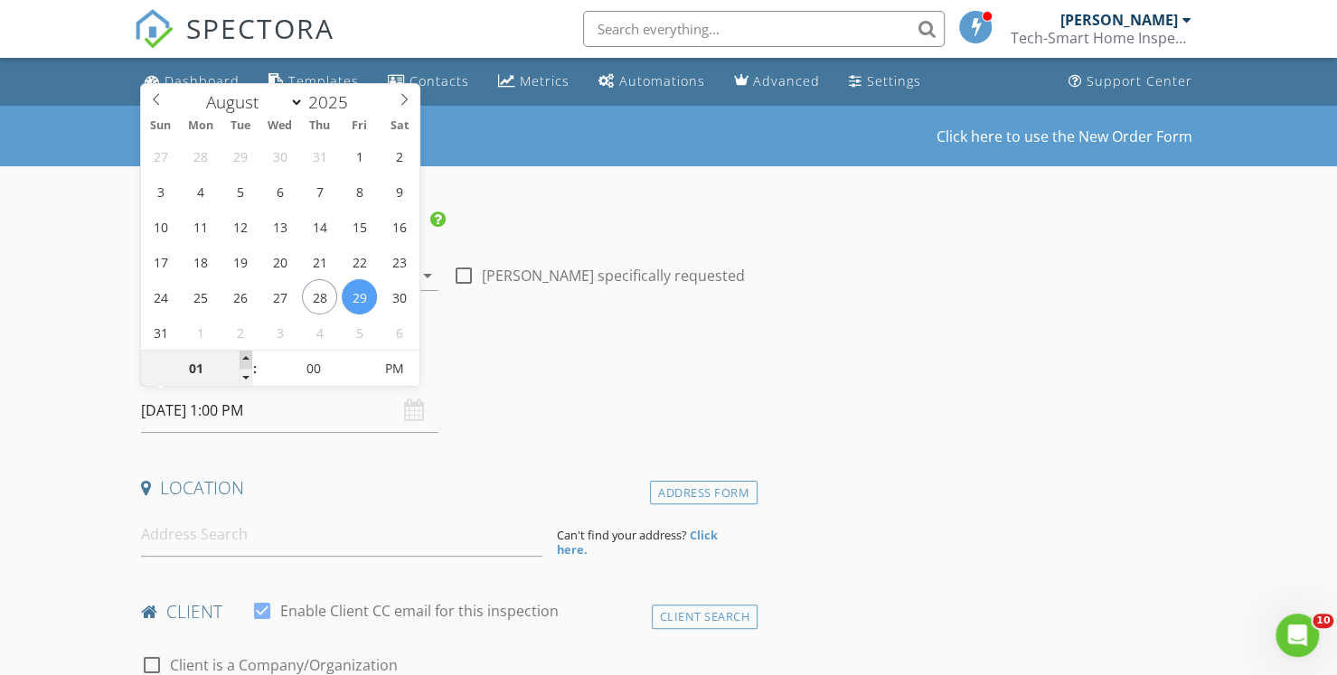
type input "02"
type input "08/29/2025 2:00 PM"
click at [245, 356] on span at bounding box center [246, 360] width 13 height 18
type input "03"
type input "08/29/2025 3:00 PM"
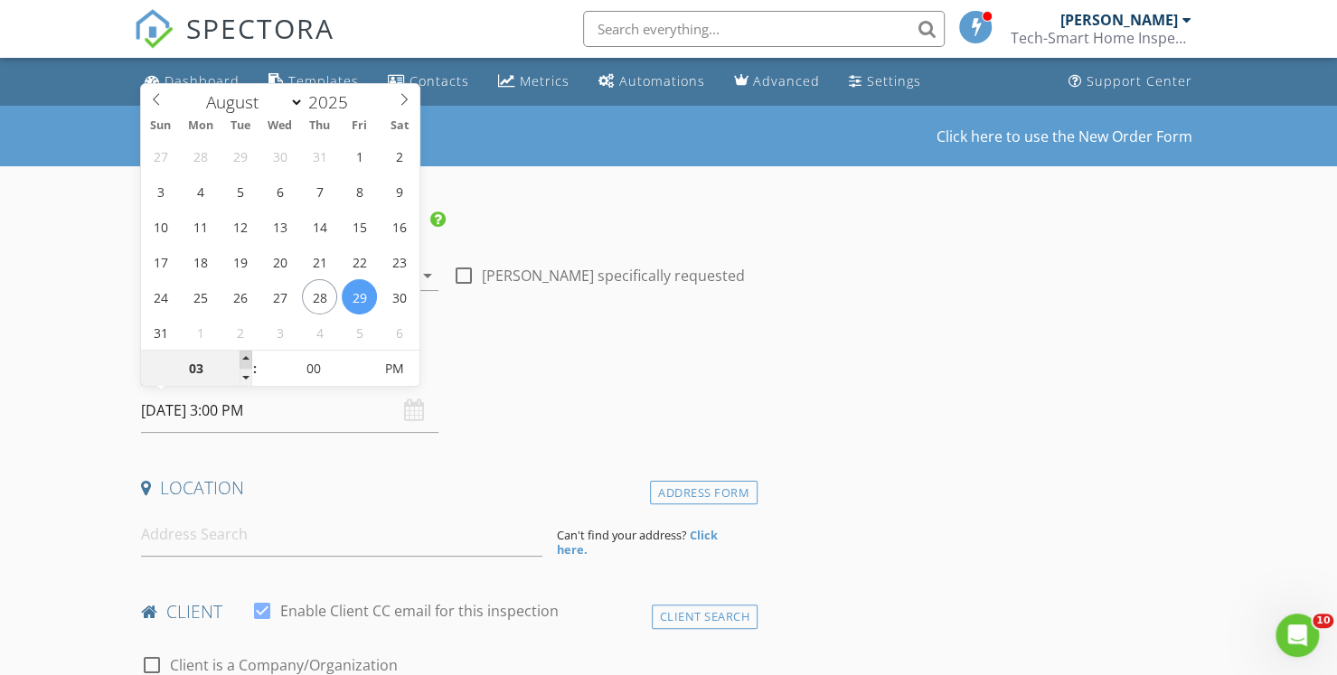
click at [245, 356] on span at bounding box center [246, 360] width 13 height 18
type input "04"
type input "08/29/2025 4:00 PM"
click at [245, 357] on span at bounding box center [246, 360] width 13 height 18
type input "03"
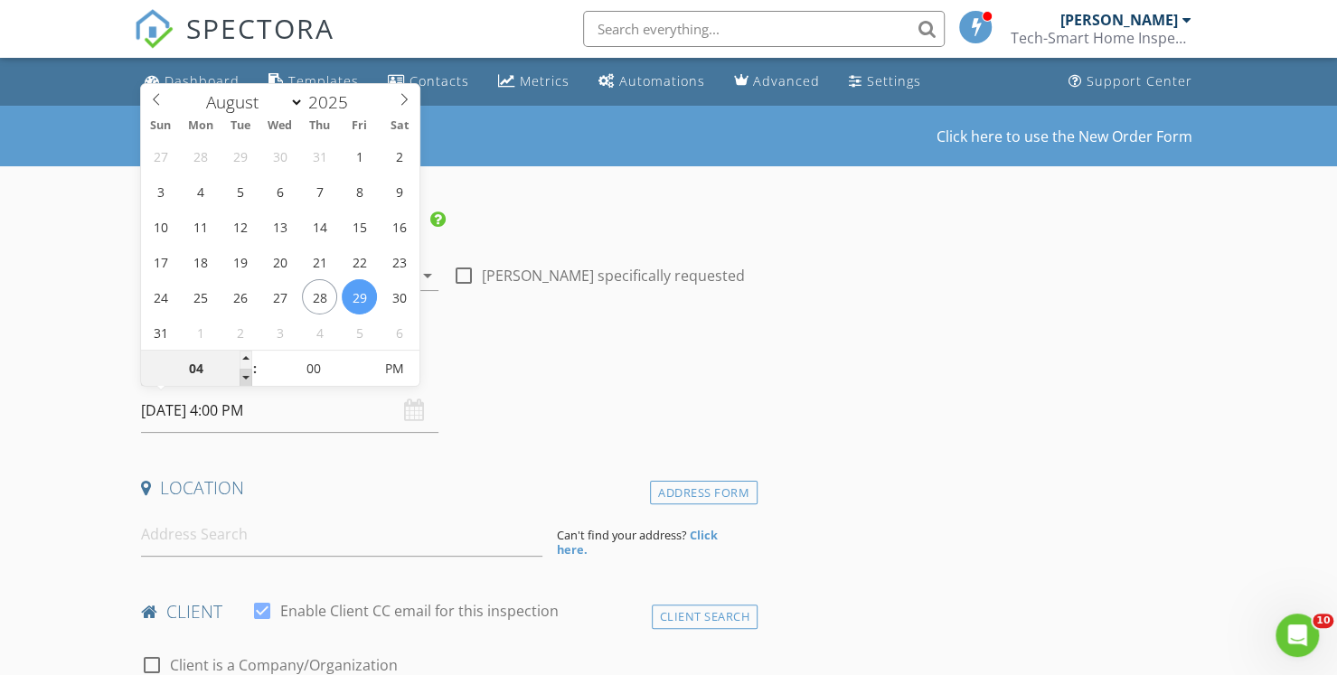
type input "08/29/2025 3:00 PM"
click at [249, 379] on span at bounding box center [246, 378] width 13 height 18
type input "05"
type input "08/29/2025 3:05 PM"
click at [361, 357] on span at bounding box center [362, 360] width 13 height 18
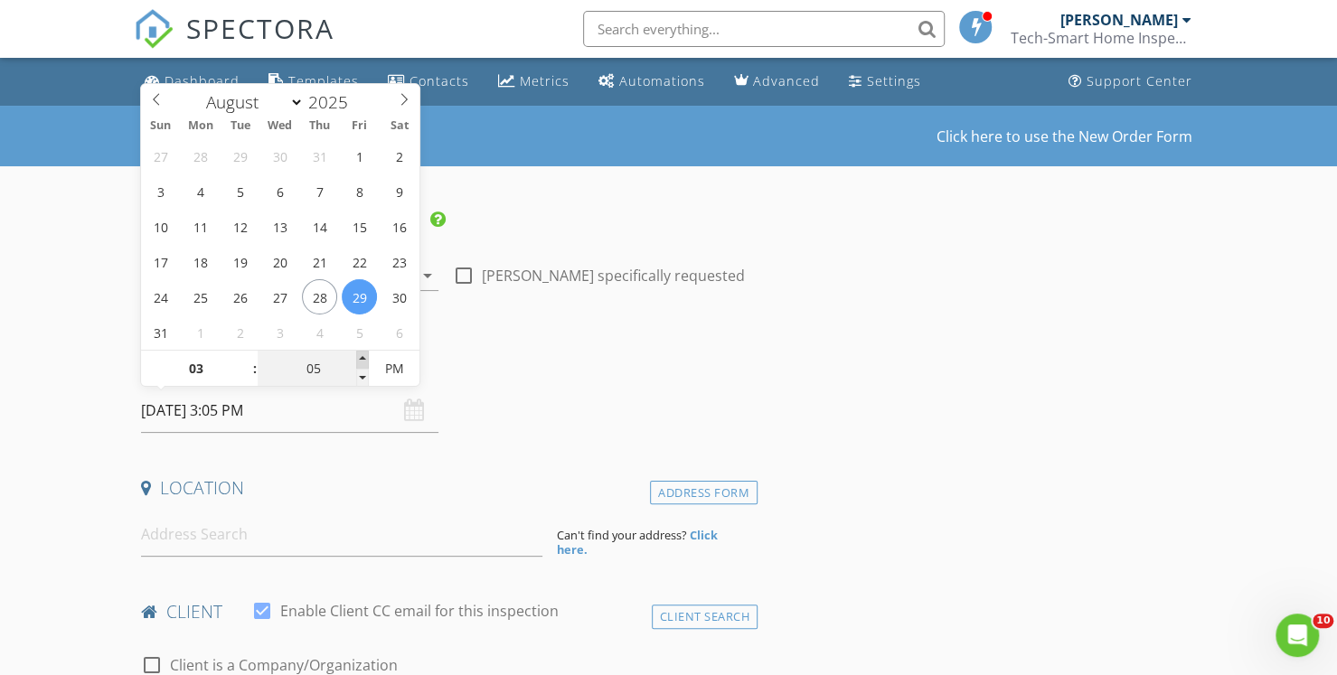
type input "10"
type input "08/29/2025 3:10 PM"
click at [361, 357] on span at bounding box center [362, 360] width 13 height 18
type input "15"
type input "08/29/2025 3:15 PM"
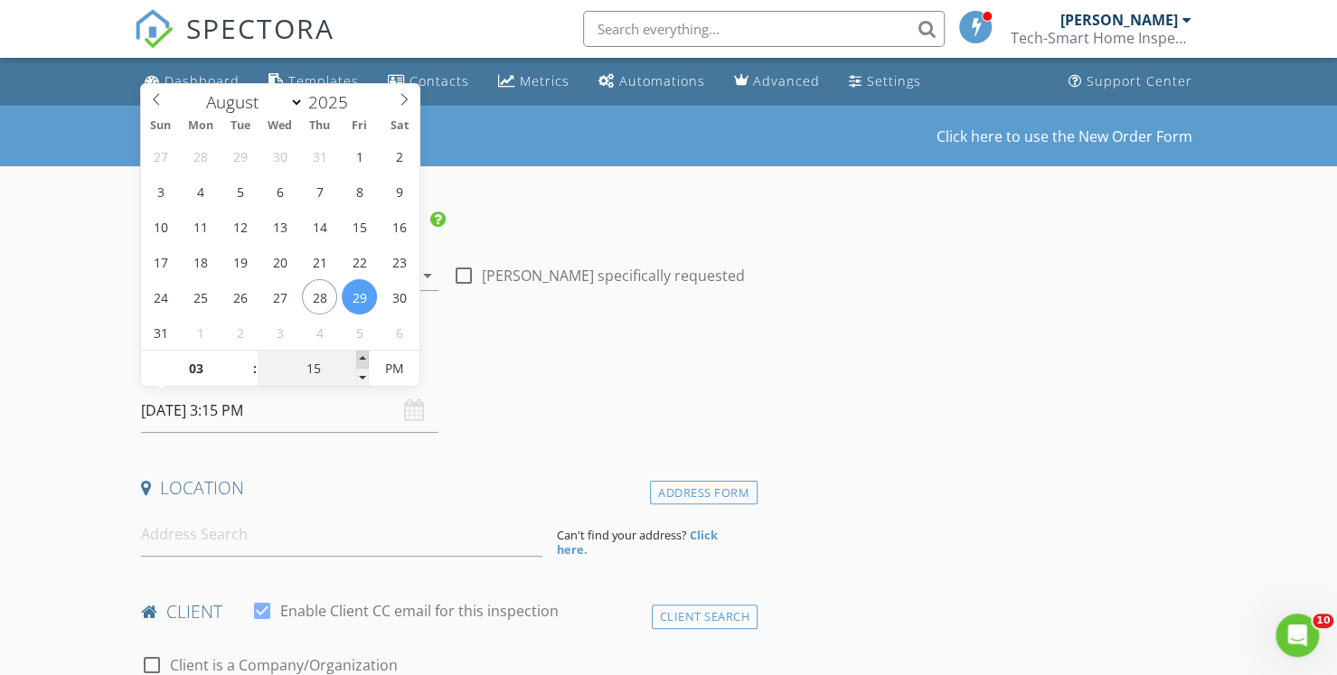
click at [361, 357] on span at bounding box center [362, 360] width 13 height 18
type input "20"
type input "08/29/2025 3:20 PM"
click at [361, 357] on span at bounding box center [362, 360] width 13 height 18
type input "25"
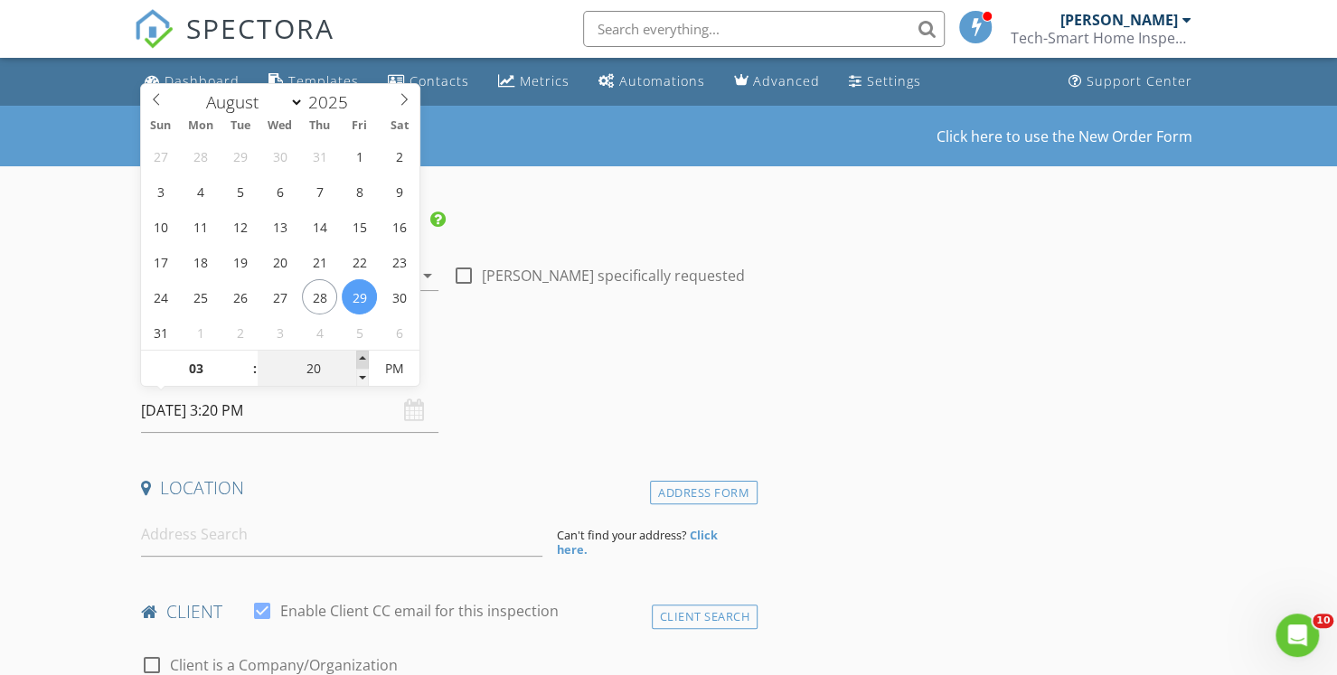
type input "08/29/2025 3:25 PM"
click at [361, 357] on span at bounding box center [362, 360] width 13 height 18
type input "30"
type input "08/29/2025 3:30 PM"
click at [361, 357] on span at bounding box center [362, 360] width 13 height 18
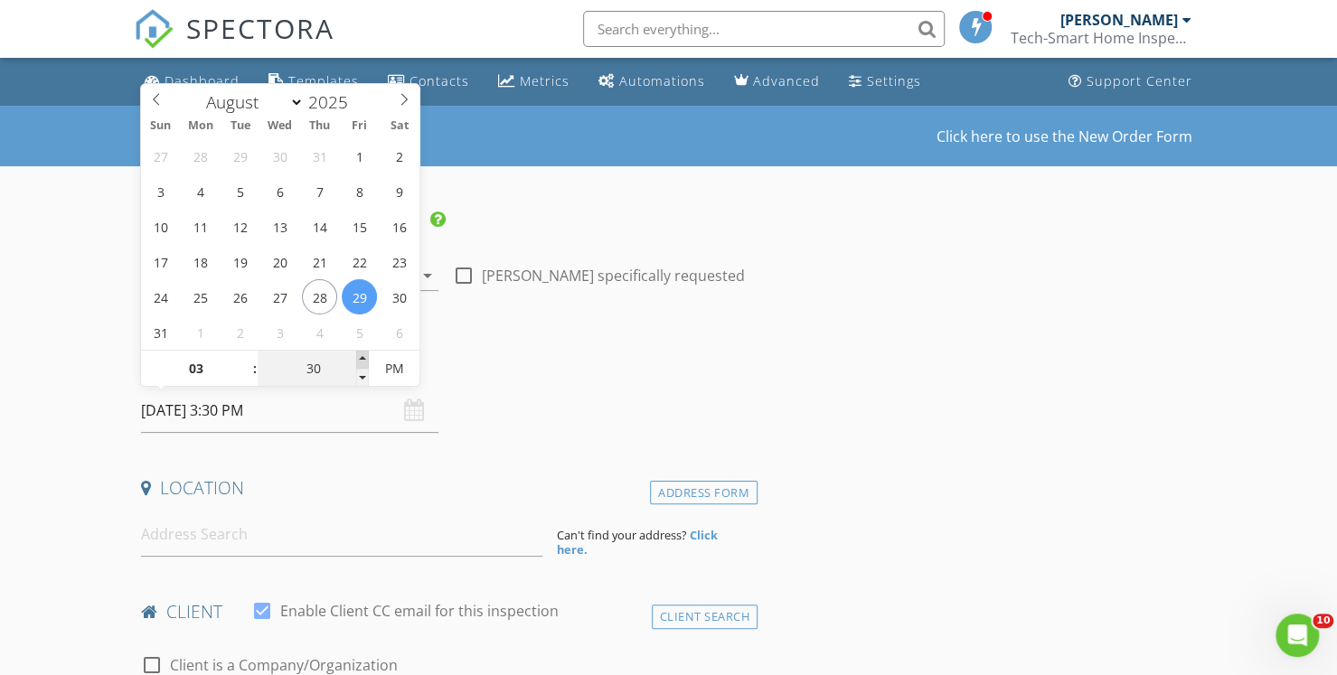
type input "35"
type input "08/29/2025 3:35 PM"
click at [361, 357] on span at bounding box center [362, 360] width 13 height 18
type input "30"
type input "08/29/2025 3:30 PM"
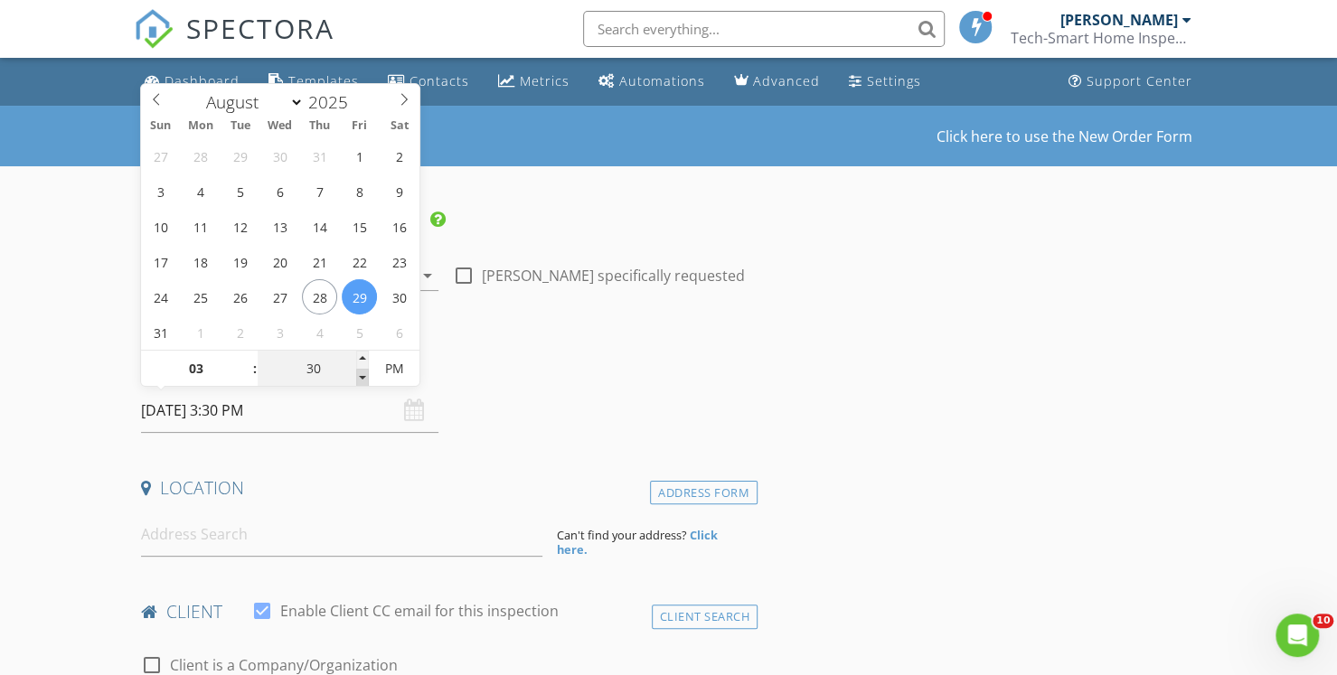
click at [364, 384] on span at bounding box center [362, 378] width 13 height 18
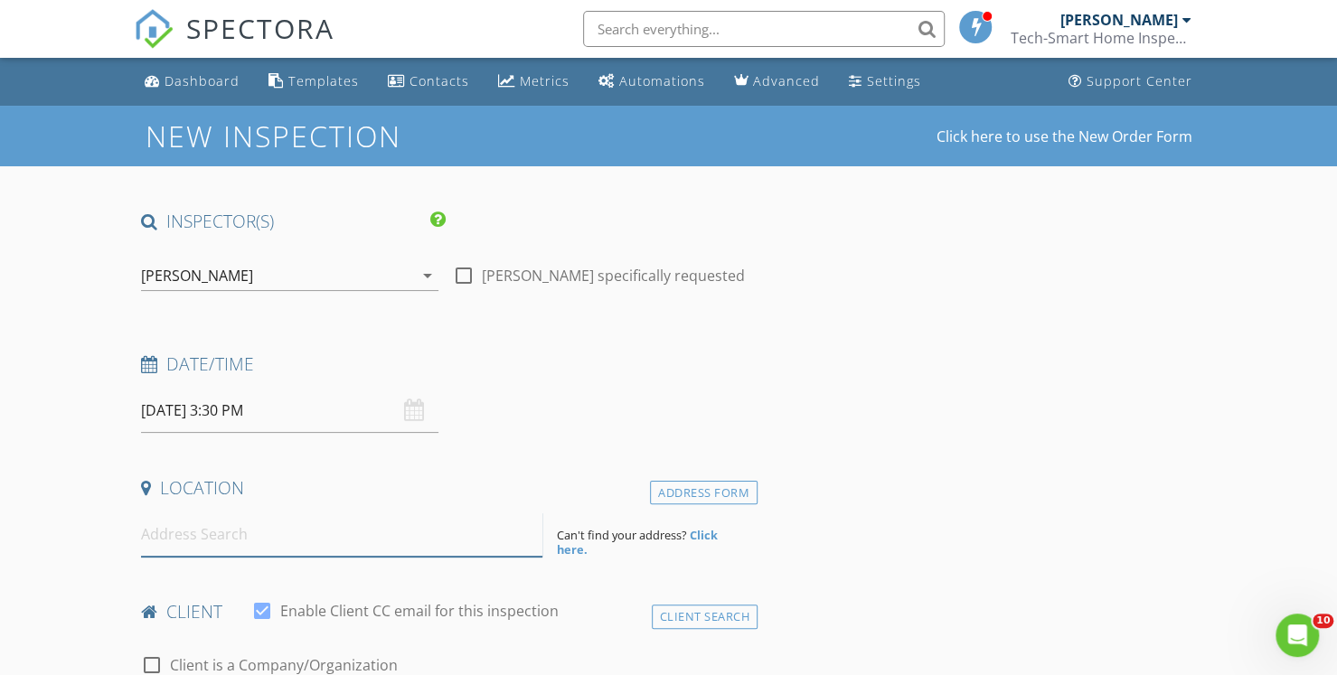
click at [251, 538] on input at bounding box center [341, 535] width 401 height 44
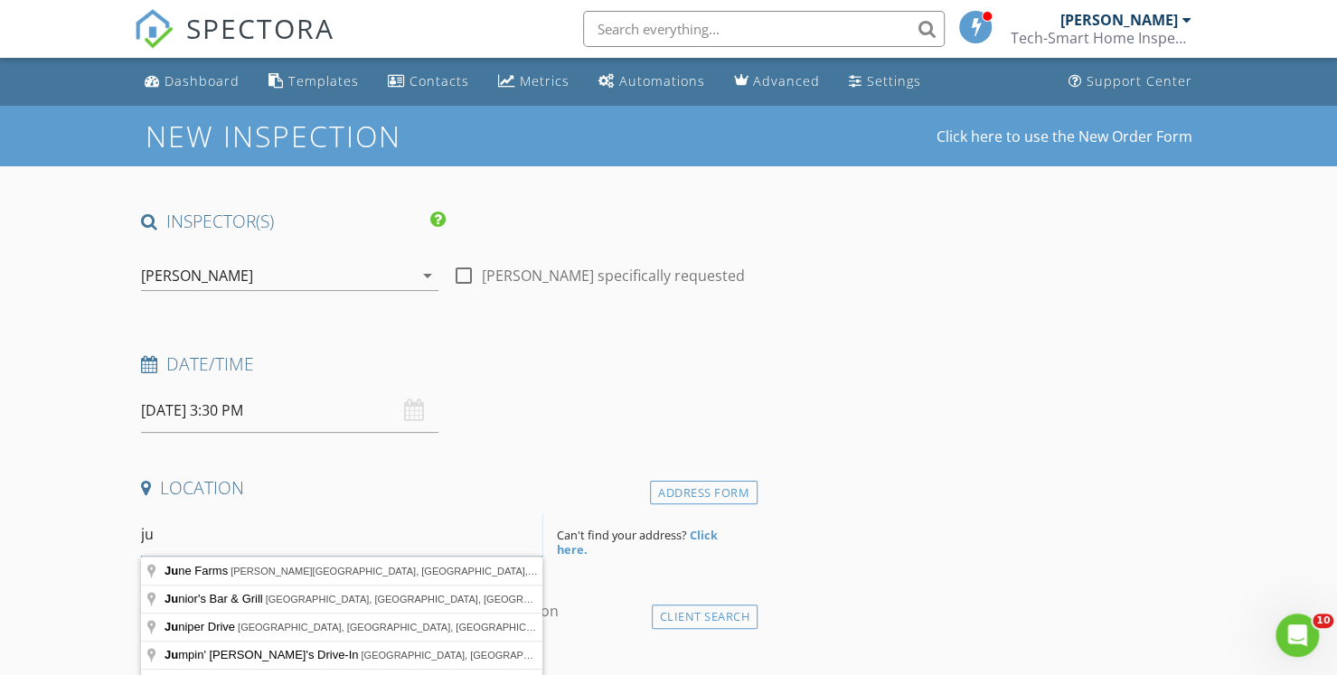
type input "j"
type input "38 Andriana Lane, Albany, NY, USA"
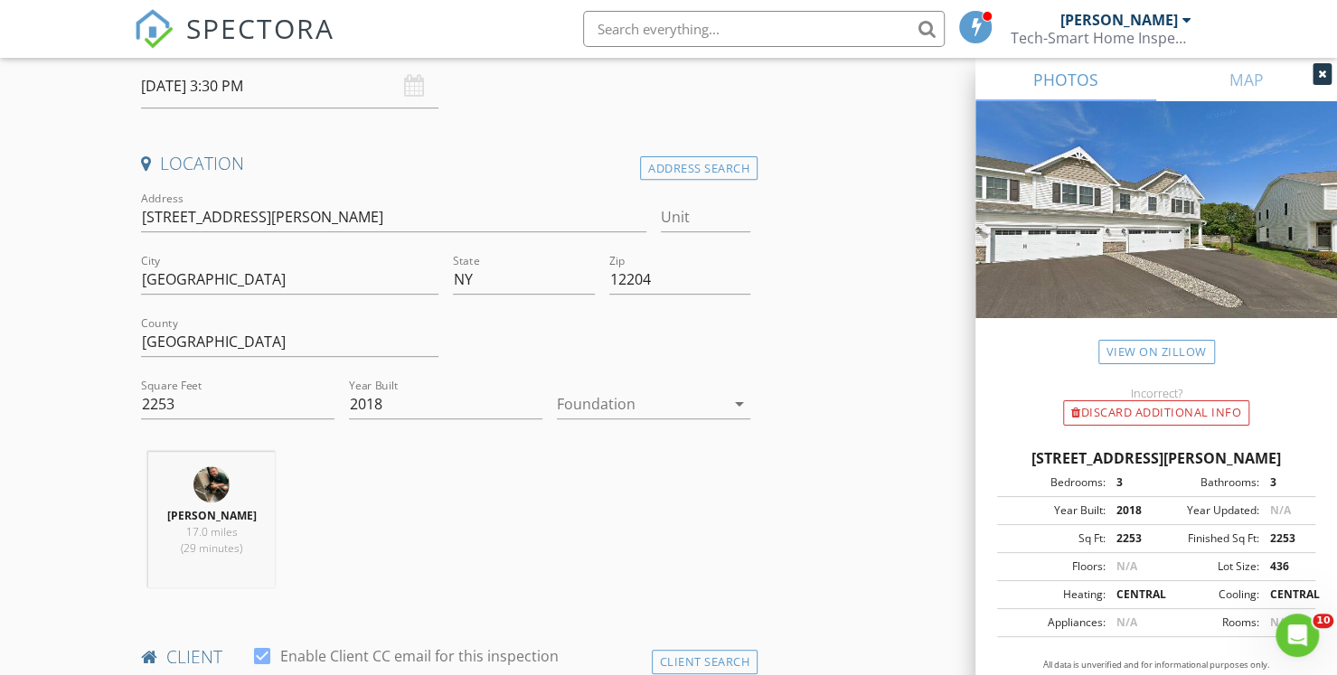
scroll to position [324, 0]
click at [220, 410] on input "2253" at bounding box center [237, 405] width 193 height 30
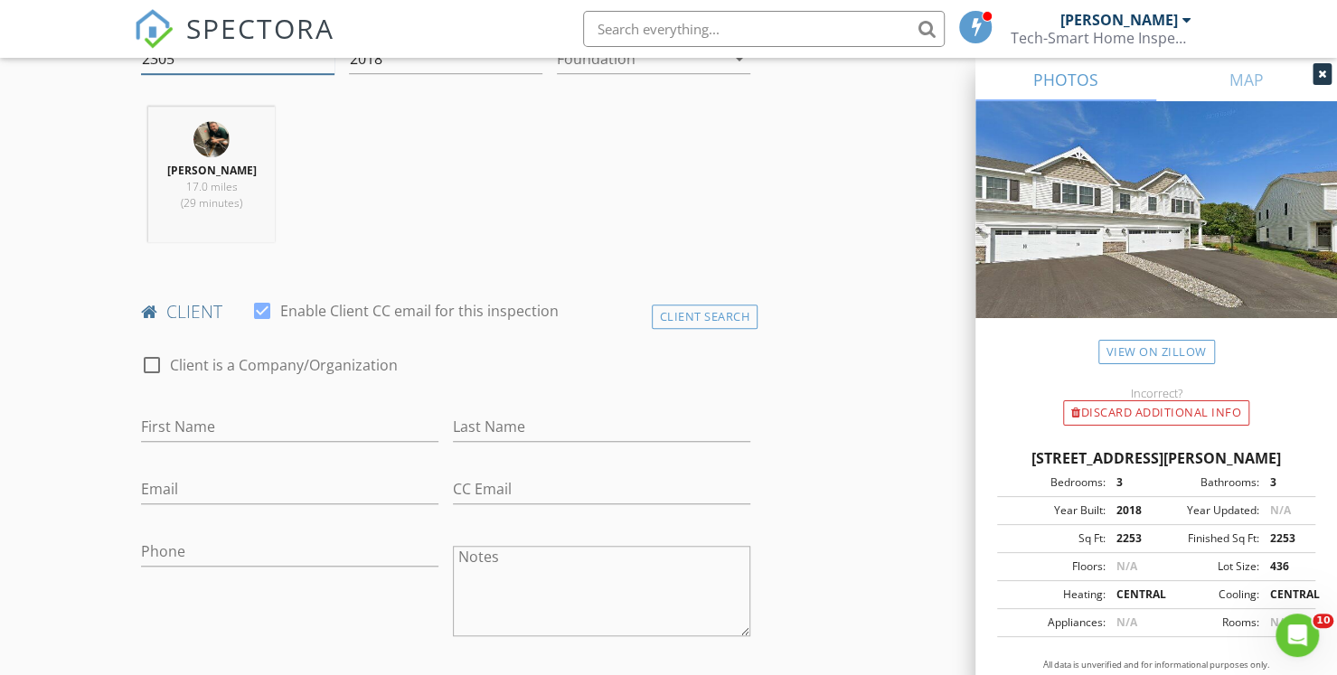
scroll to position [678, 0]
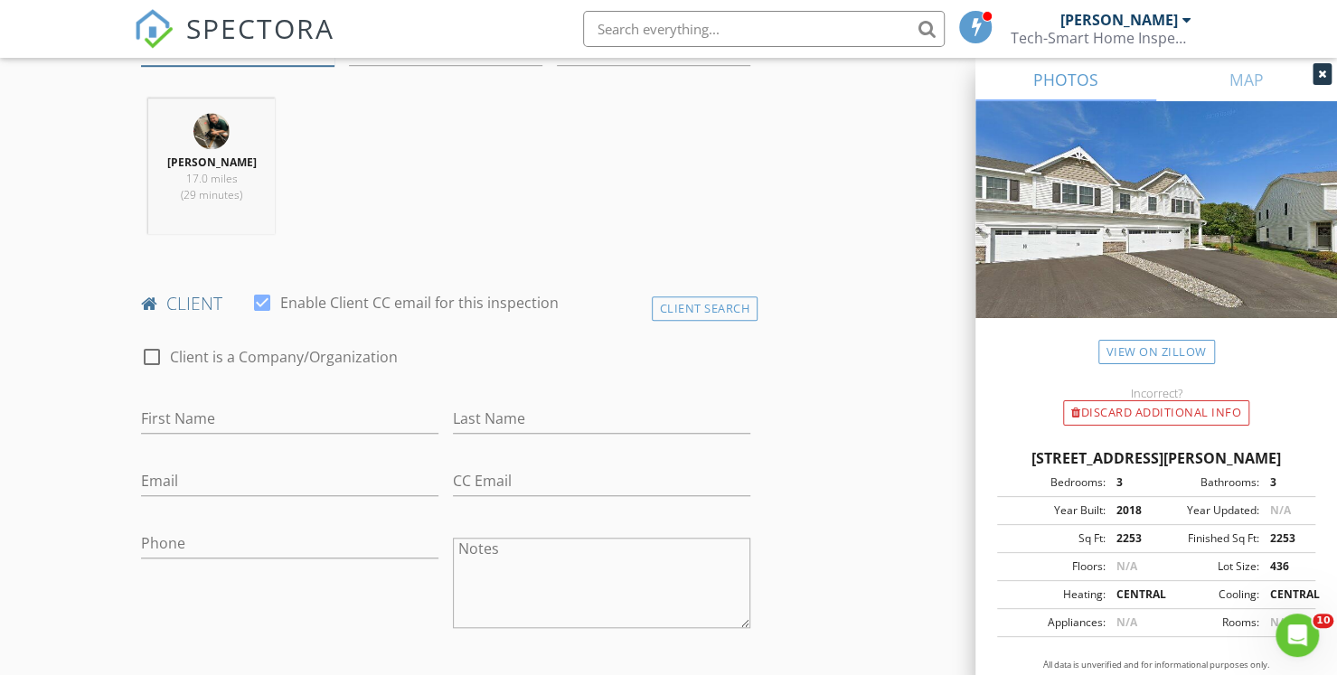
type input "2305"
click at [178, 428] on input "First Name" at bounding box center [289, 419] width 297 height 30
type input "[PERSON_NAME]"
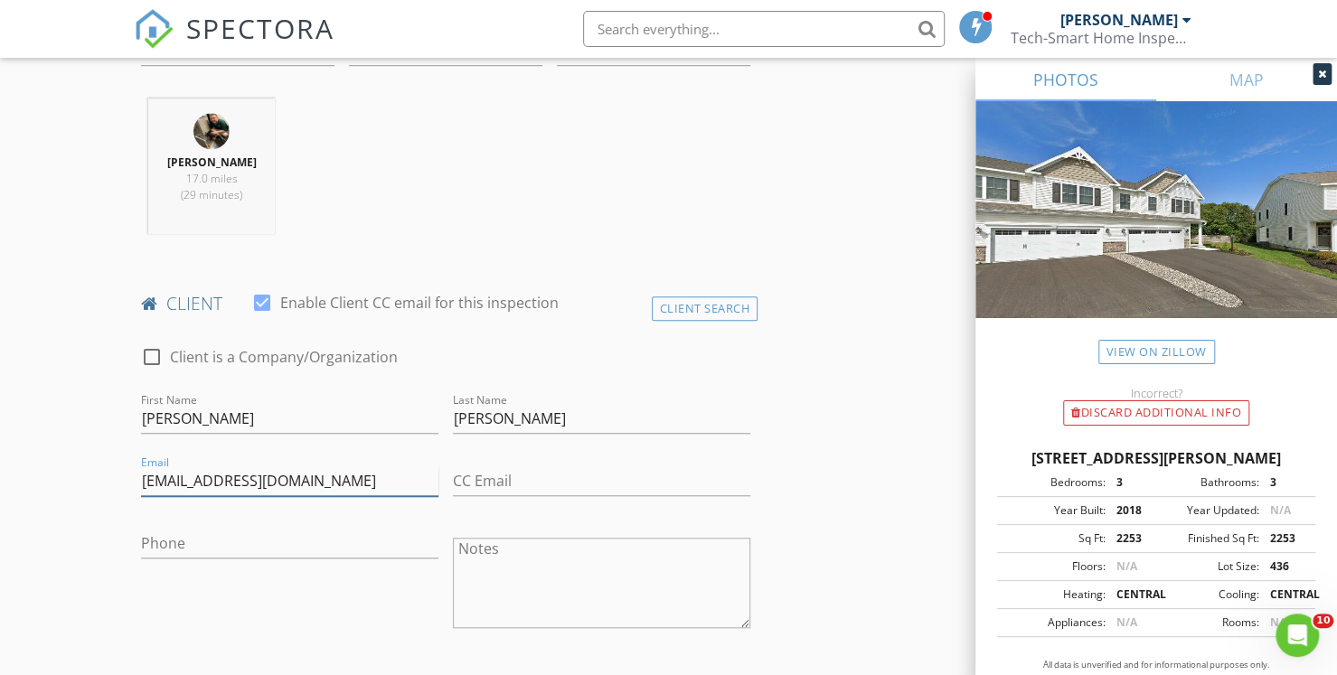
type input "[EMAIL_ADDRESS][DOMAIN_NAME]"
click at [172, 532] on input "Phone" at bounding box center [289, 544] width 297 height 30
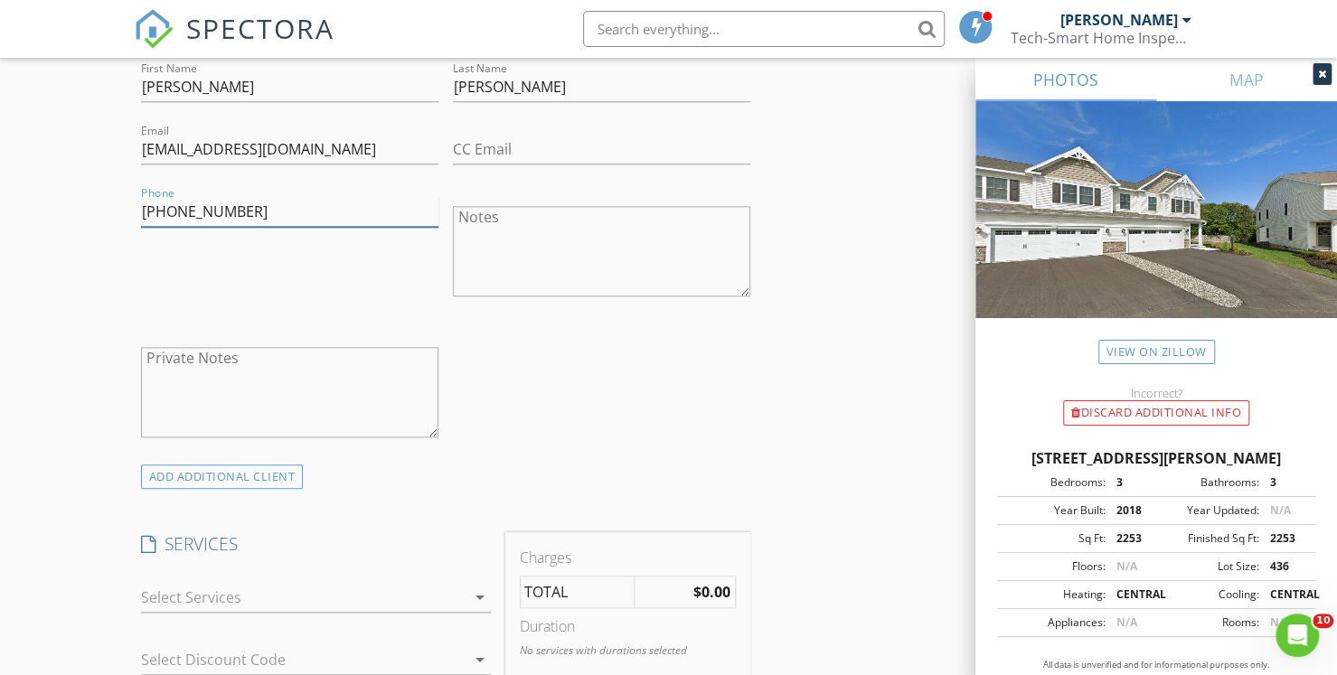
scroll to position [1012, 0]
type input "[PHONE_NUMBER]"
click at [284, 588] on div at bounding box center [303, 594] width 325 height 29
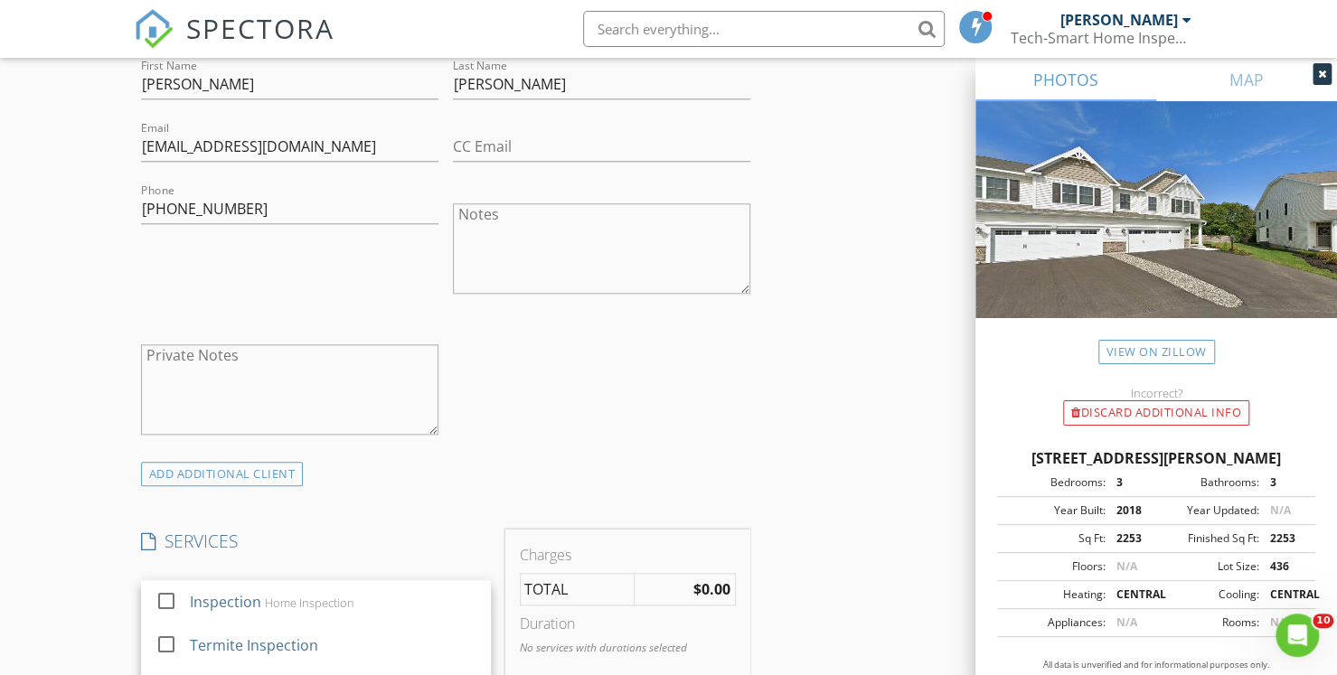
click at [284, 588] on div "Inspection Home Inspection" at bounding box center [332, 602] width 287 height 36
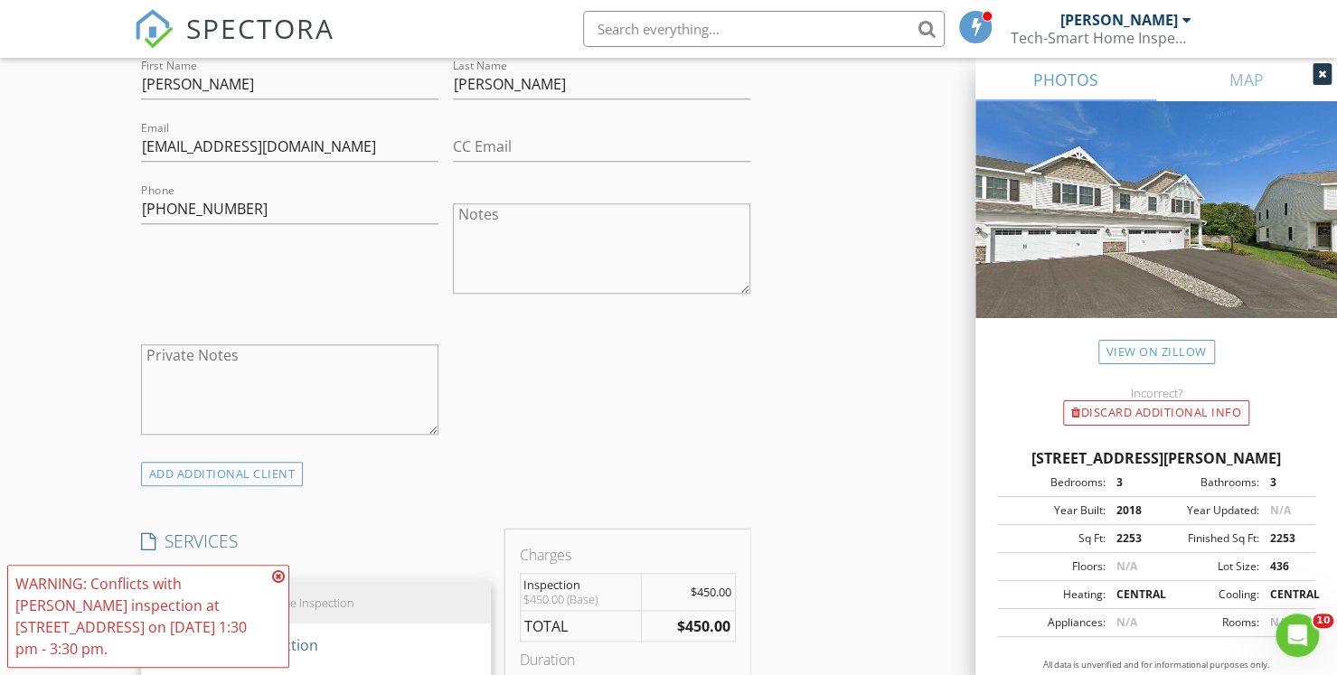
click at [277, 578] on icon at bounding box center [278, 576] width 13 height 14
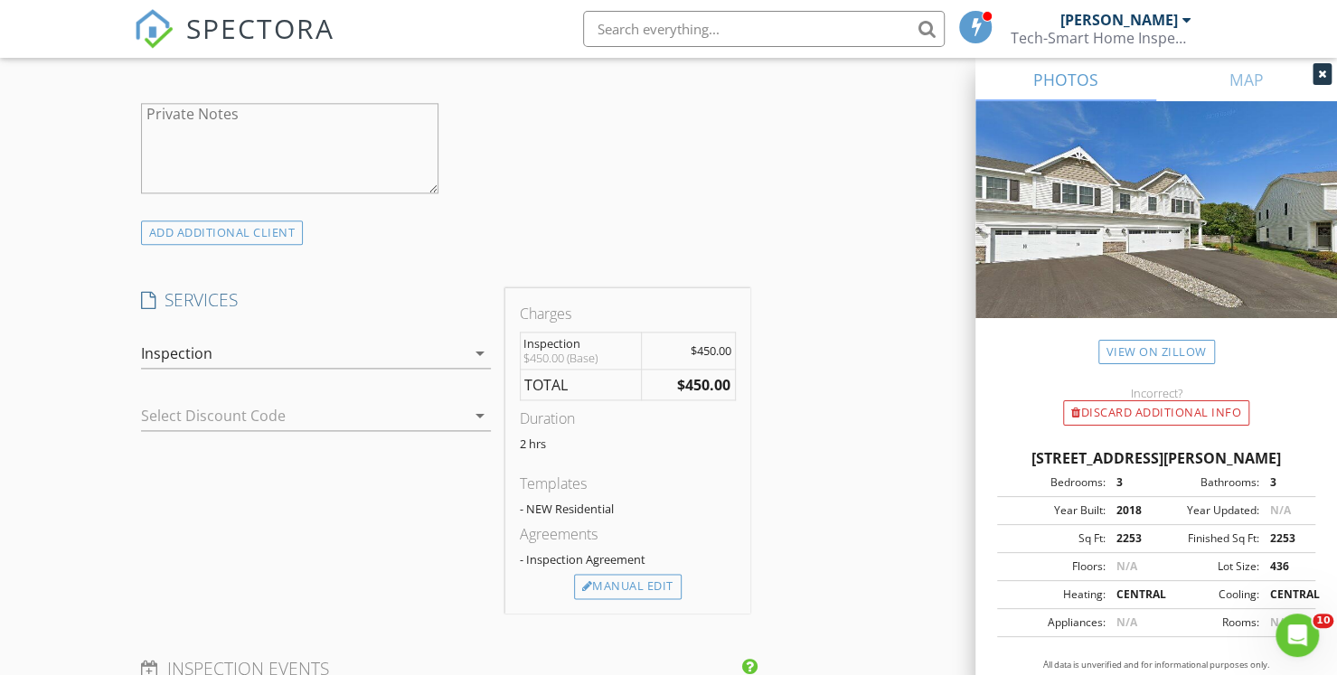
scroll to position [1255, 0]
click at [289, 343] on div "Inspection" at bounding box center [303, 352] width 325 height 29
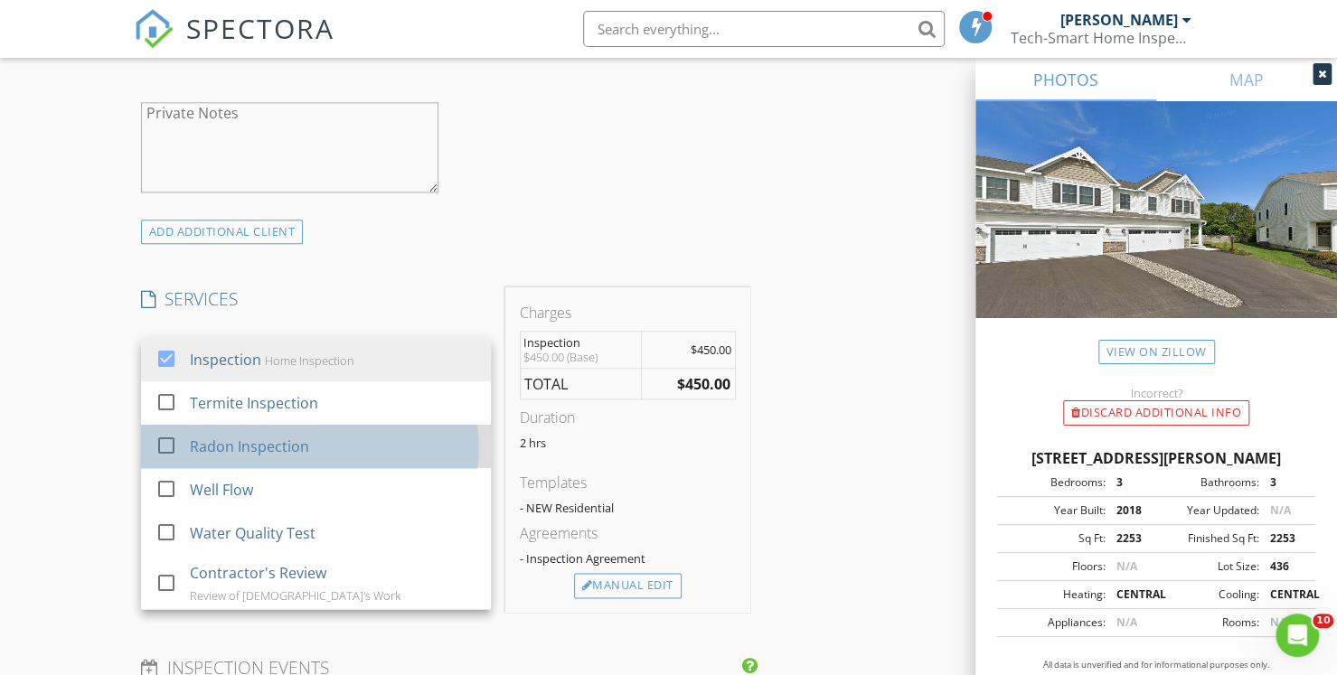
click at [262, 447] on div "Radon Inspection" at bounding box center [248, 447] width 119 height 22
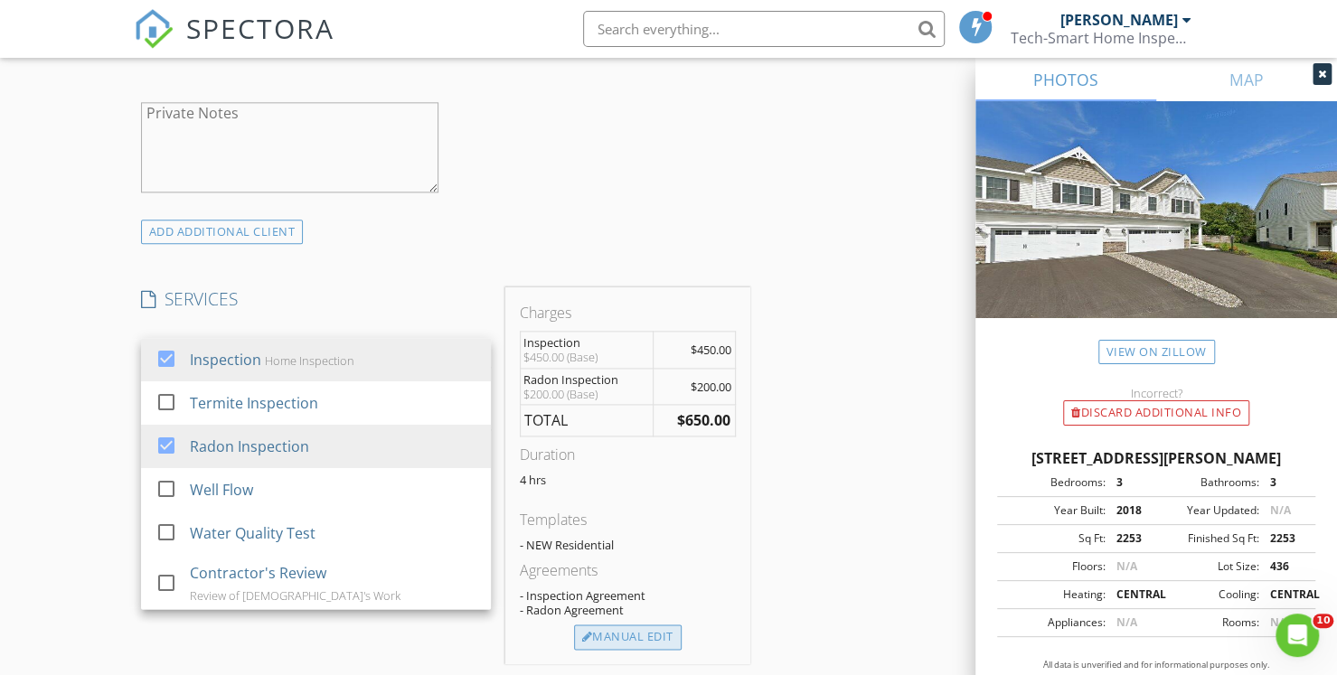
click at [622, 635] on div "Manual Edit" at bounding box center [628, 637] width 108 height 25
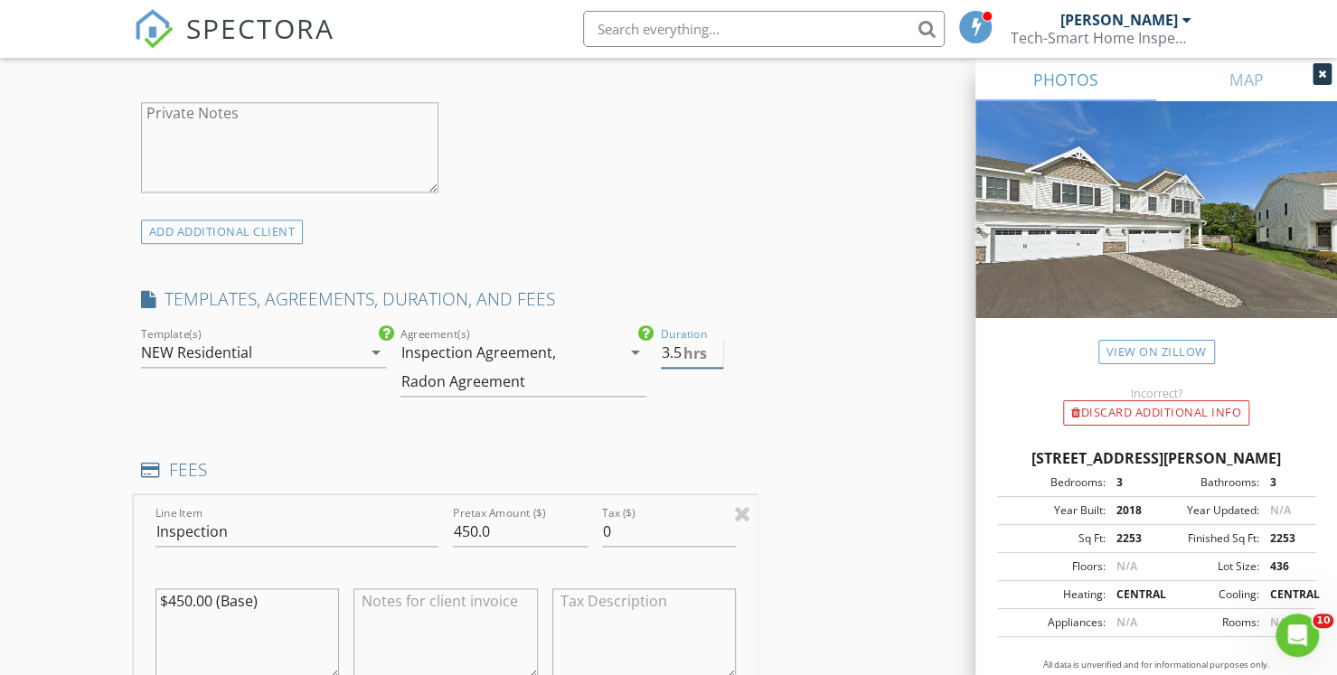
click at [712, 354] on input "3.5" at bounding box center [692, 353] width 62 height 30
click at [712, 354] on input "3" at bounding box center [692, 353] width 62 height 30
click at [712, 354] on input "2.5" at bounding box center [692, 353] width 62 height 30
type input "2"
click at [712, 354] on input "2" at bounding box center [692, 353] width 62 height 30
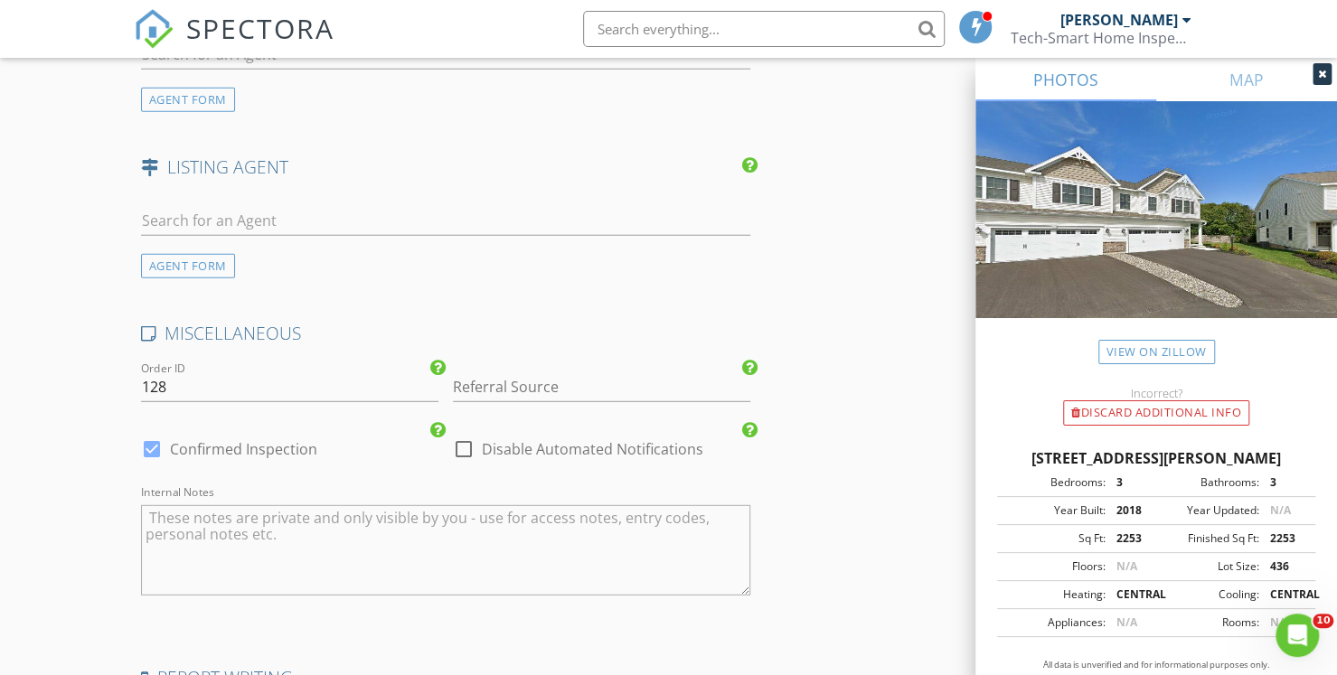
scroll to position [2701, 0]
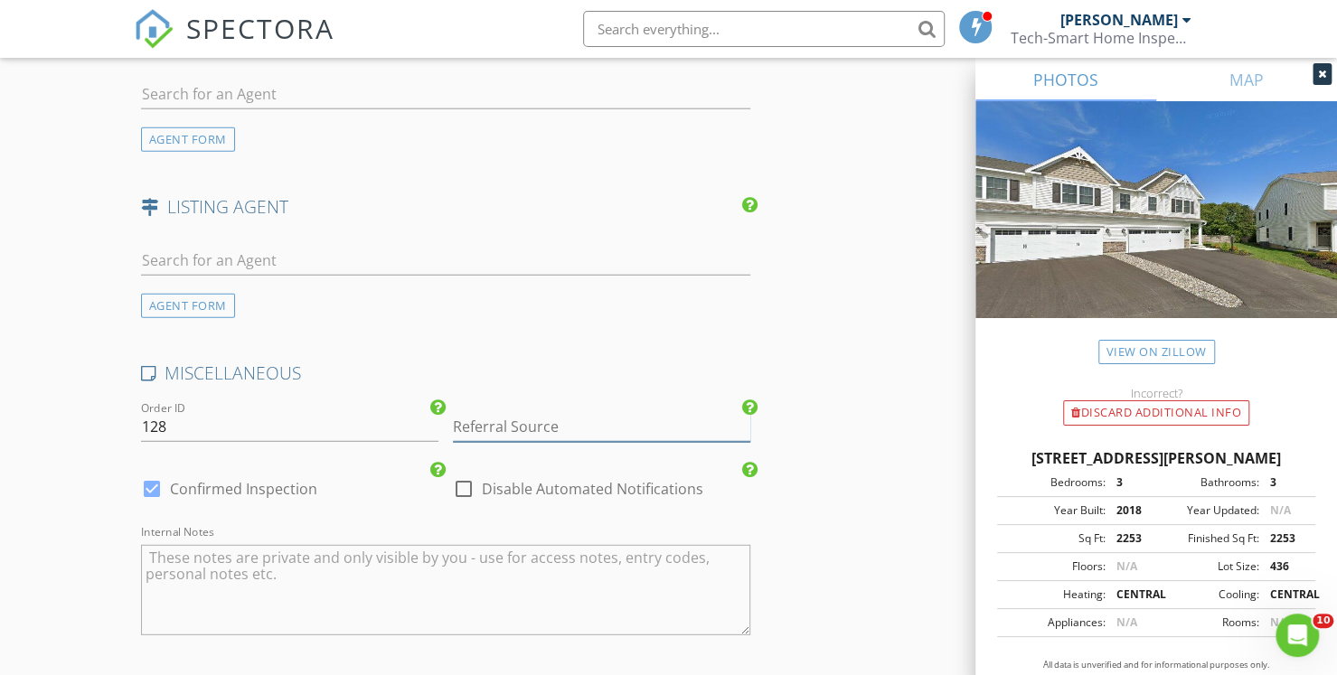
click at [617, 427] on input "Referral Source" at bounding box center [601, 427] width 297 height 30
click at [254, 90] on input "text" at bounding box center [445, 95] width 609 height 30
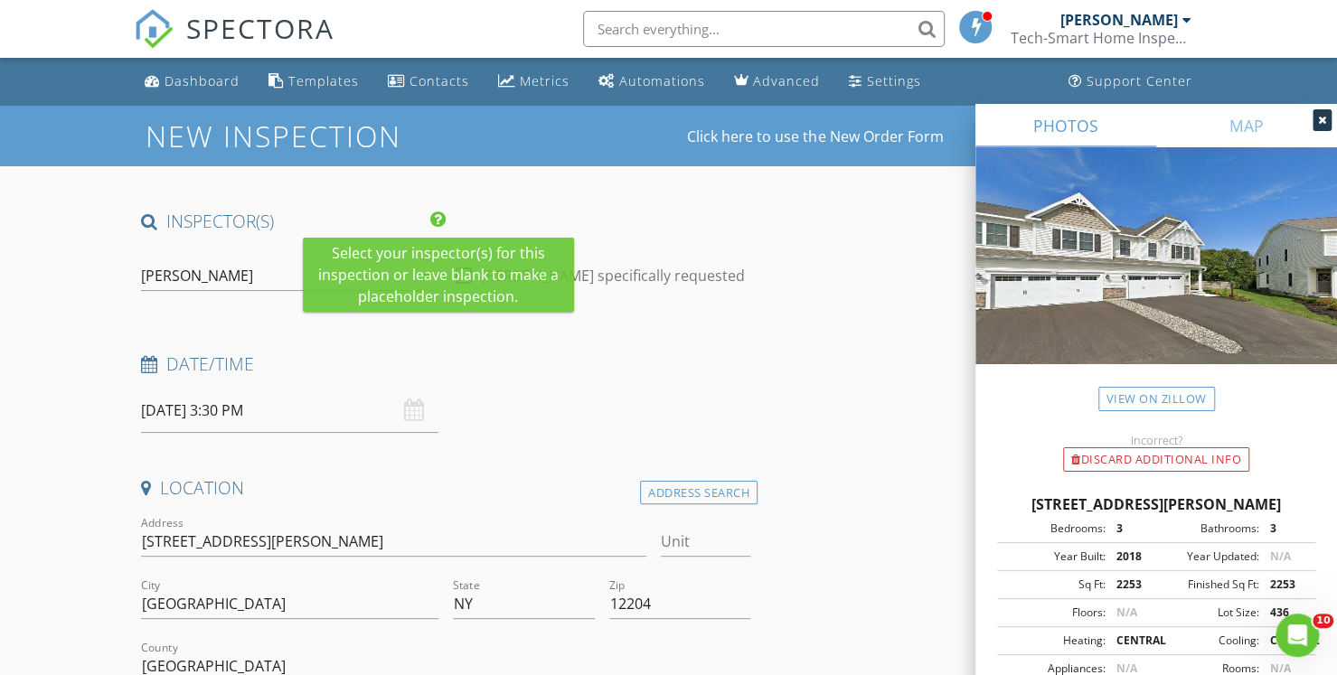
scroll to position [1, 0]
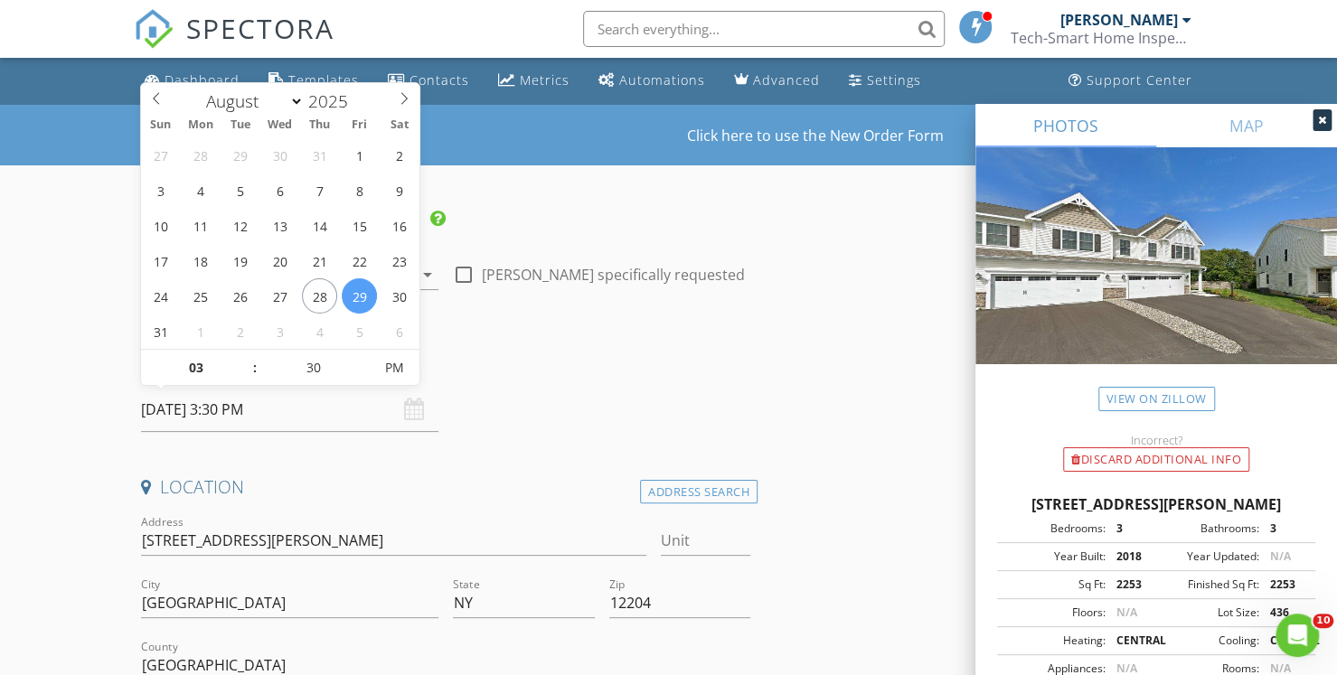
click at [235, 411] on input "08/29/2025 3:30 PM" at bounding box center [289, 410] width 297 height 44
type input "35"
type input "08/29/2025 3:35 PM"
click at [369, 359] on span at bounding box center [362, 359] width 13 height 18
type input "40"
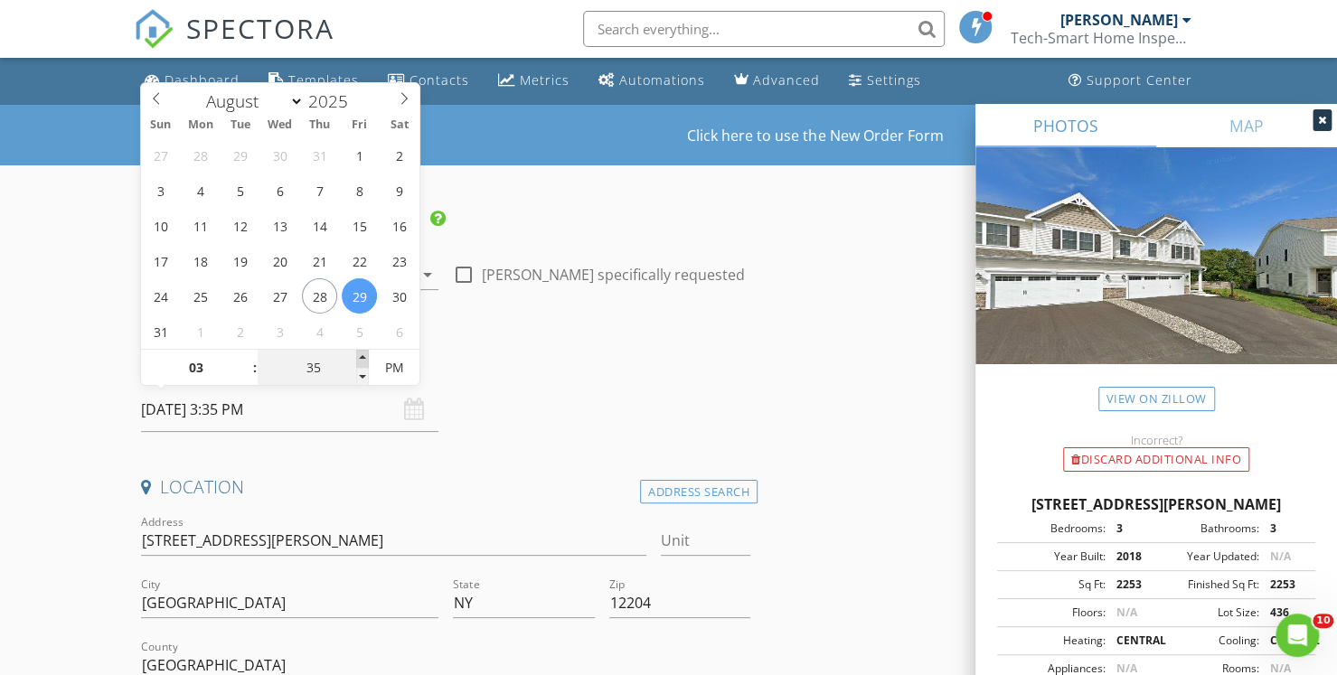
type input "08/29/2025 3:40 PM"
click at [369, 359] on span at bounding box center [362, 359] width 13 height 18
type input "45"
type input "[DATE] 3:45 PM"
click at [369, 359] on span at bounding box center [362, 359] width 13 height 18
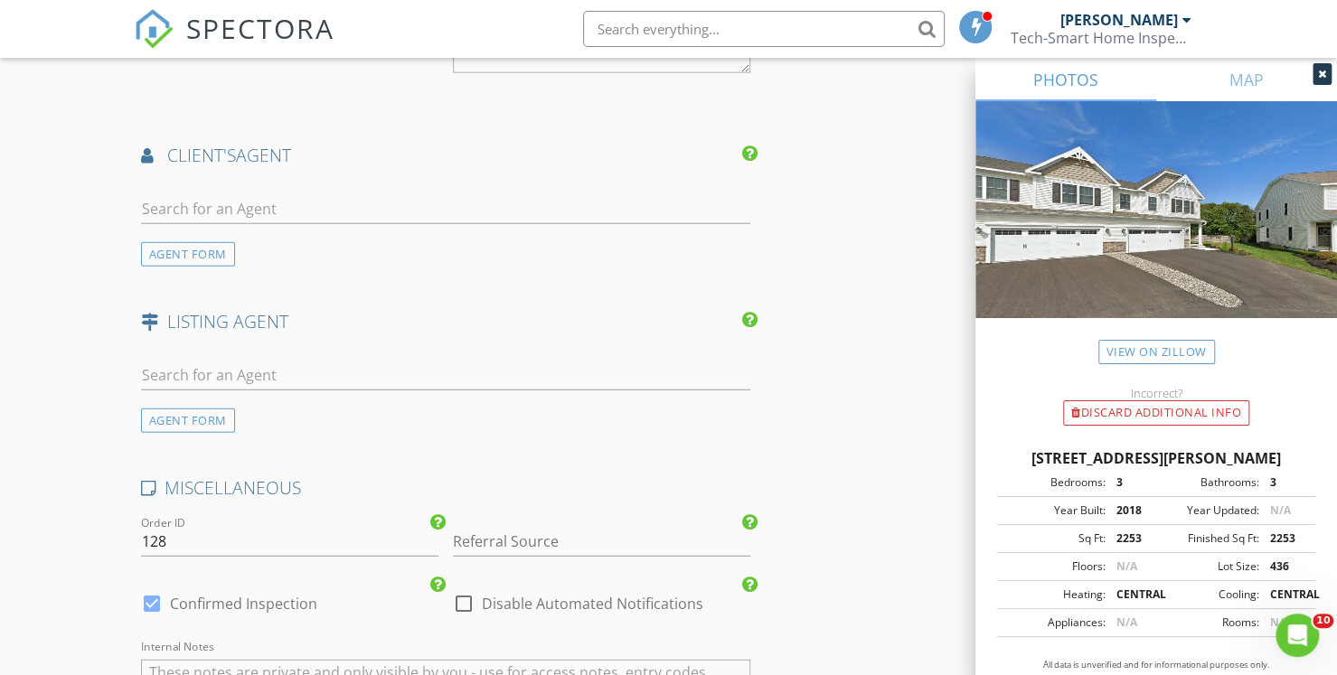
scroll to position [2587, 0]
click at [233, 205] on input "text" at bounding box center [445, 208] width 609 height 30
type input "cynthi"
click at [249, 231] on div "[PERSON_NAME]" at bounding box center [249, 241] width 112 height 22
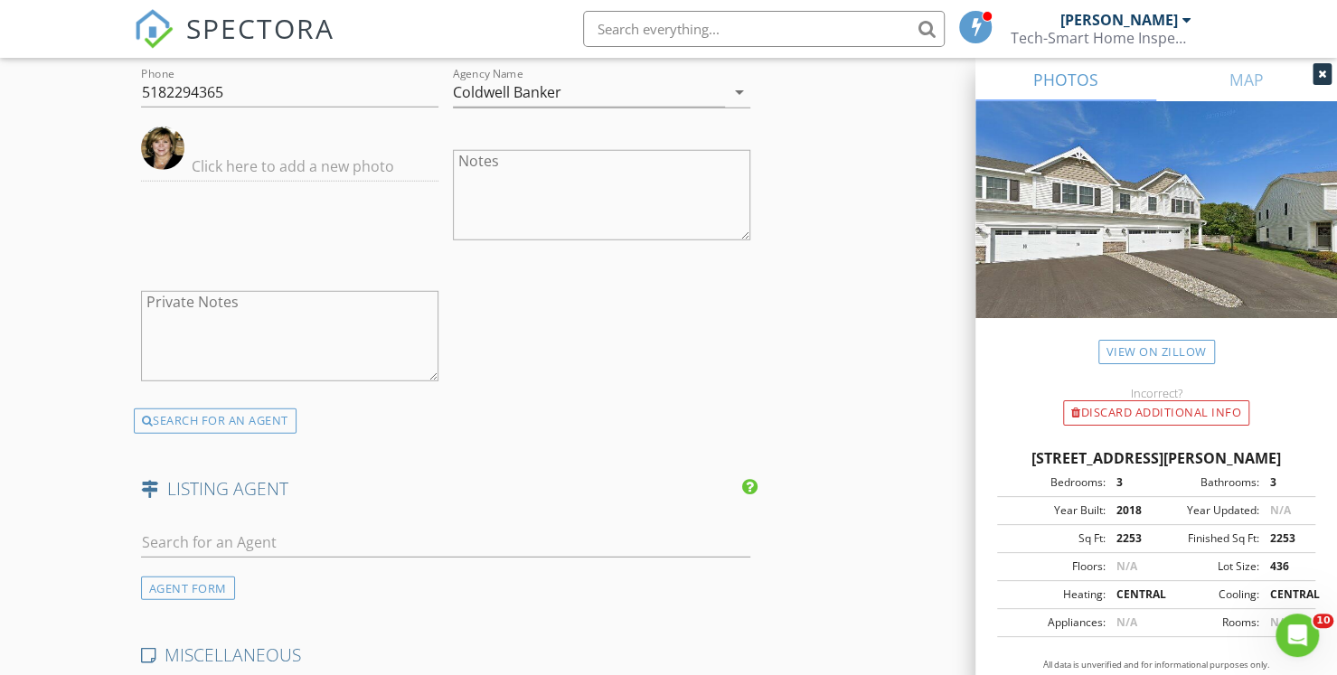
scroll to position [3419, 0]
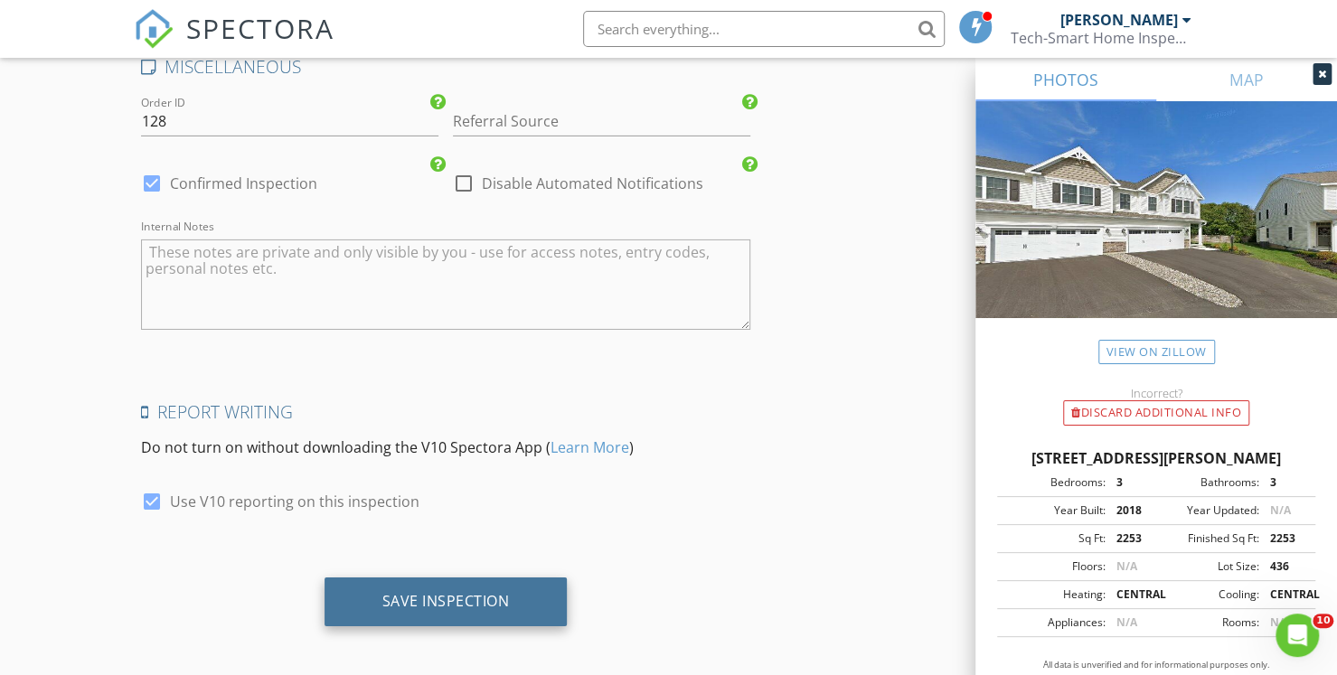
click at [488, 597] on div "Save Inspection" at bounding box center [445, 601] width 127 height 18
